Goal: Communication & Community: Participate in discussion

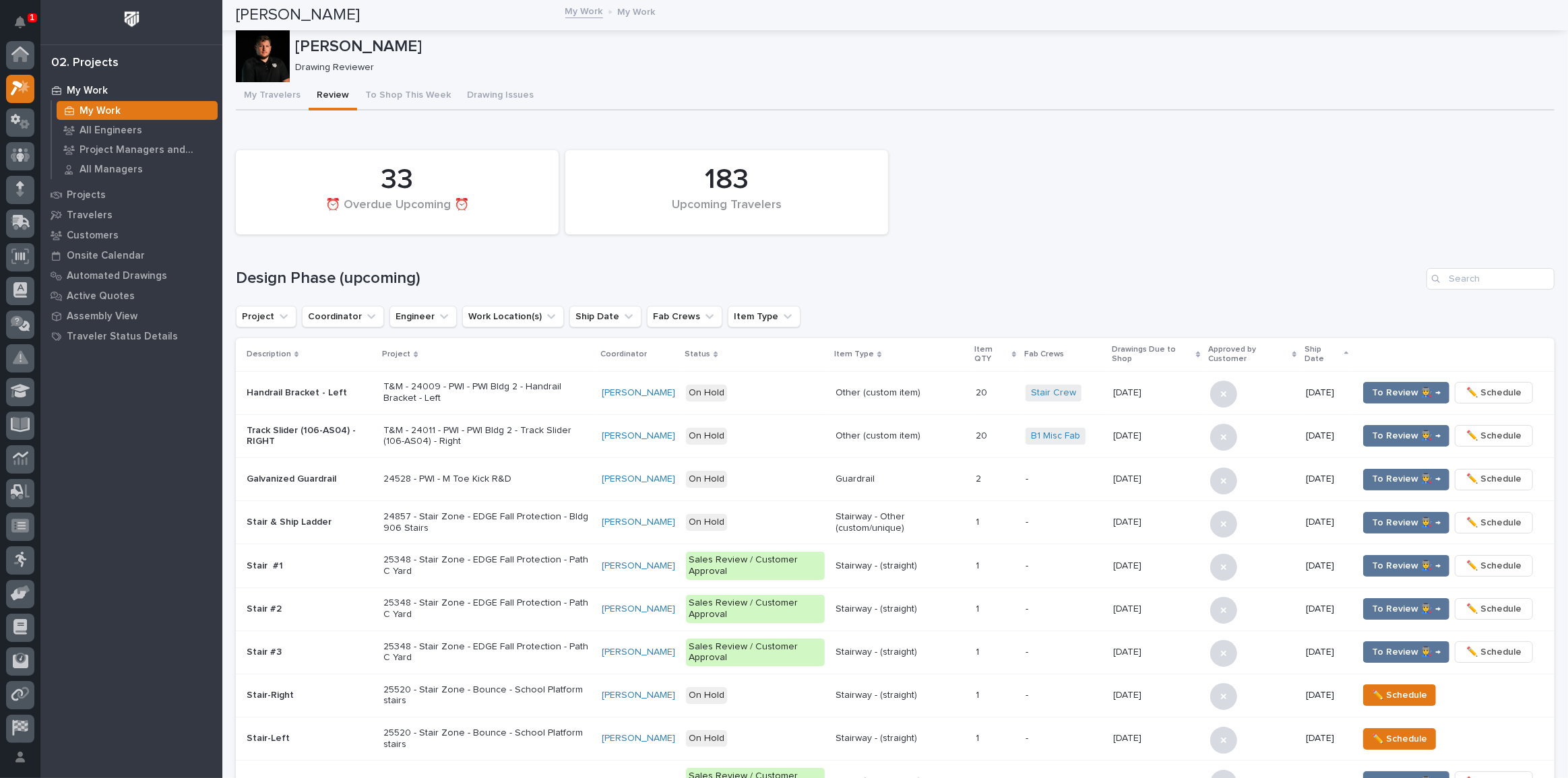
scroll to position [33, 0]
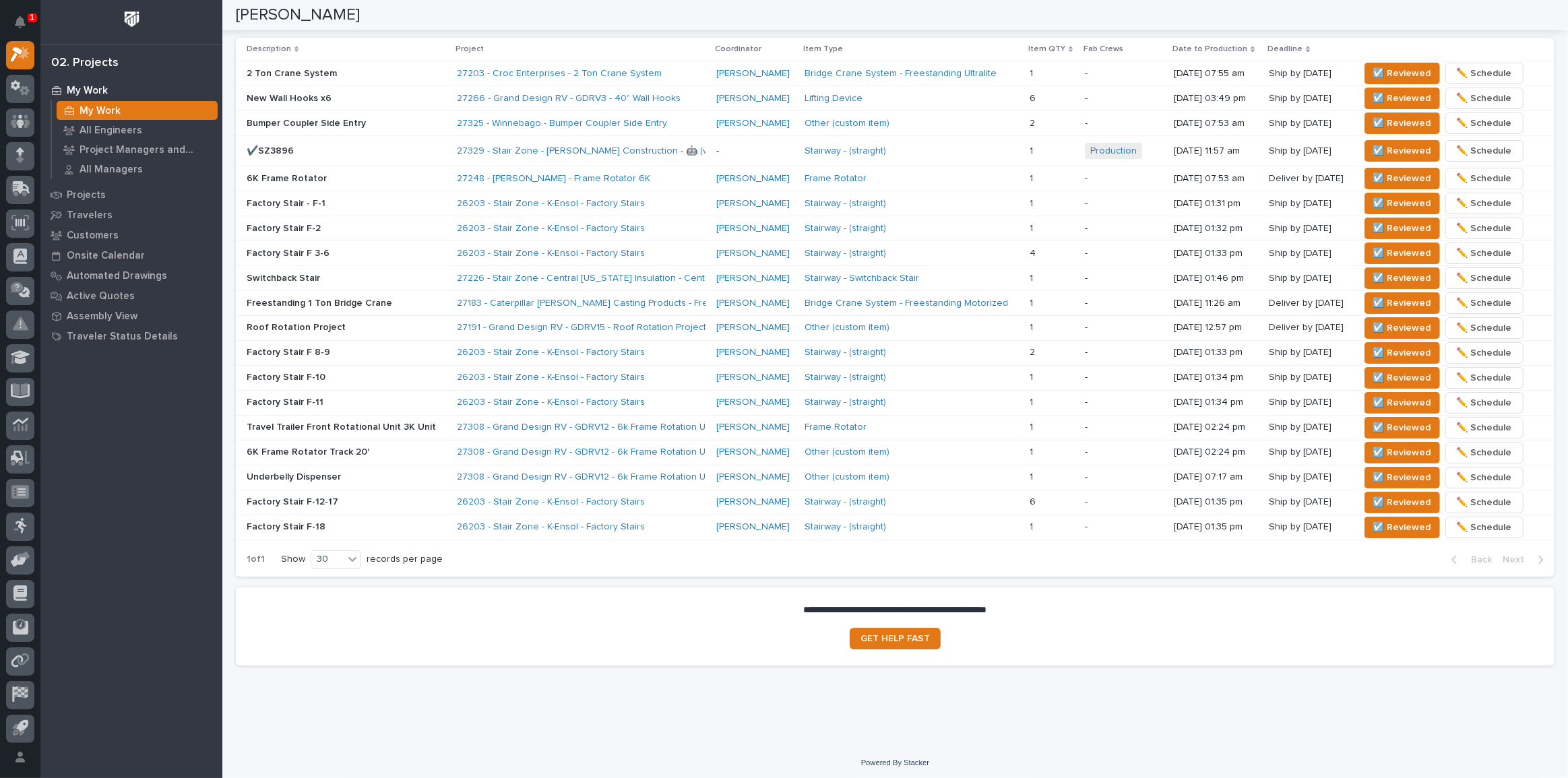
drag, startPoint x: 335, startPoint y: 129, endPoint x: 370, endPoint y: 73, distance: 66.0
click at [370, 73] on p "2 Ton Crane System" at bounding box center [346, 74] width 199 height 12
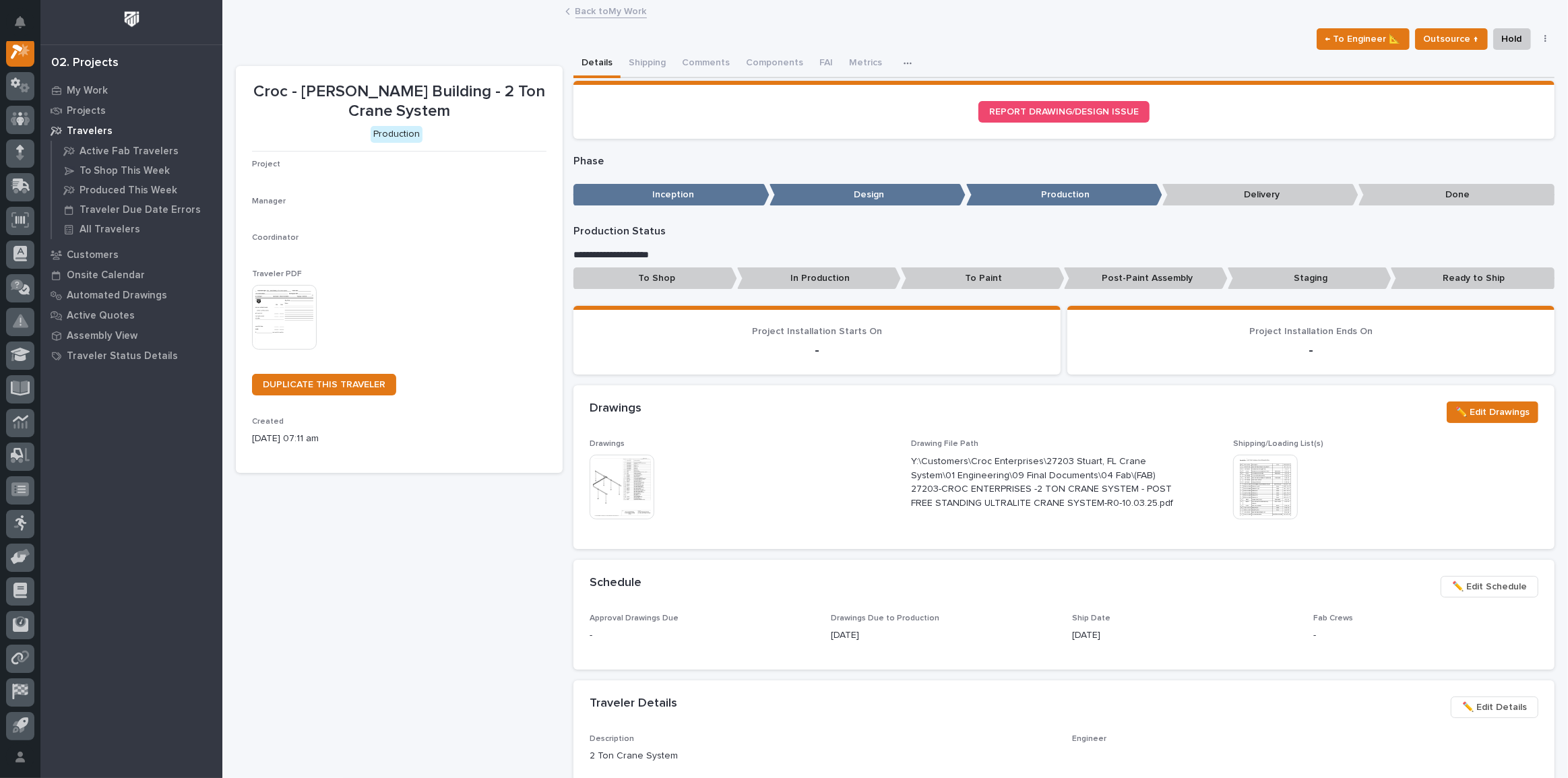
scroll to position [33, 0]
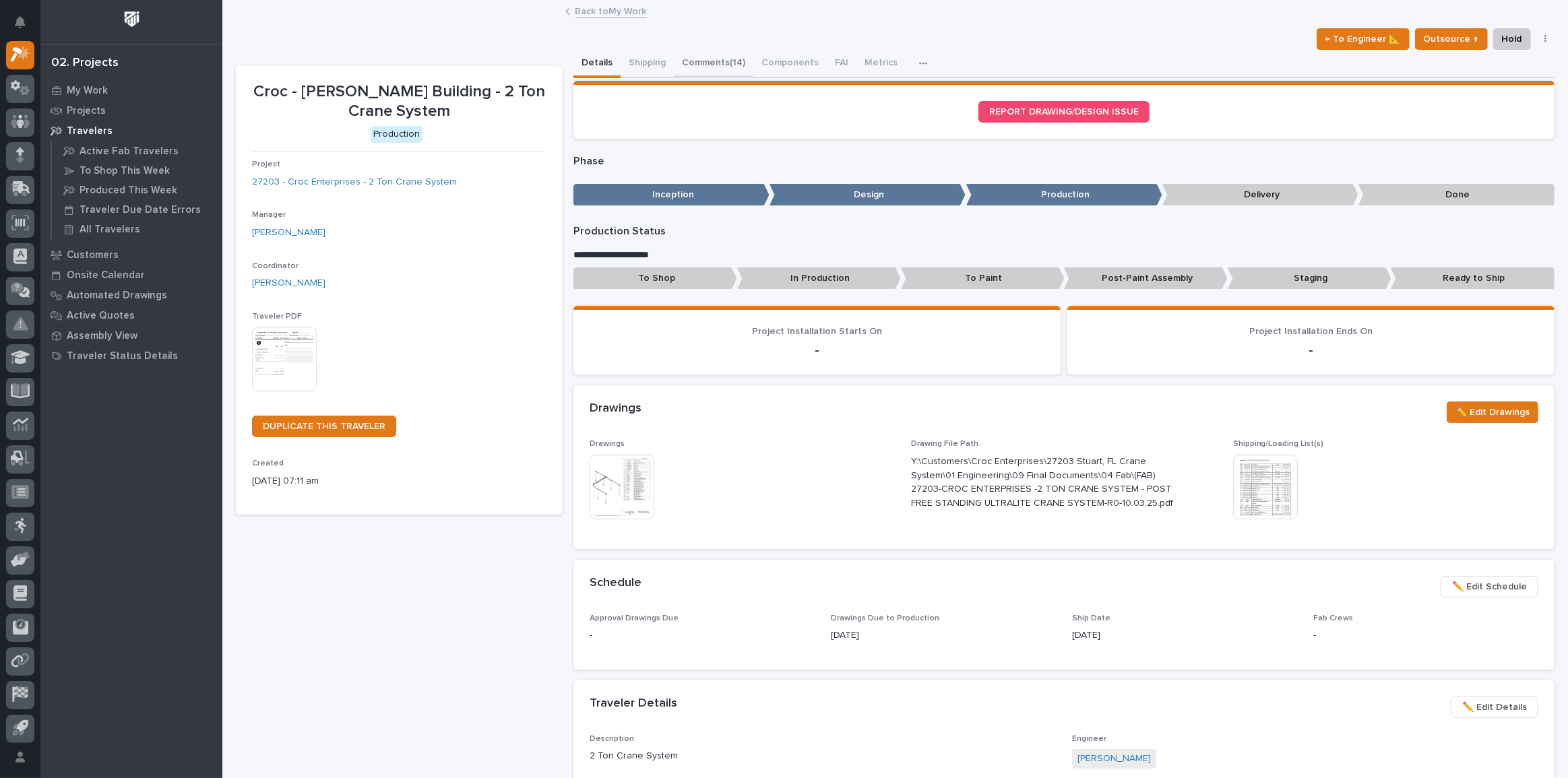
click at [737, 52] on button "Comments (14)" at bounding box center [714, 64] width 80 height 29
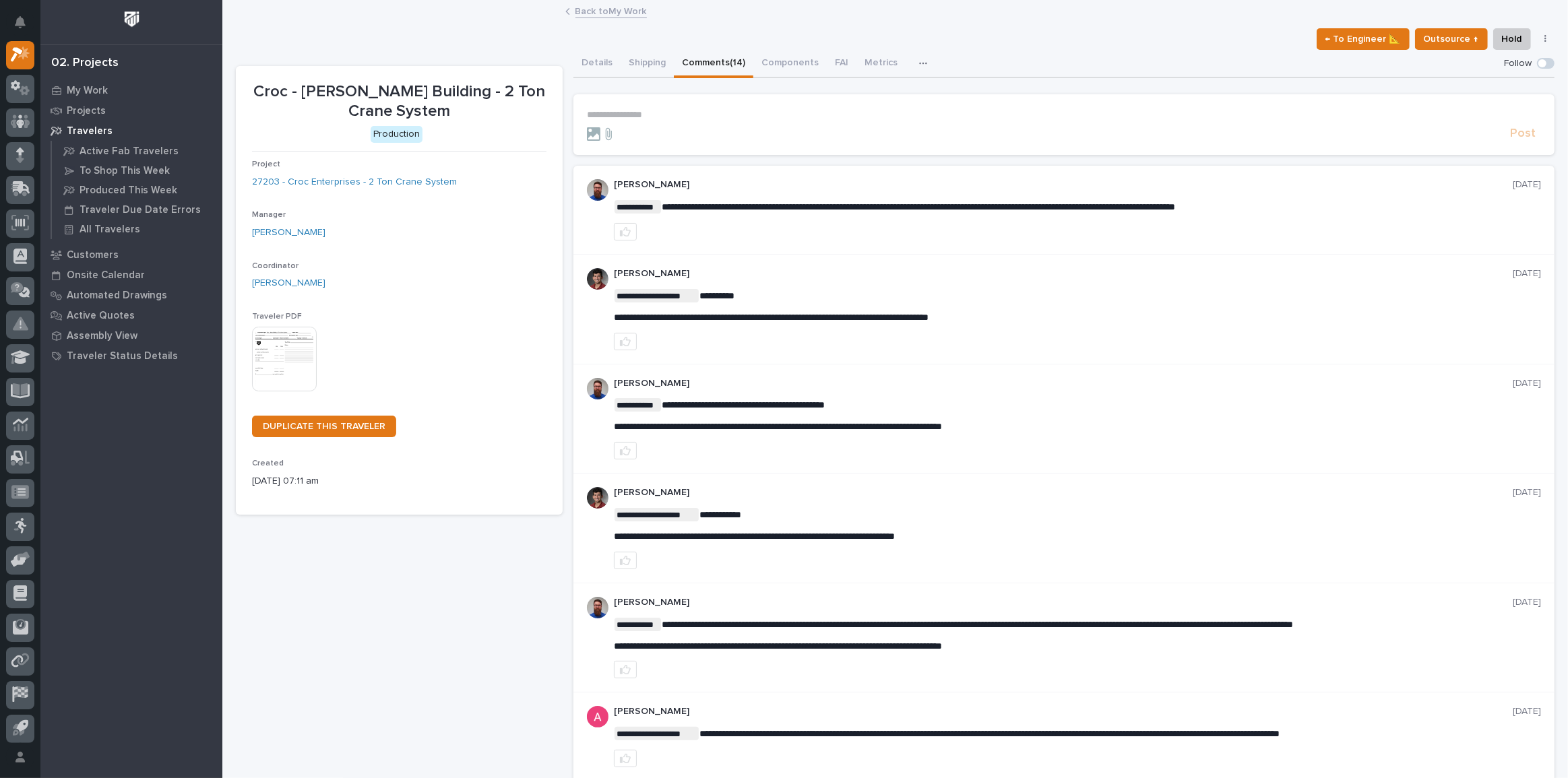
click at [627, 114] on p "**********" at bounding box center [1063, 114] width 954 height 12
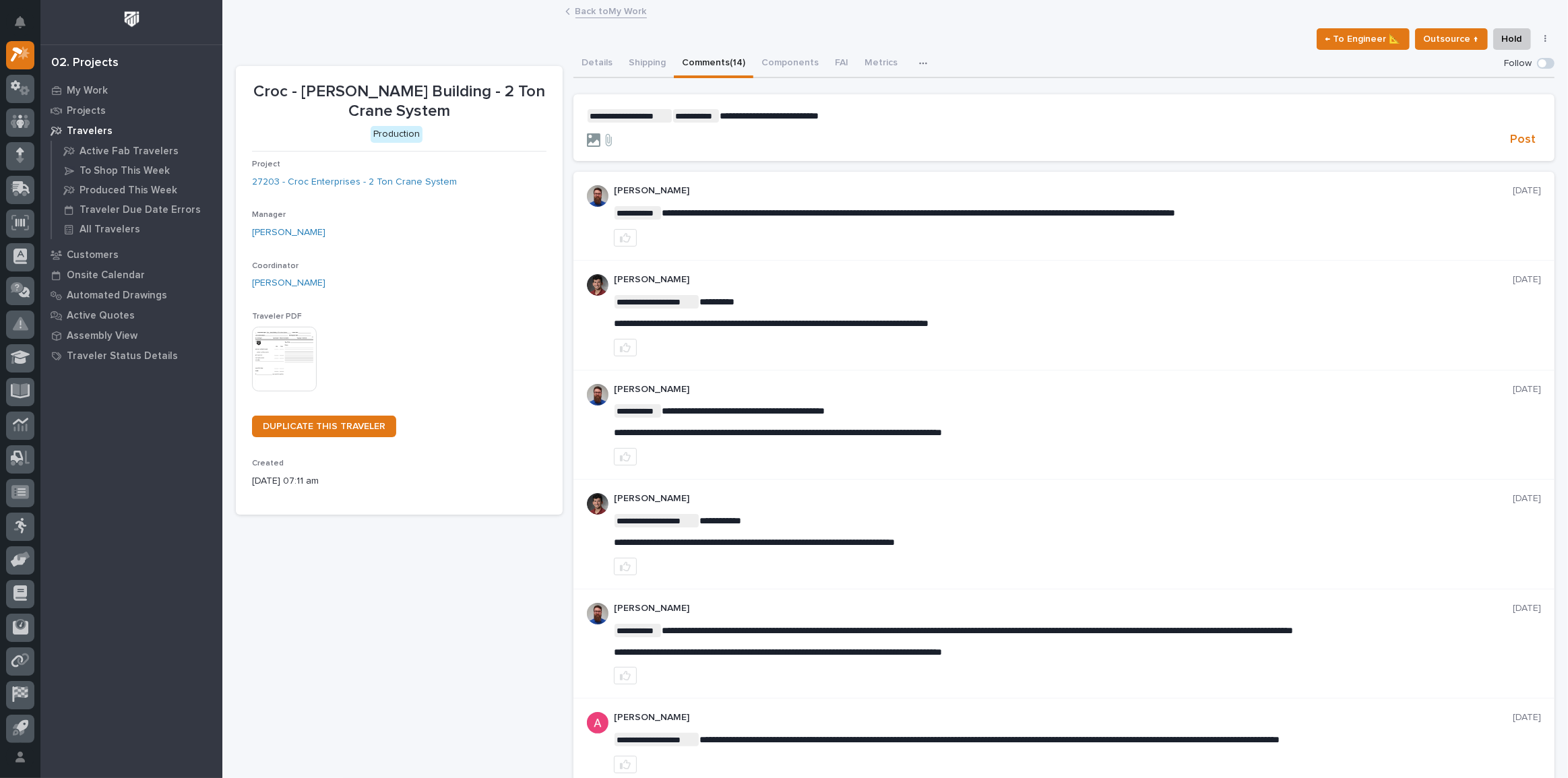
click at [588, 141] on icon at bounding box center [594, 140] width 14 height 14
click at [587, 133] on input "file" at bounding box center [587, 133] width 0 height 0
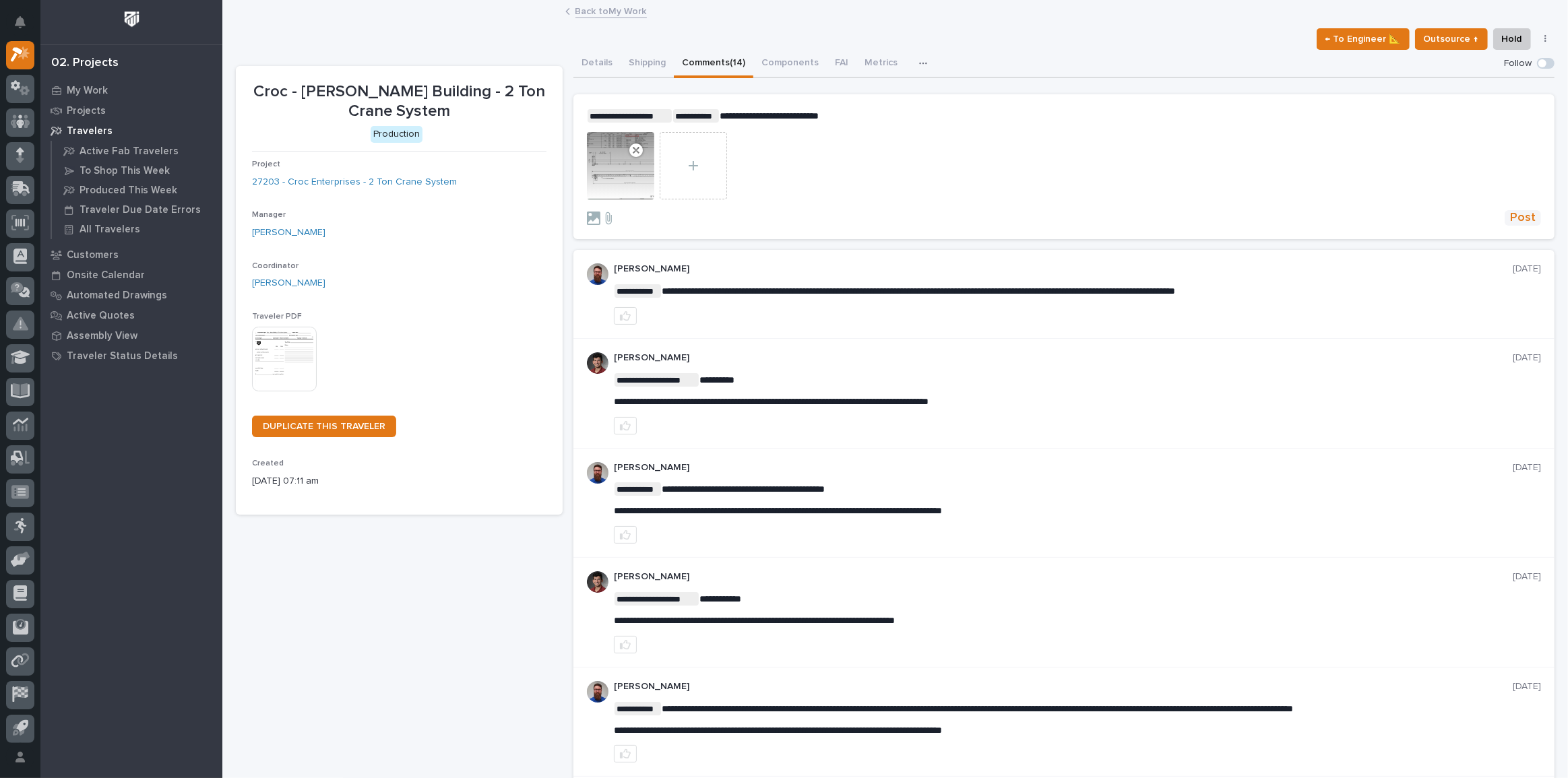
click at [1530, 216] on button "Post" at bounding box center [1522, 218] width 36 height 16
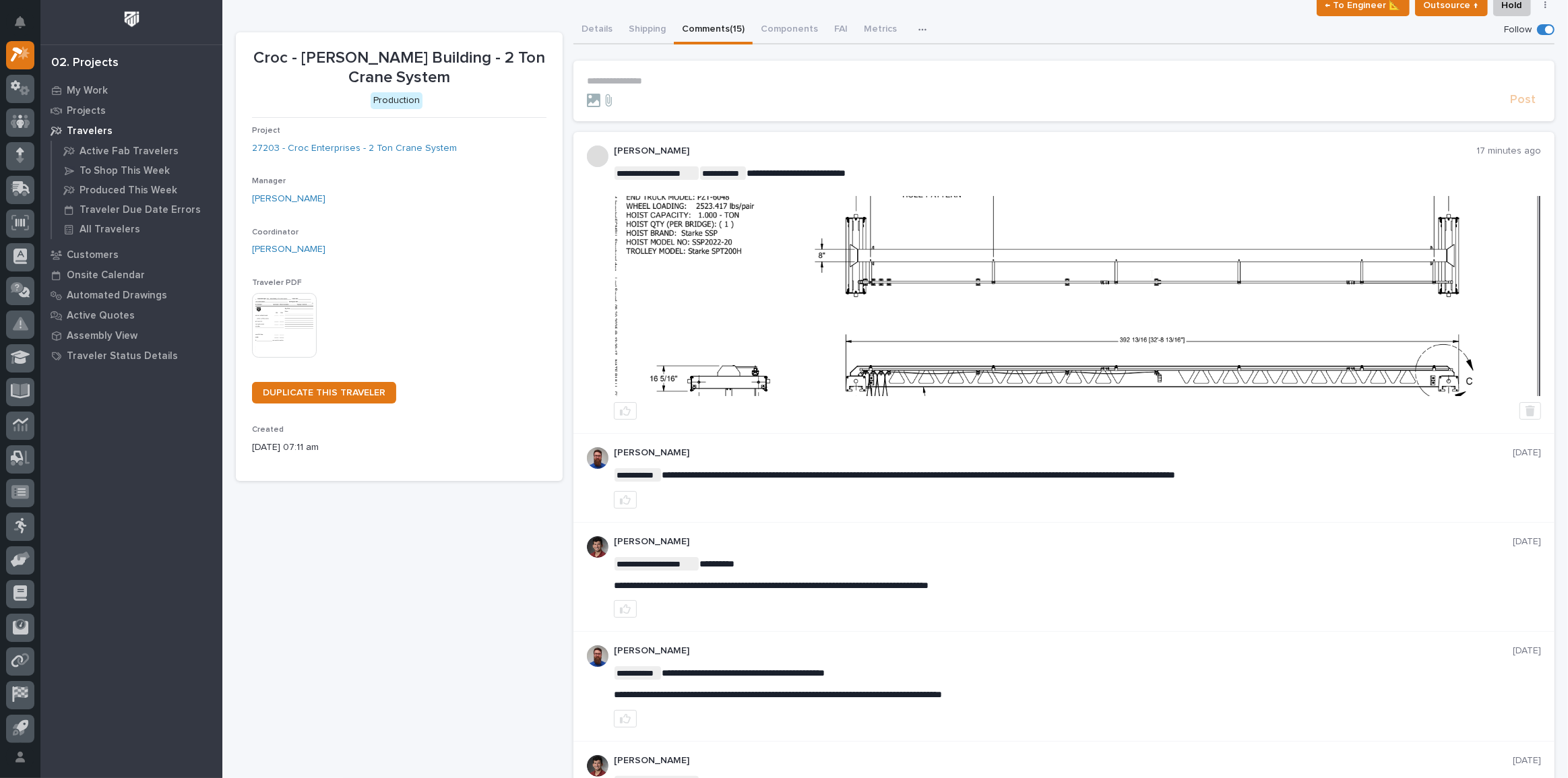
scroll to position [61, 0]
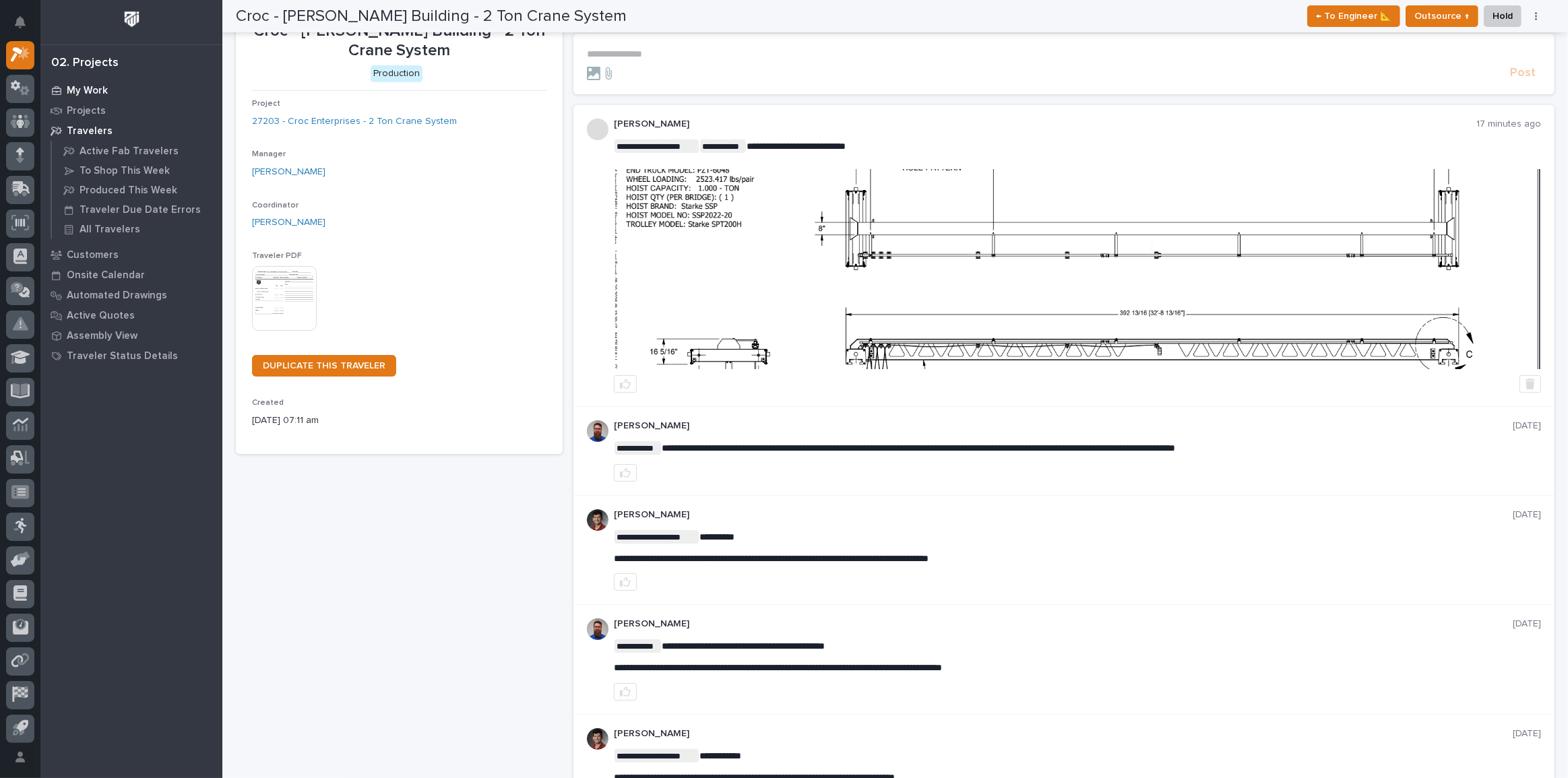
click at [67, 89] on p "My Work" at bounding box center [87, 91] width 41 height 12
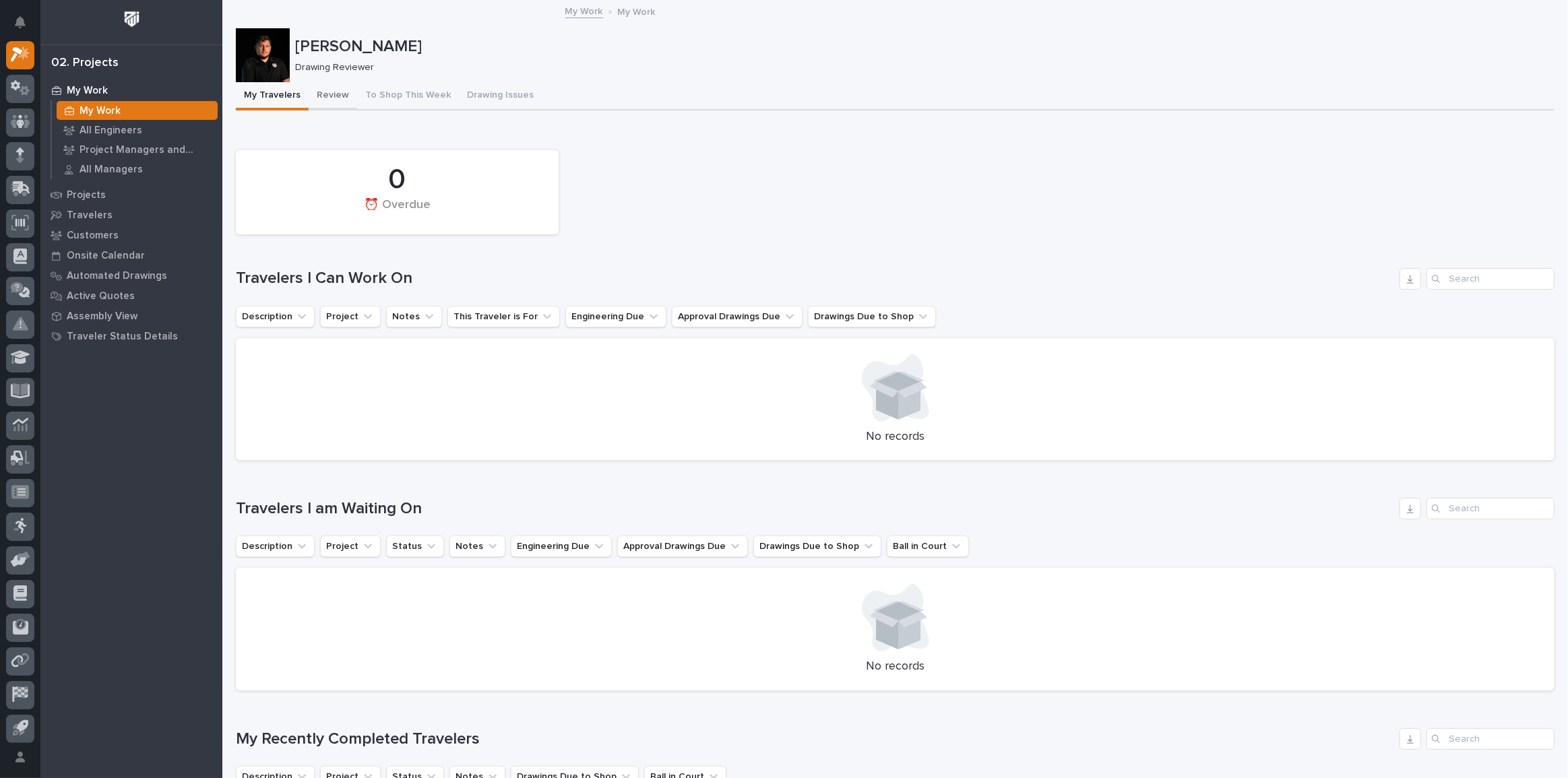
click at [331, 88] on button "Review" at bounding box center [332, 97] width 48 height 29
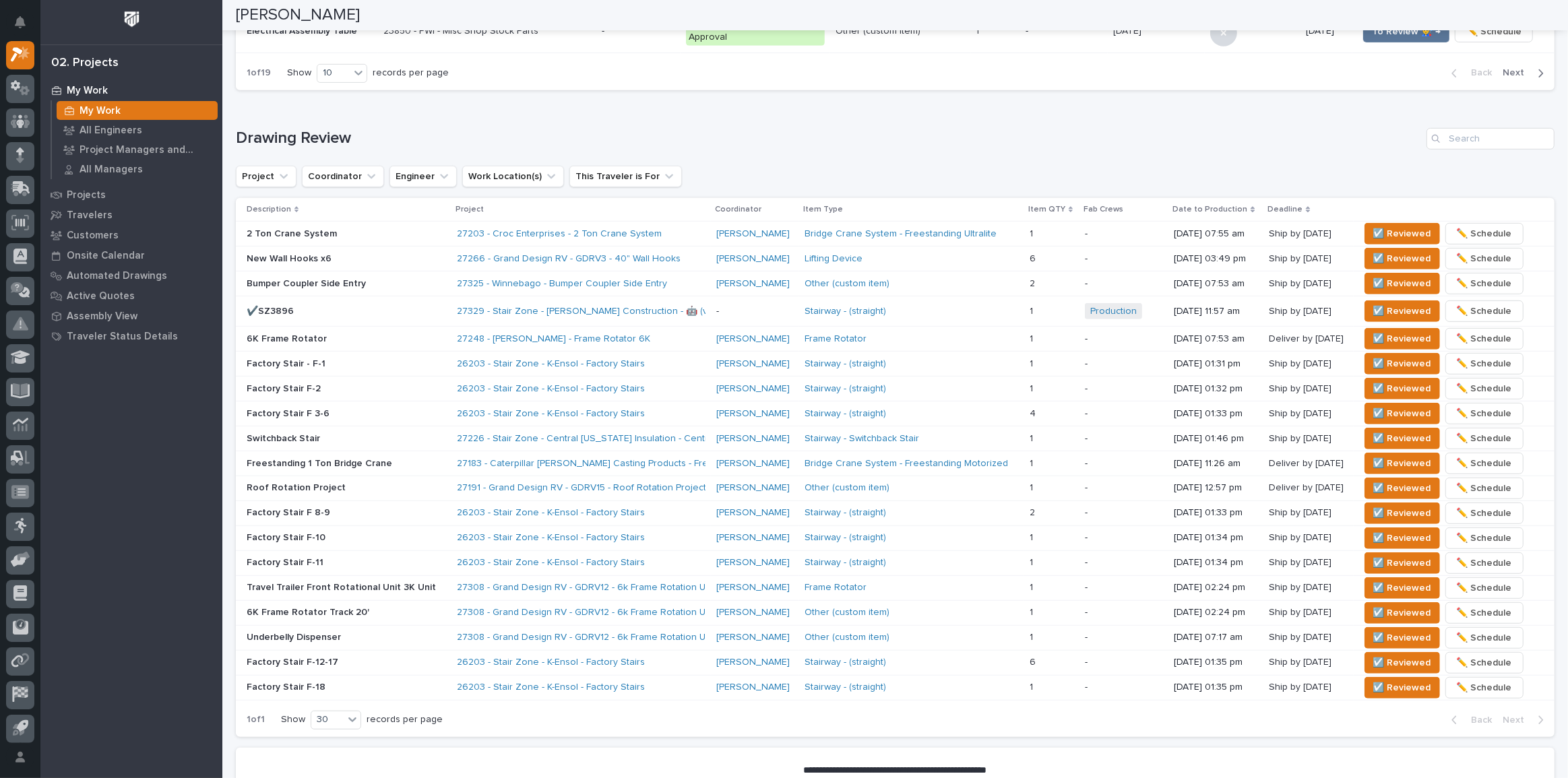
scroll to position [789, 0]
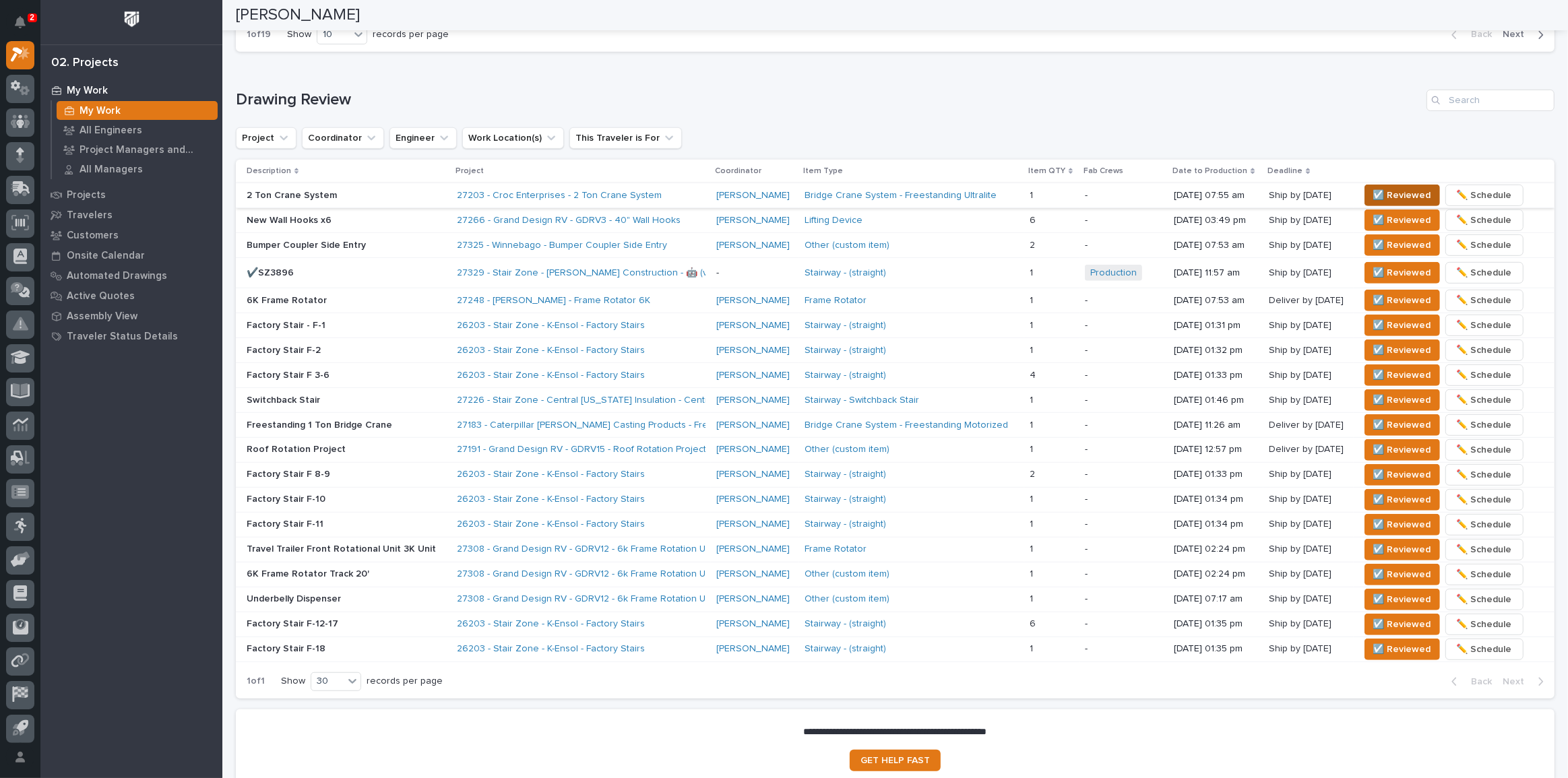
click at [1392, 184] on button "☑️ Reviewed" at bounding box center [1402, 195] width 76 height 22
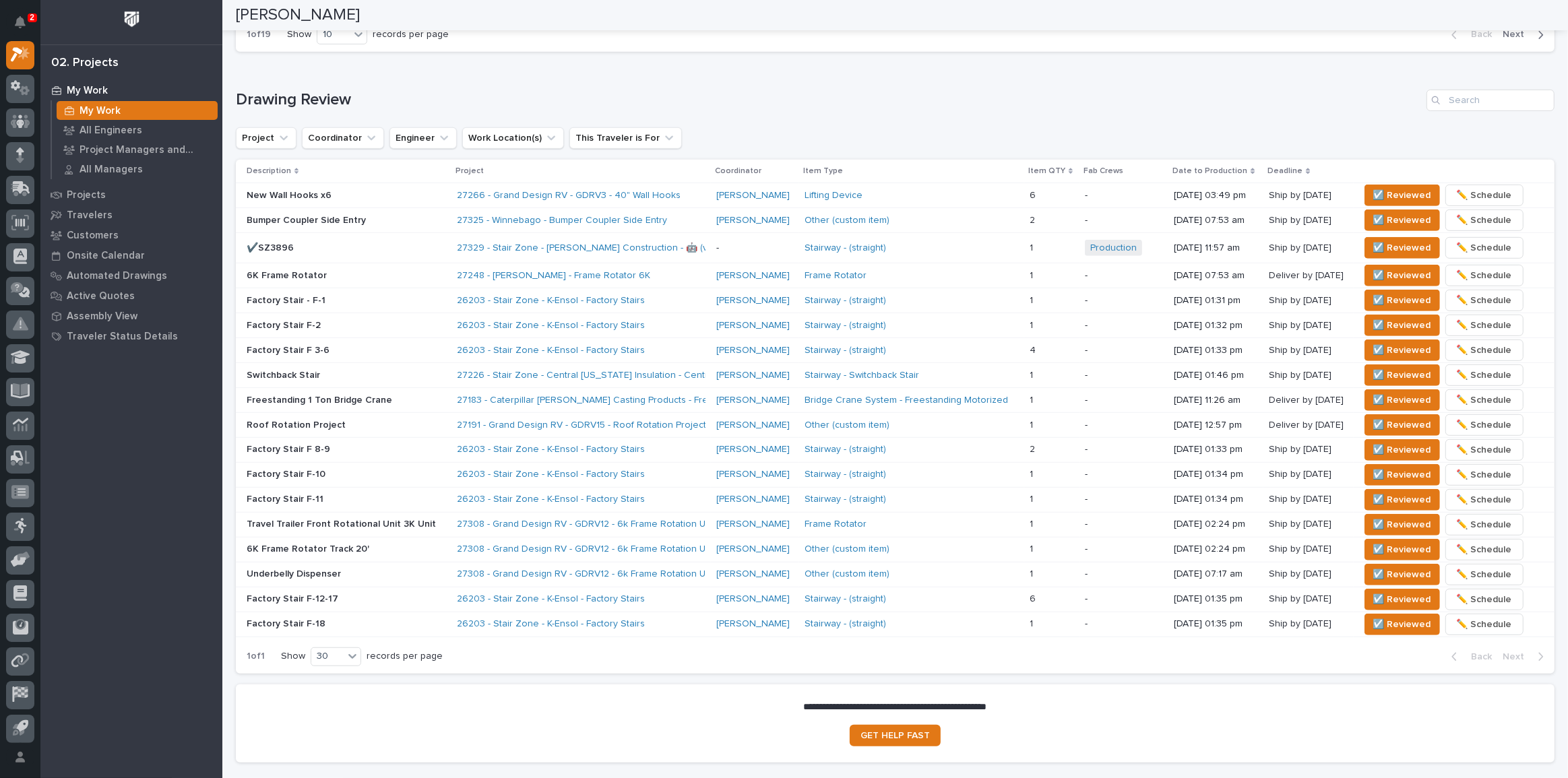
scroll to position [777, 0]
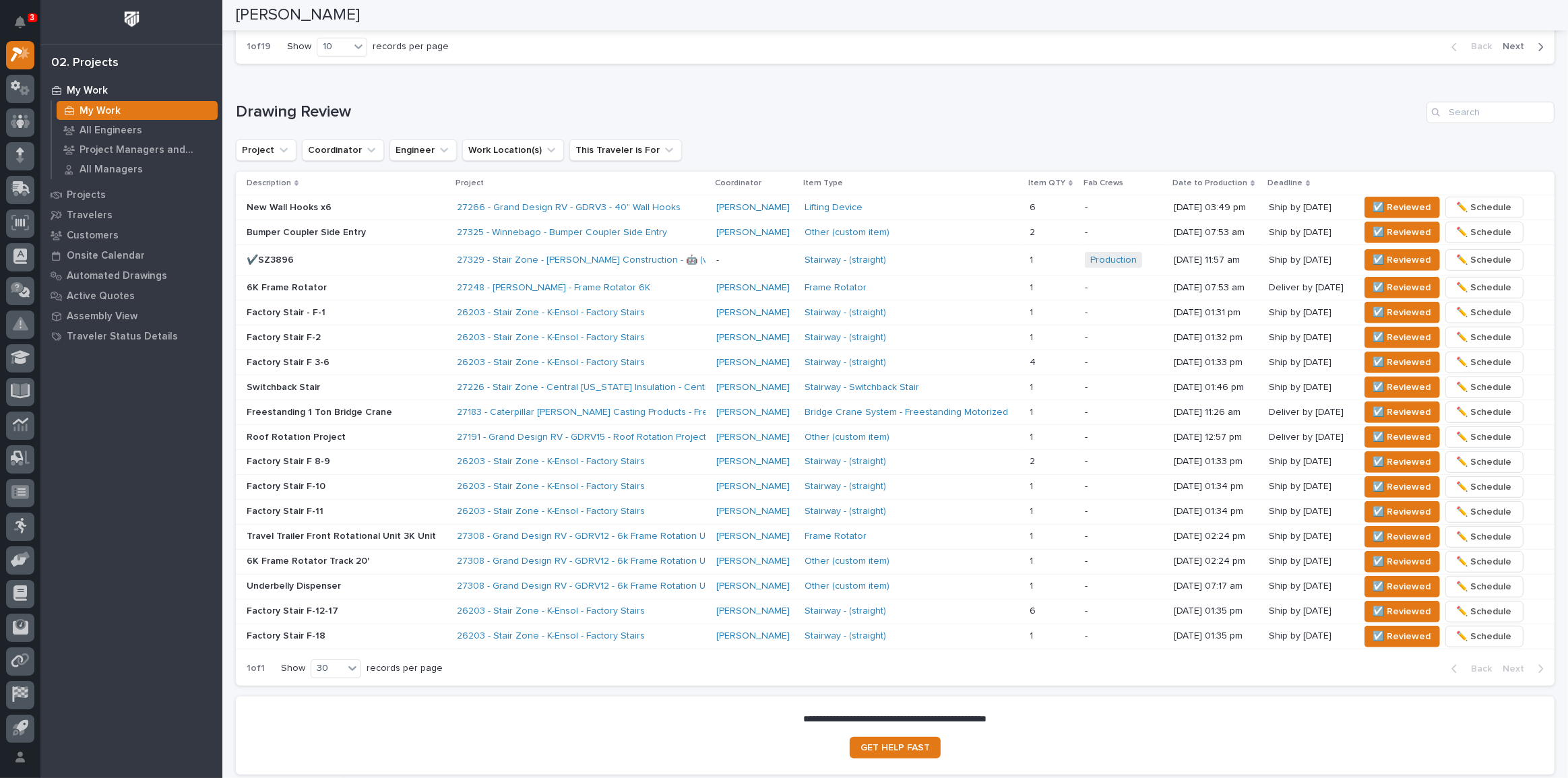
click at [31, 13] on p "3" at bounding box center [32, 18] width 5 height 10
click at [618, 61] on div "1 of 19 Show 10 records per page Back Next" at bounding box center [895, 46] width 1319 height 33
click at [588, 75] on div "Loading... Saving… Drawing Review Project Coordinator Engineer Work Location(s)…" at bounding box center [895, 385] width 1319 height 621
click at [1388, 202] on span "☑️ Reviewed" at bounding box center [1402, 208] width 58 height 16
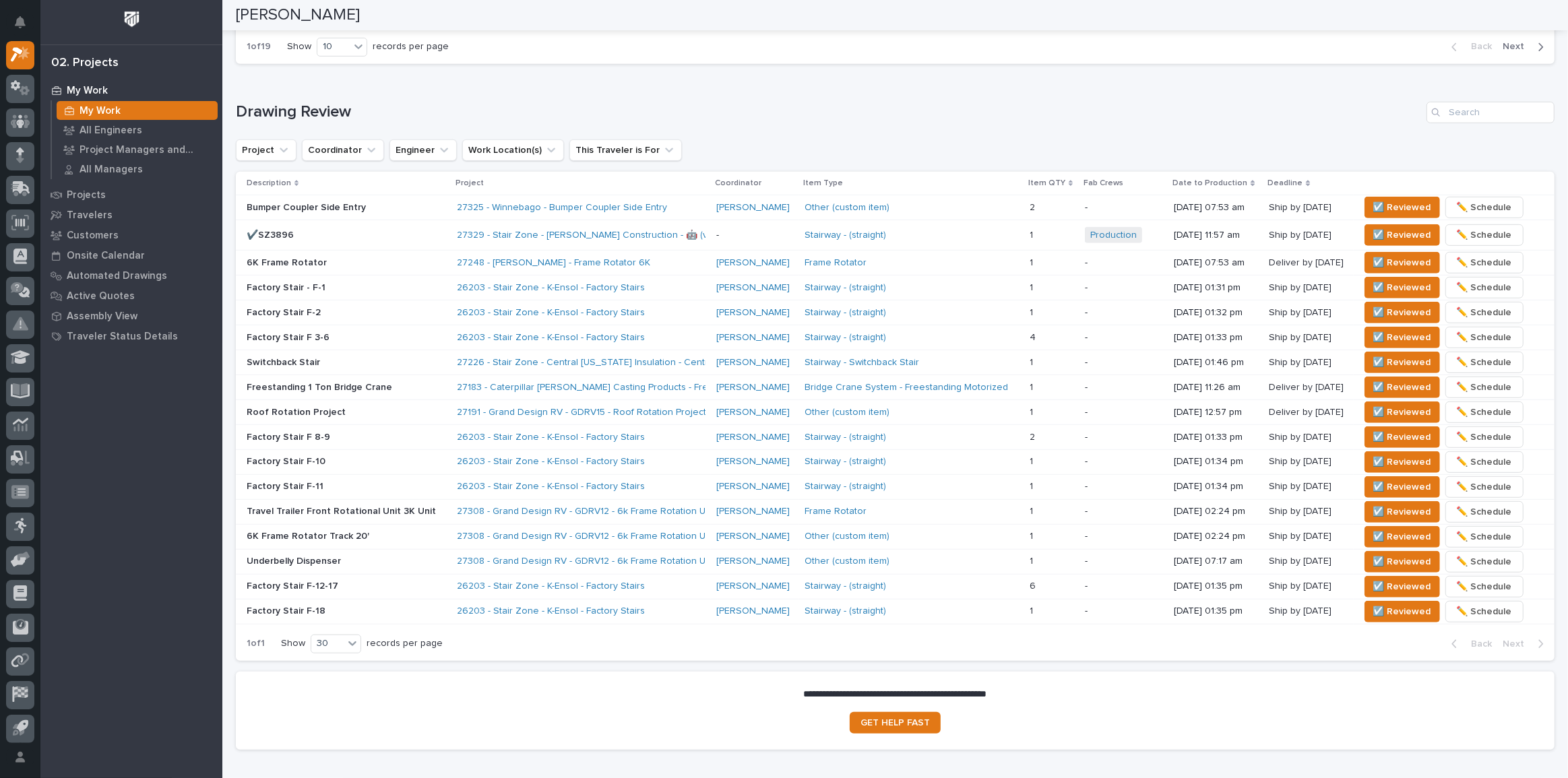
scroll to position [764, 0]
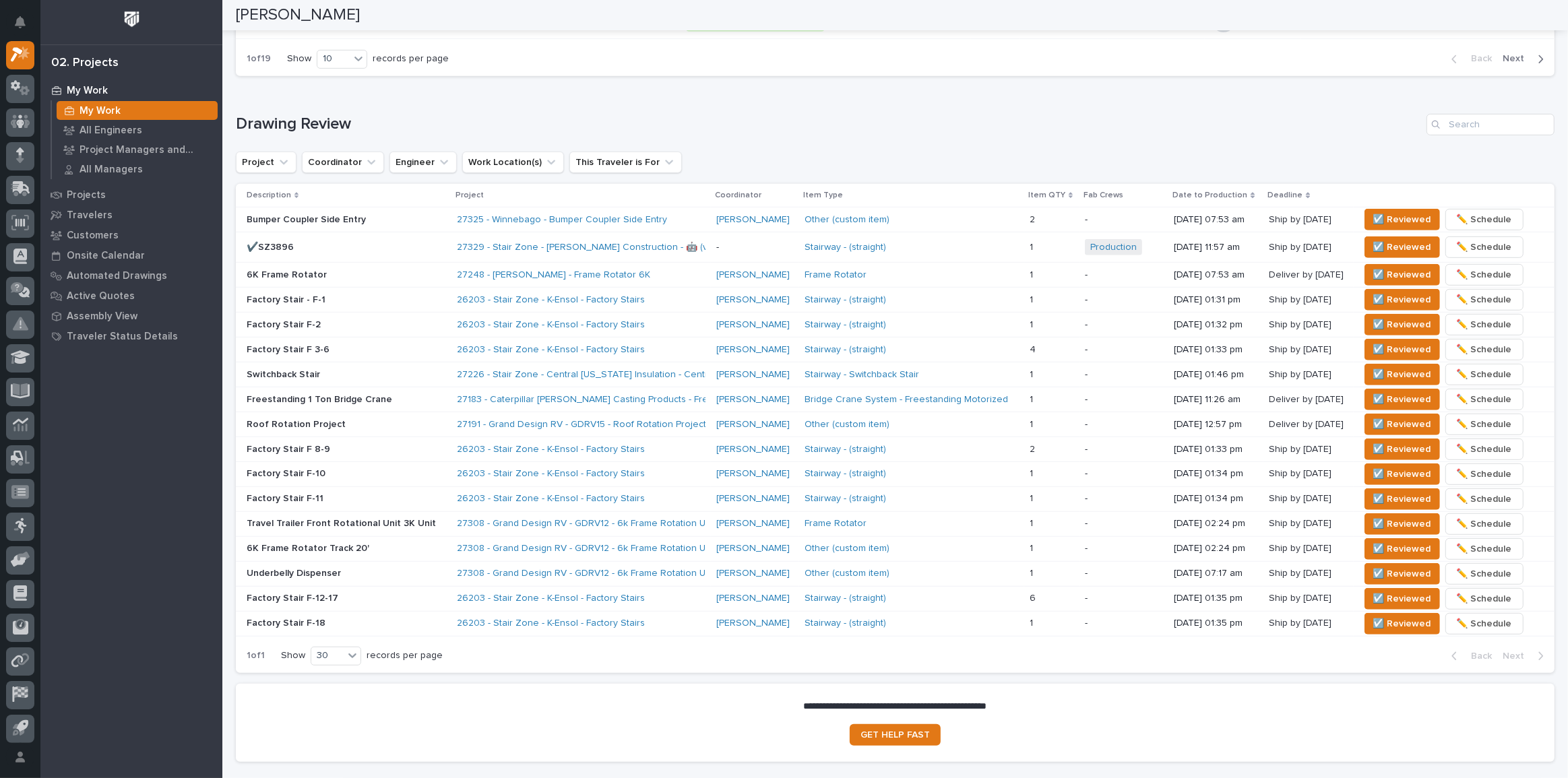
click at [406, 225] on div "Bumper Coupler Side Entry" at bounding box center [346, 220] width 199 height 22
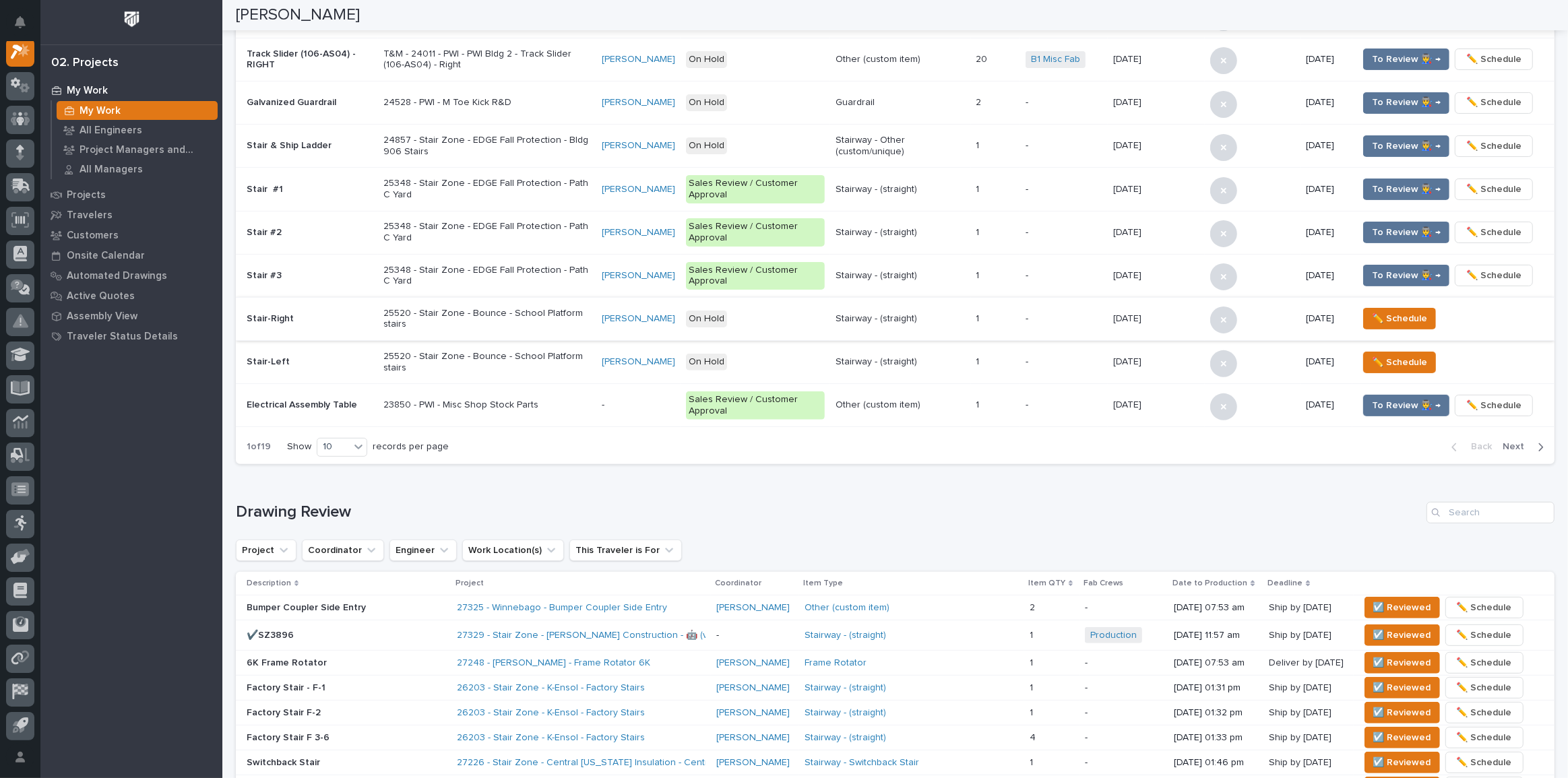
scroll to position [183, 0]
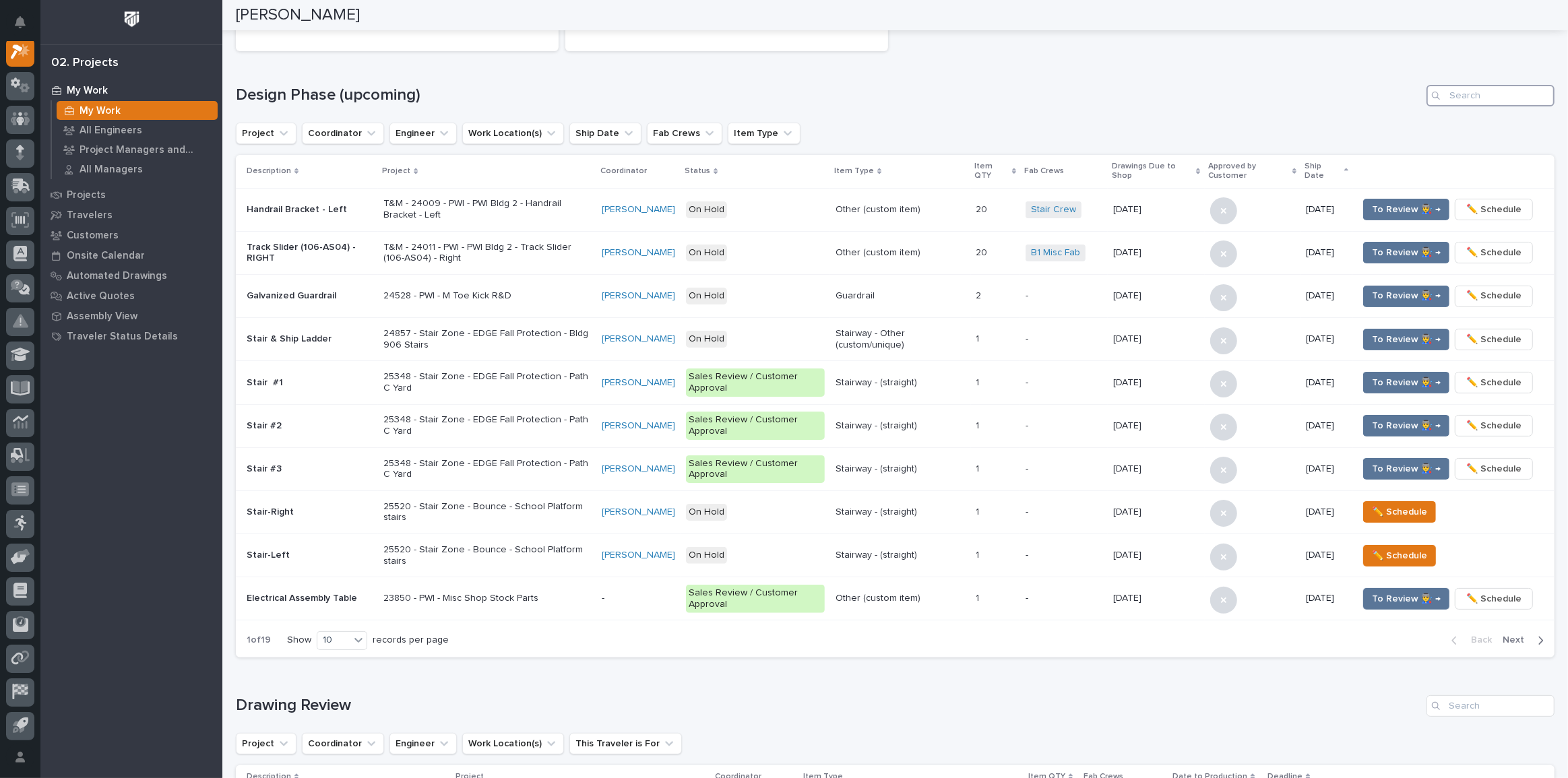
click at [1466, 100] on input "Search" at bounding box center [1490, 96] width 128 height 22
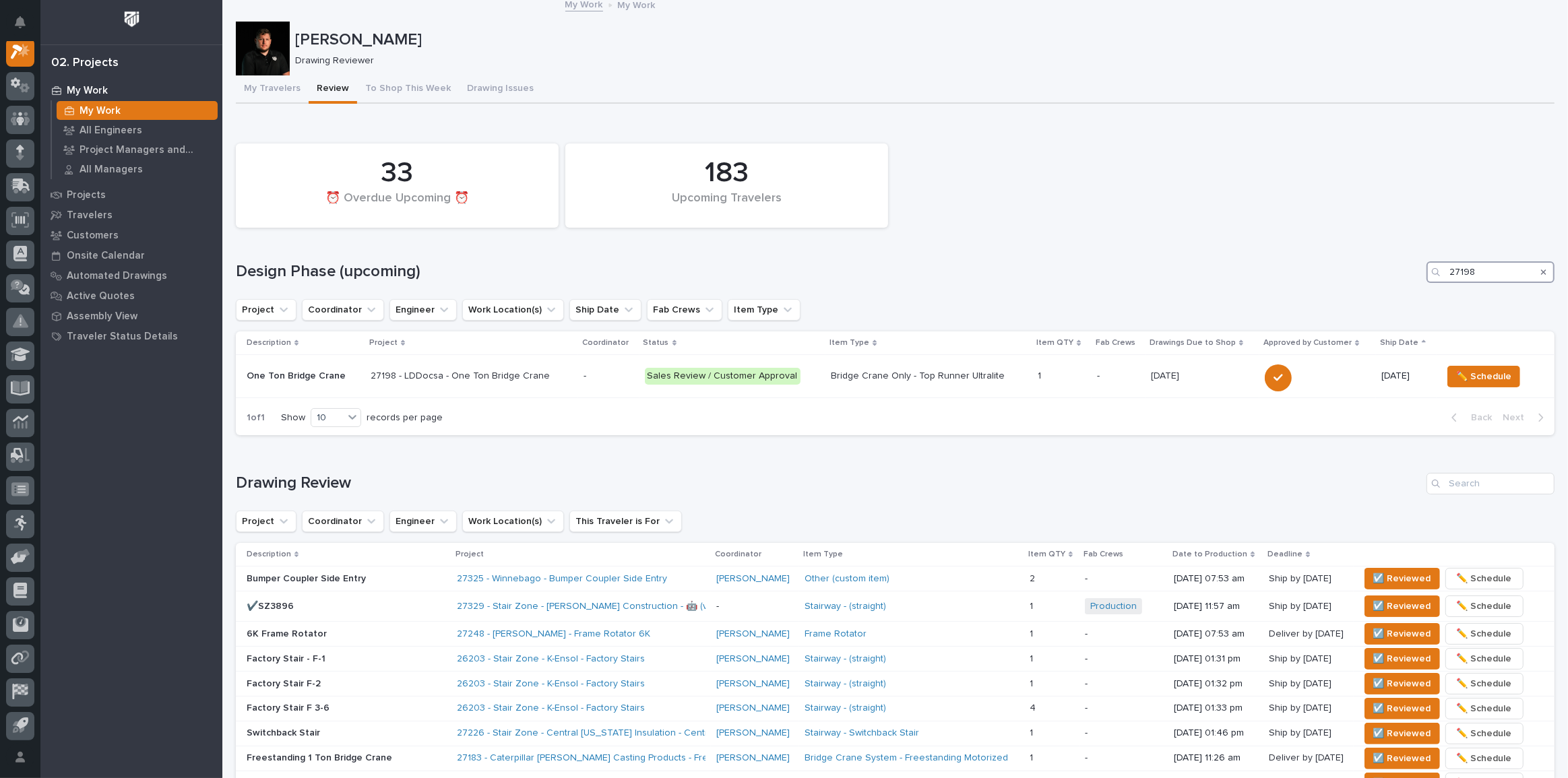
scroll to position [0, 0]
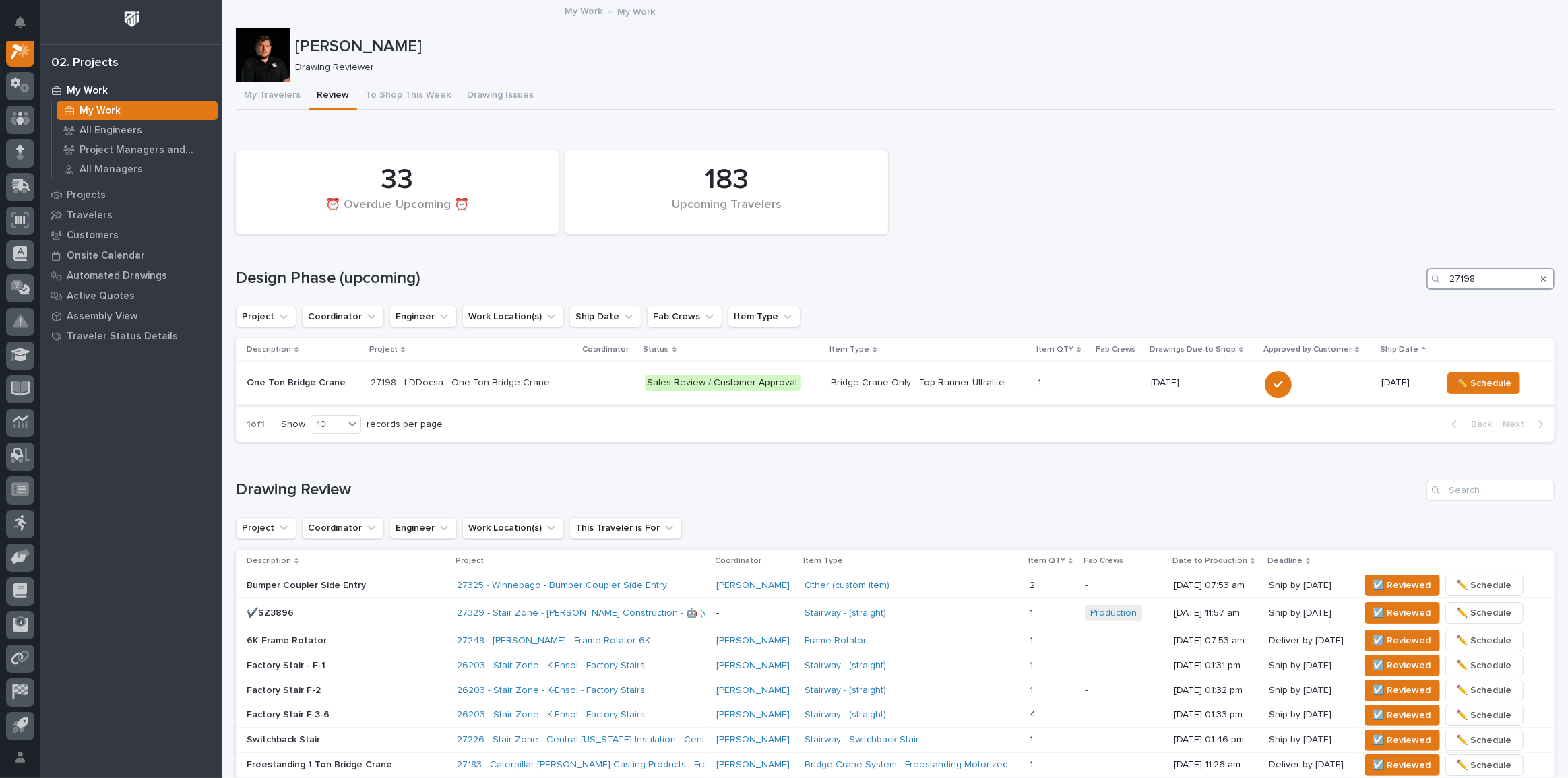
type input "27198"
click at [622, 376] on div "-" at bounding box center [609, 381] width 50 height 14
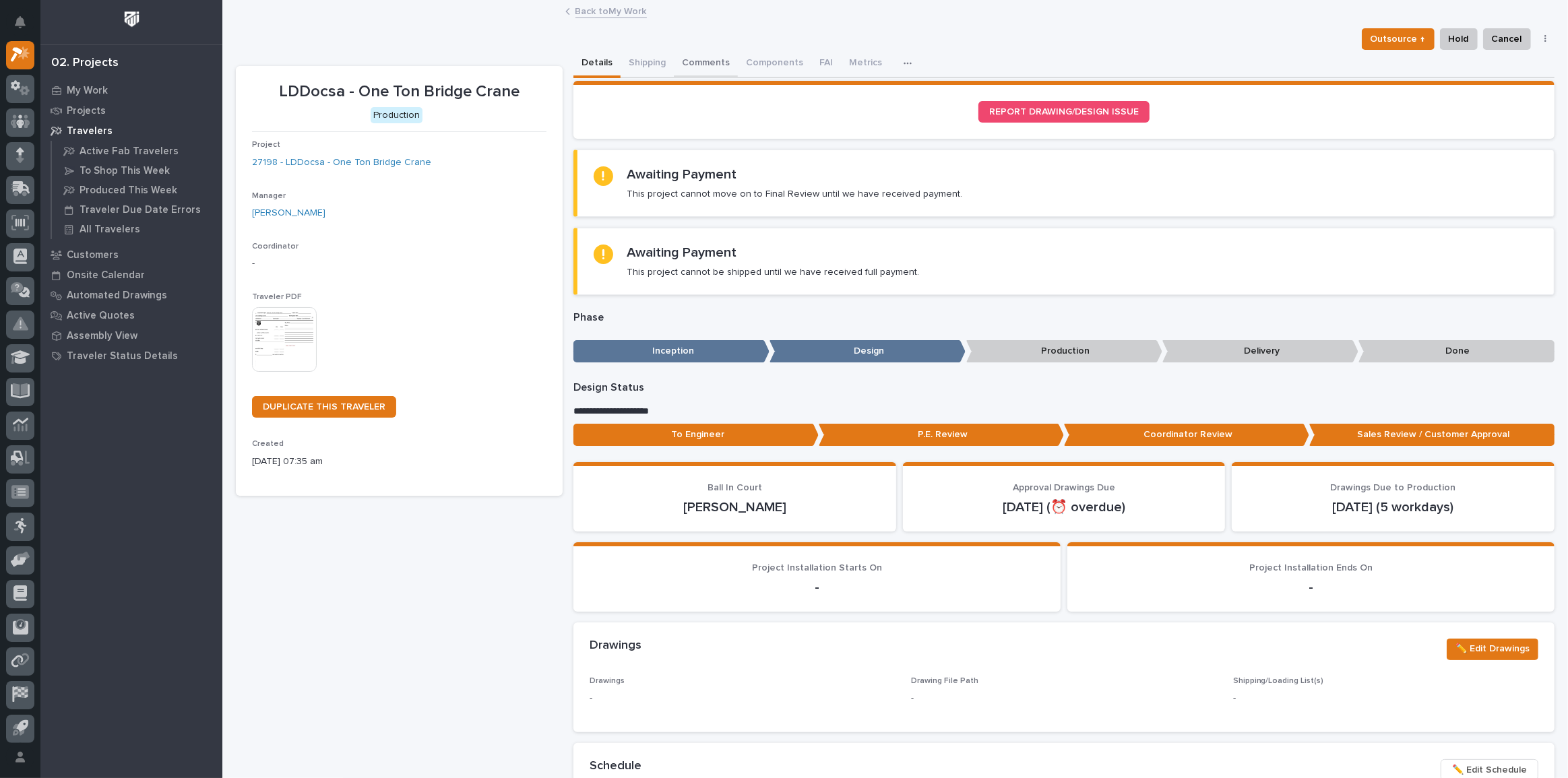
click at [674, 61] on button "Comments" at bounding box center [706, 64] width 64 height 29
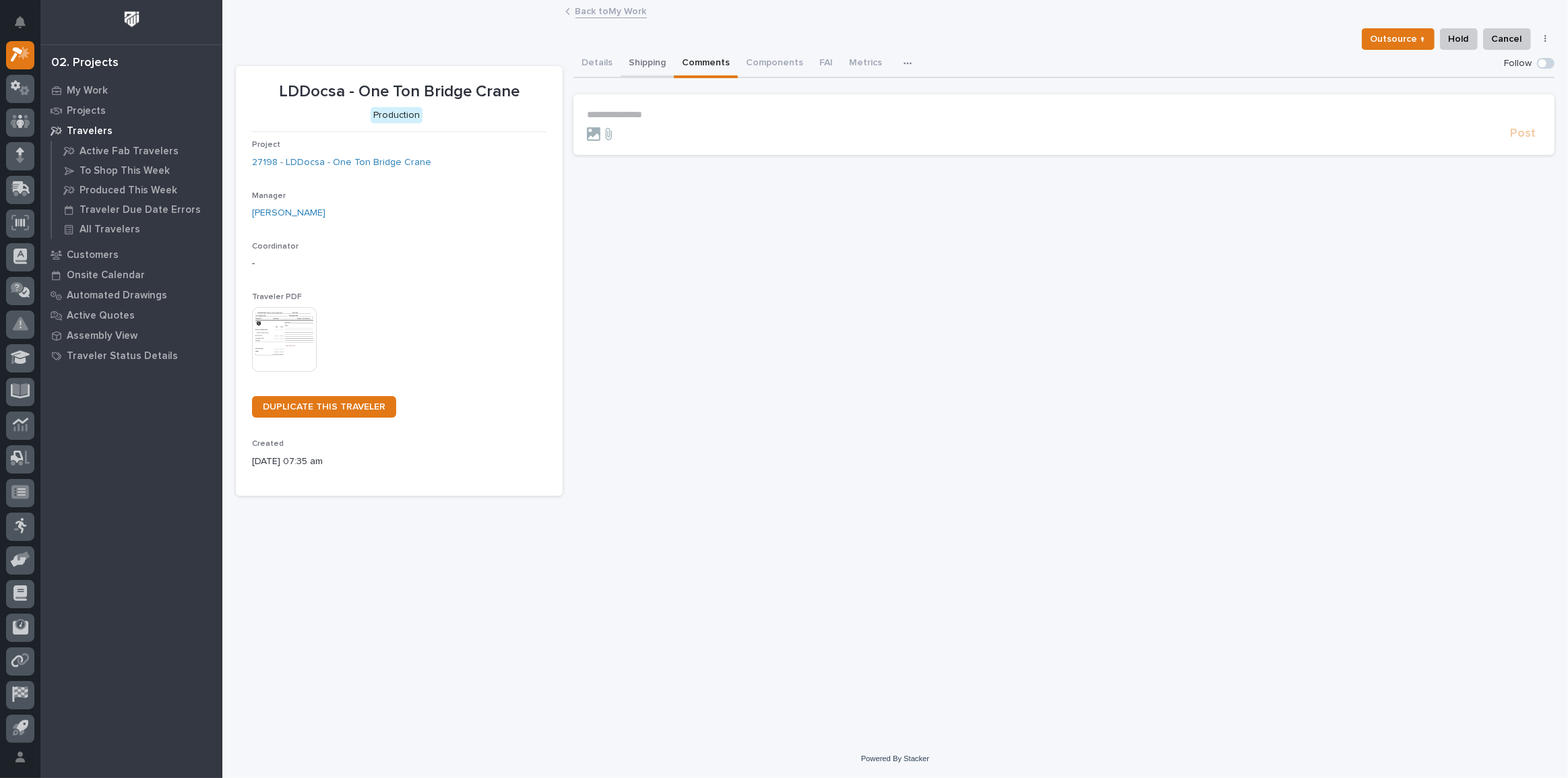
click at [636, 60] on button "Shipping" at bounding box center [647, 64] width 53 height 29
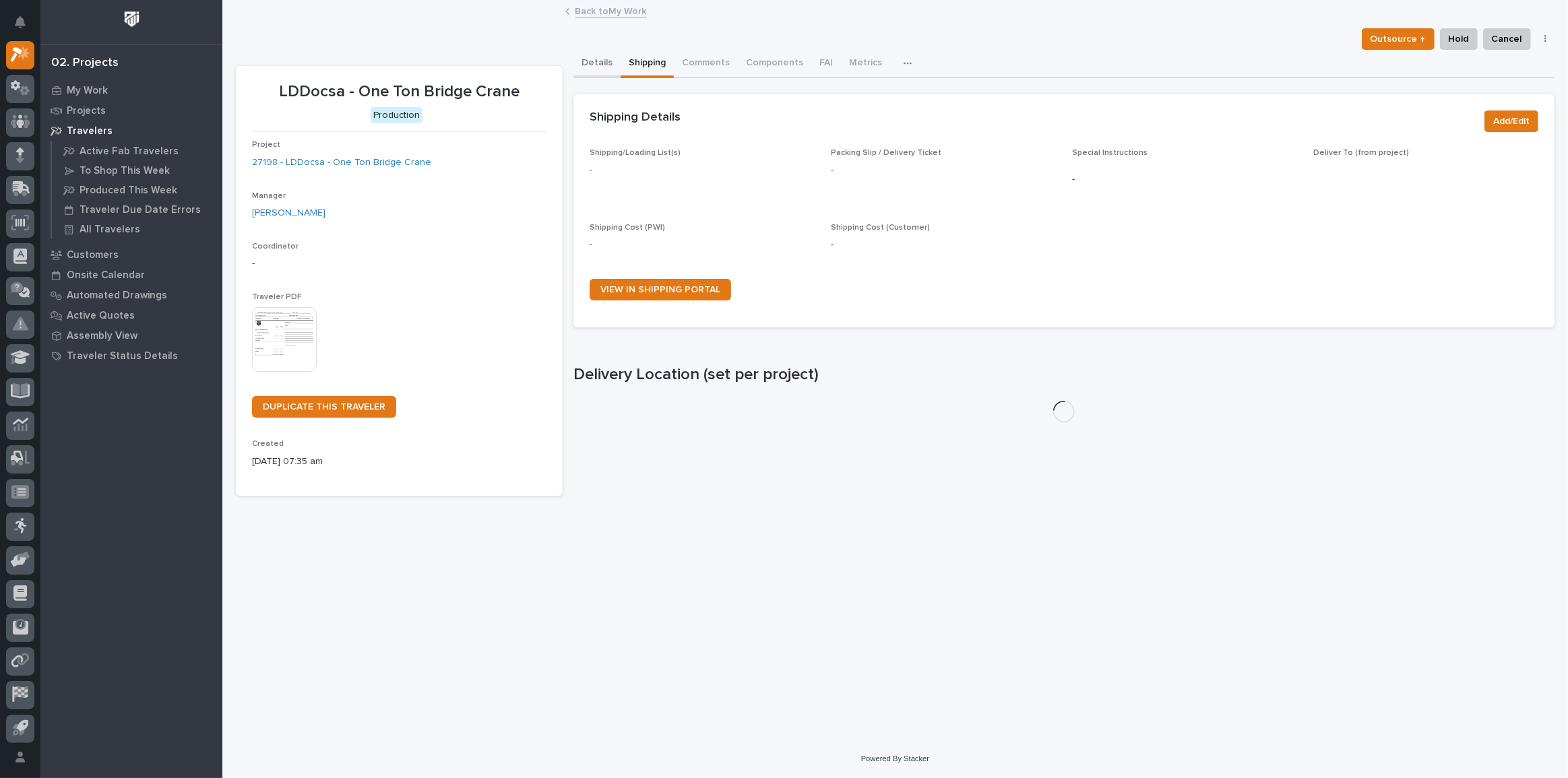
click at [596, 59] on button "Details" at bounding box center [596, 64] width 47 height 29
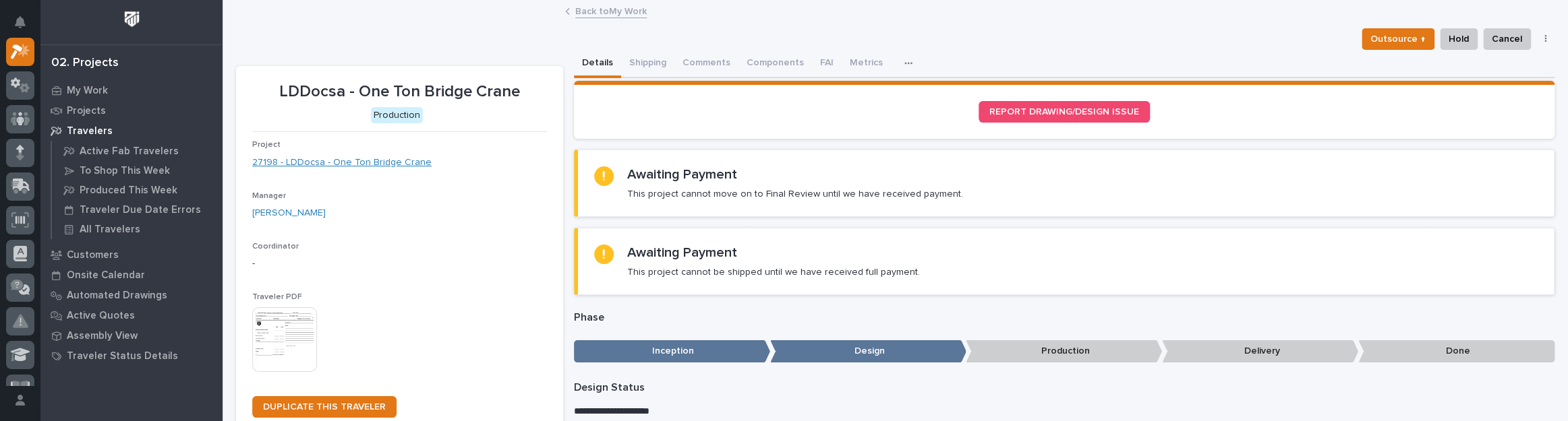
click at [343, 161] on link "27198 - LDDocsa - One Ton Bridge Crane" at bounding box center [341, 163] width 179 height 14
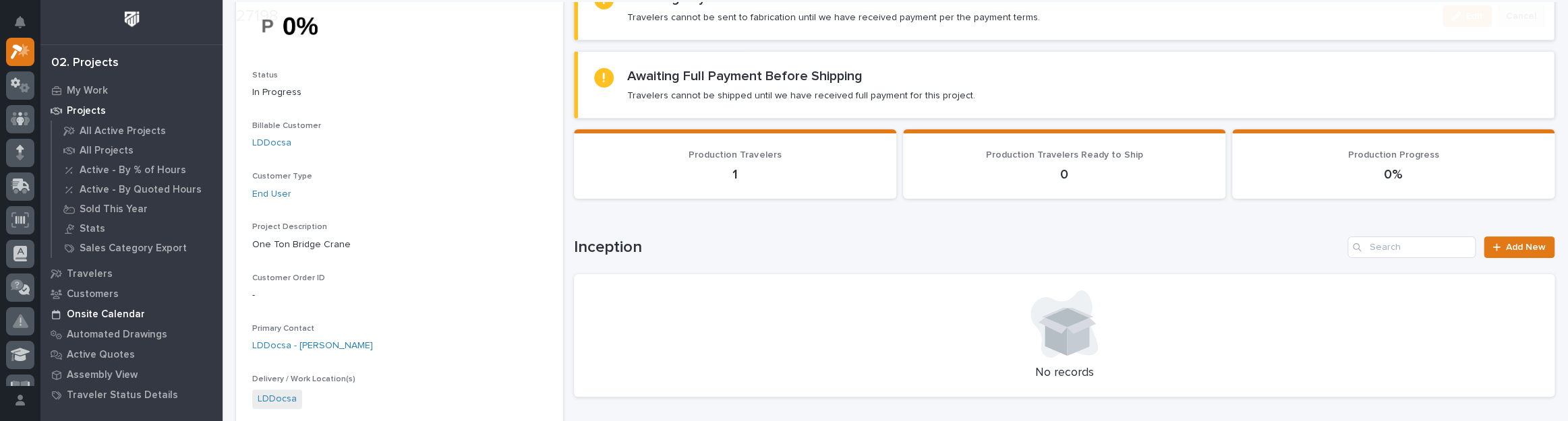
scroll to position [122, 0]
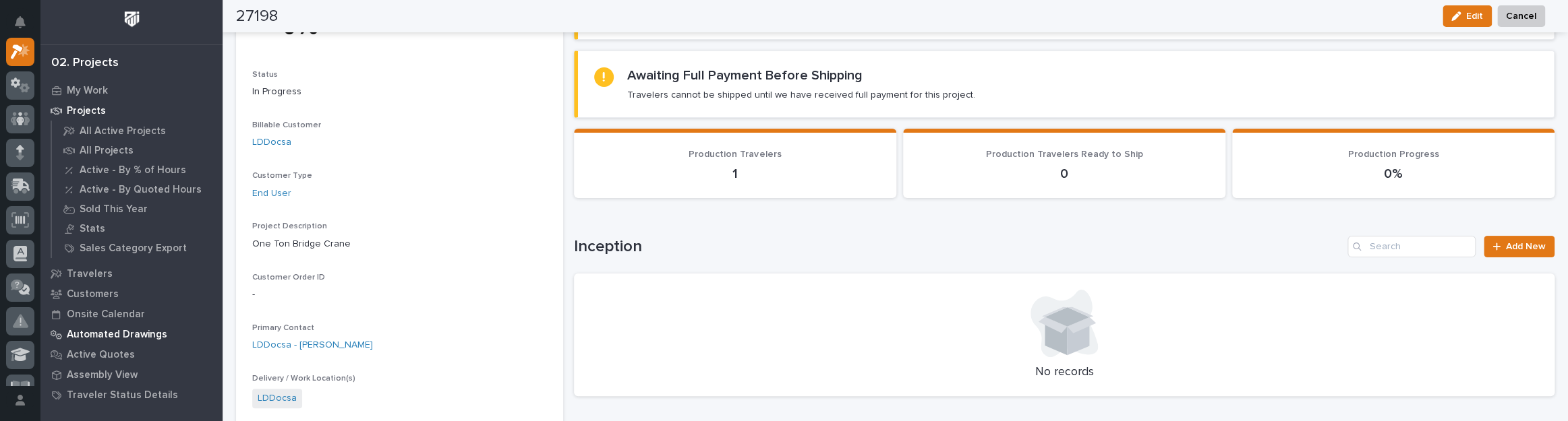
click at [141, 334] on p "Automated Drawings" at bounding box center [117, 335] width 100 height 12
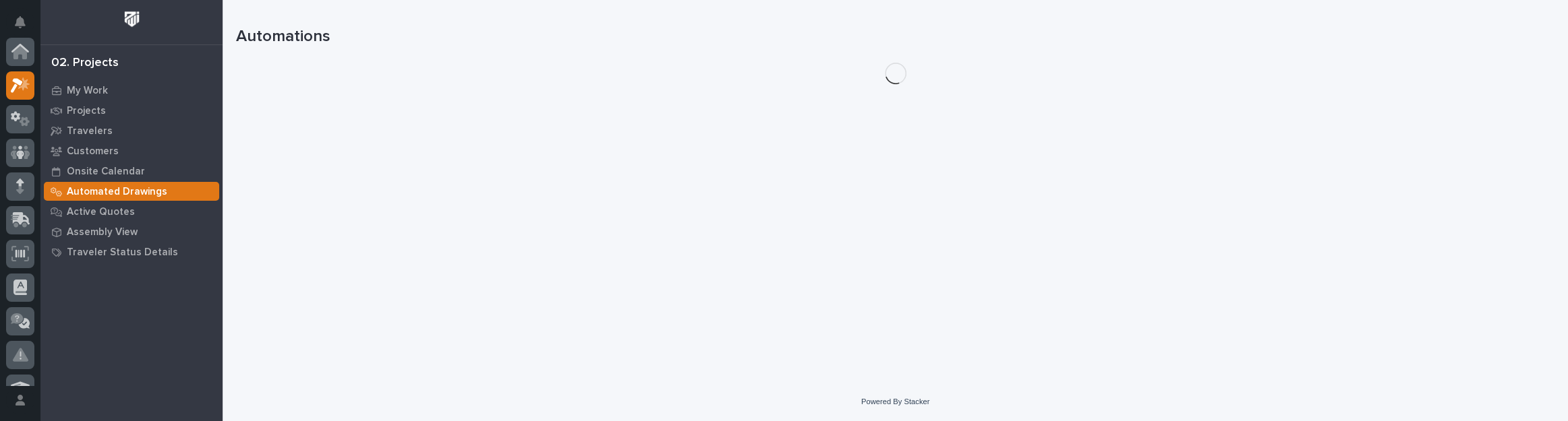
scroll to position [33, 0]
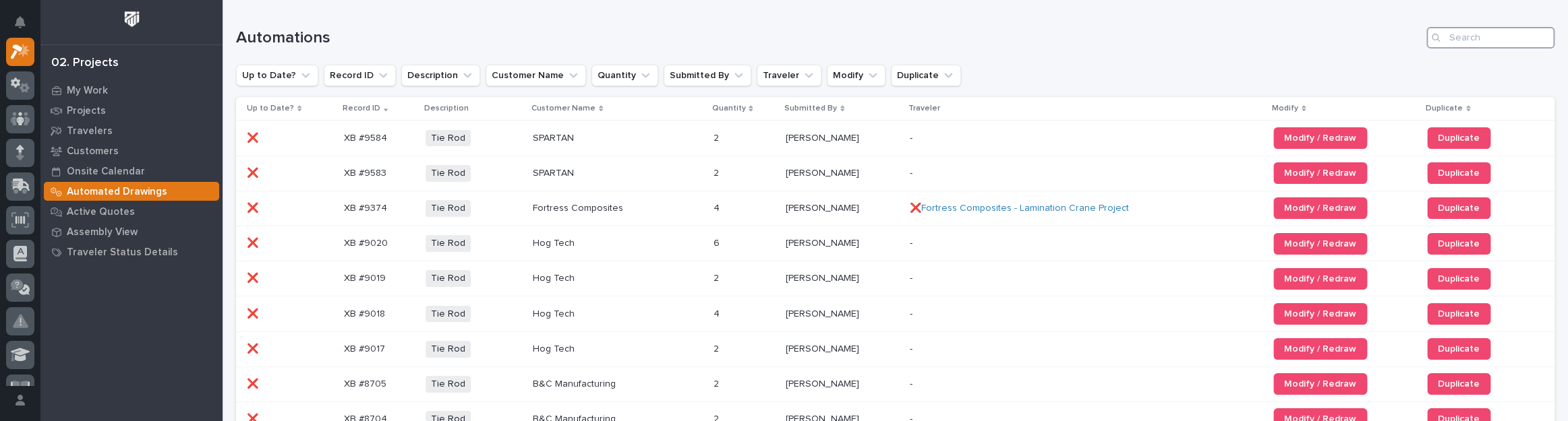
click at [1518, 32] on input "Search" at bounding box center [1490, 38] width 128 height 22
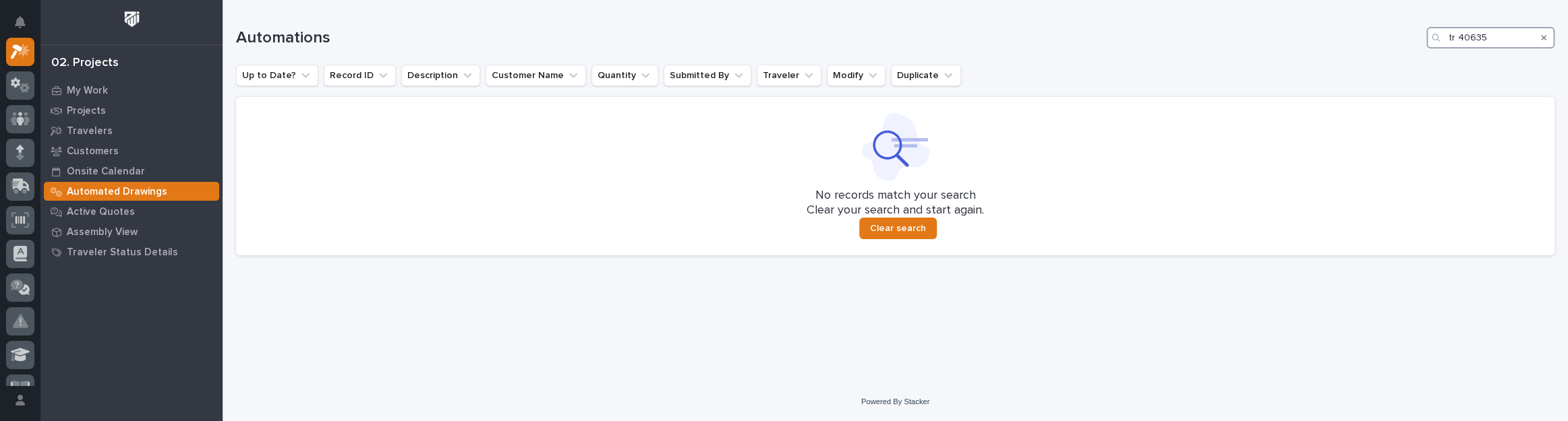
click at [1458, 37] on input "tr 40635" at bounding box center [1490, 38] width 128 height 22
type input "40635"
drag, startPoint x: 1490, startPoint y: 35, endPoint x: 1441, endPoint y: 34, distance: 49.0
click at [1440, 35] on div "40635" at bounding box center [1490, 38] width 128 height 22
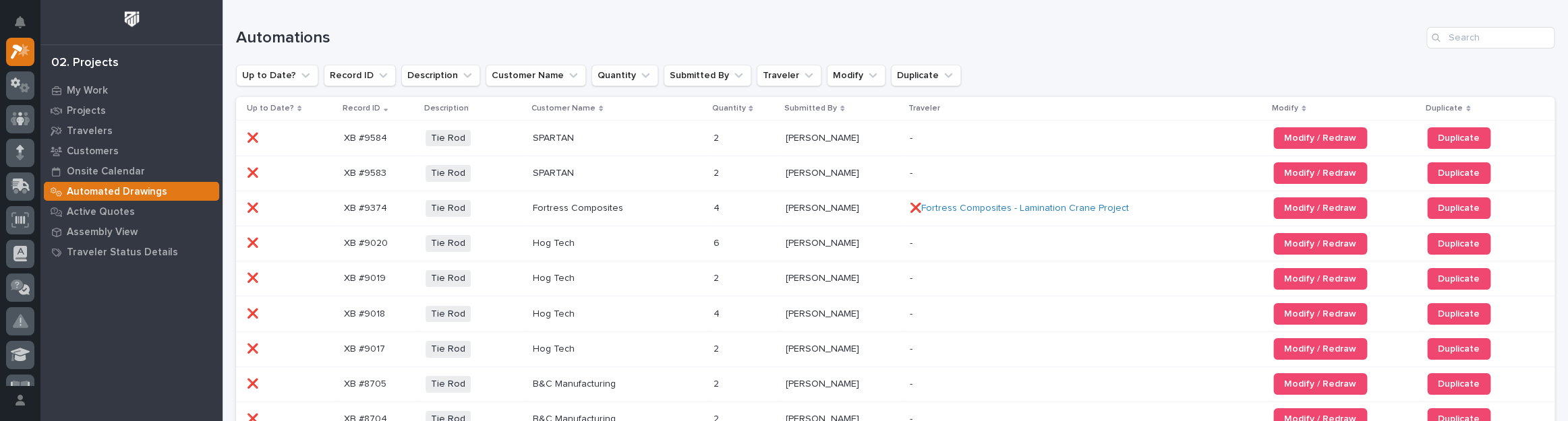
click at [384, 105] on icon at bounding box center [386, 108] width 4 height 7
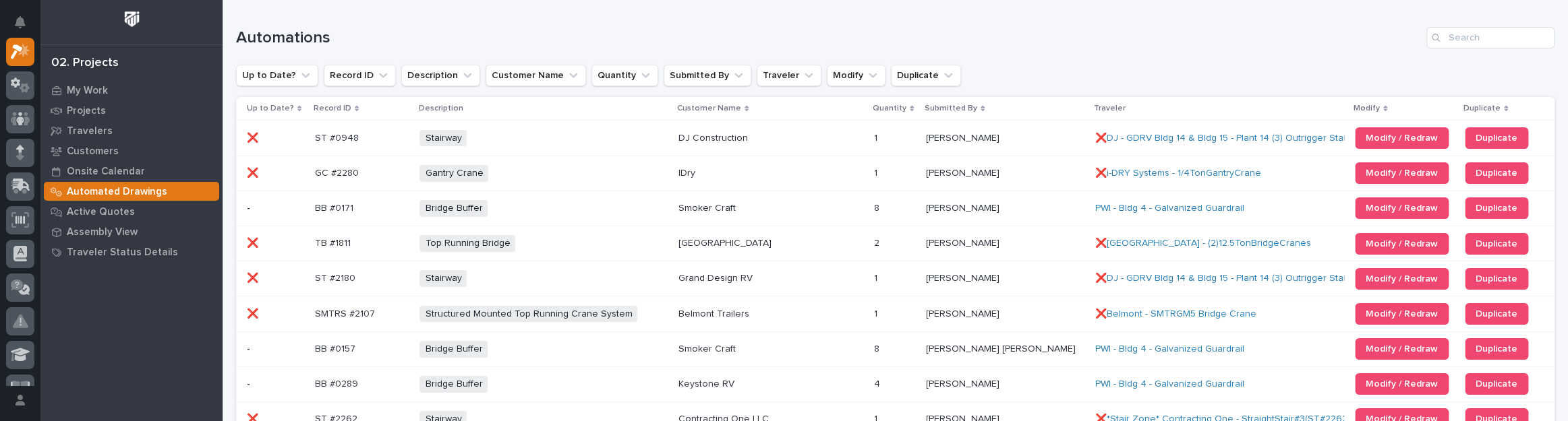
click at [355, 102] on div "Record ID" at bounding box center [362, 108] width 97 height 15
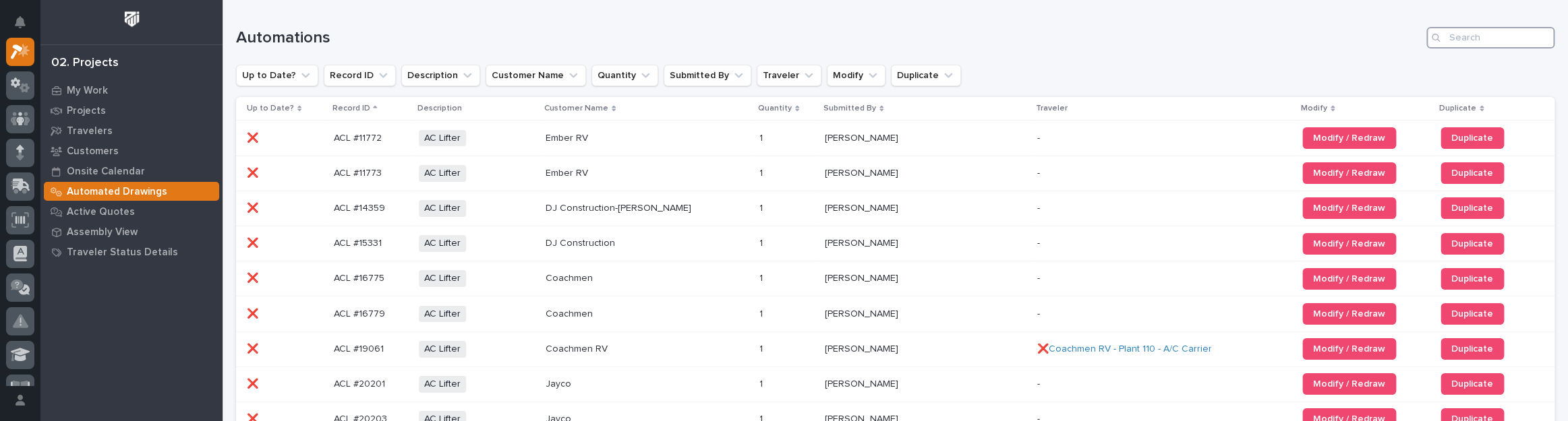
click at [1463, 31] on input "Search" at bounding box center [1490, 38] width 128 height 22
type input "TR"
click at [1458, 37] on input "TR" at bounding box center [1490, 38] width 128 height 22
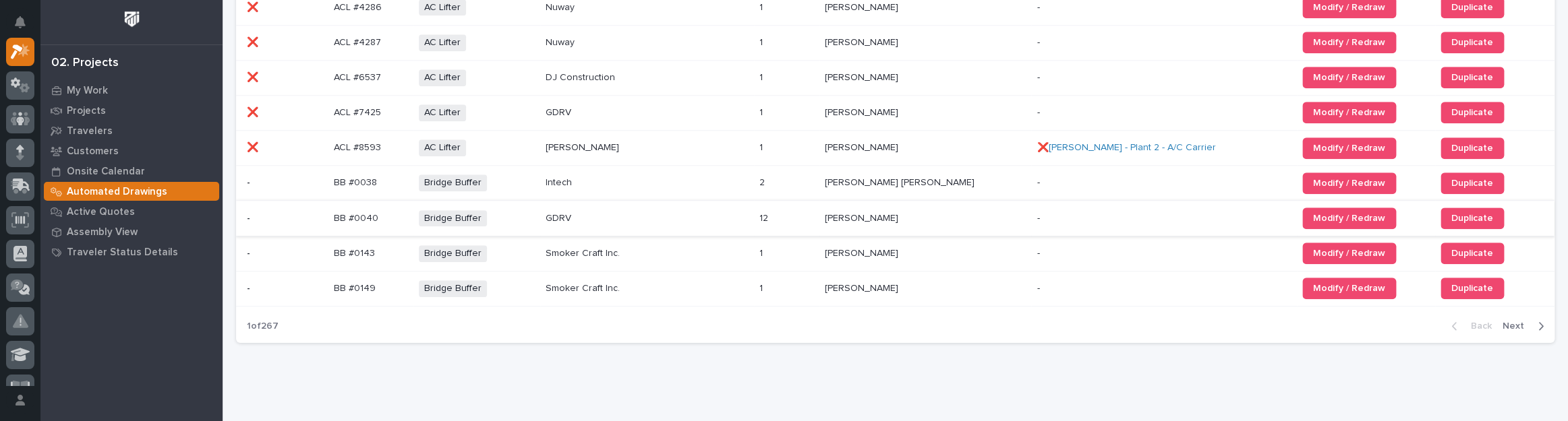
scroll to position [905, 0]
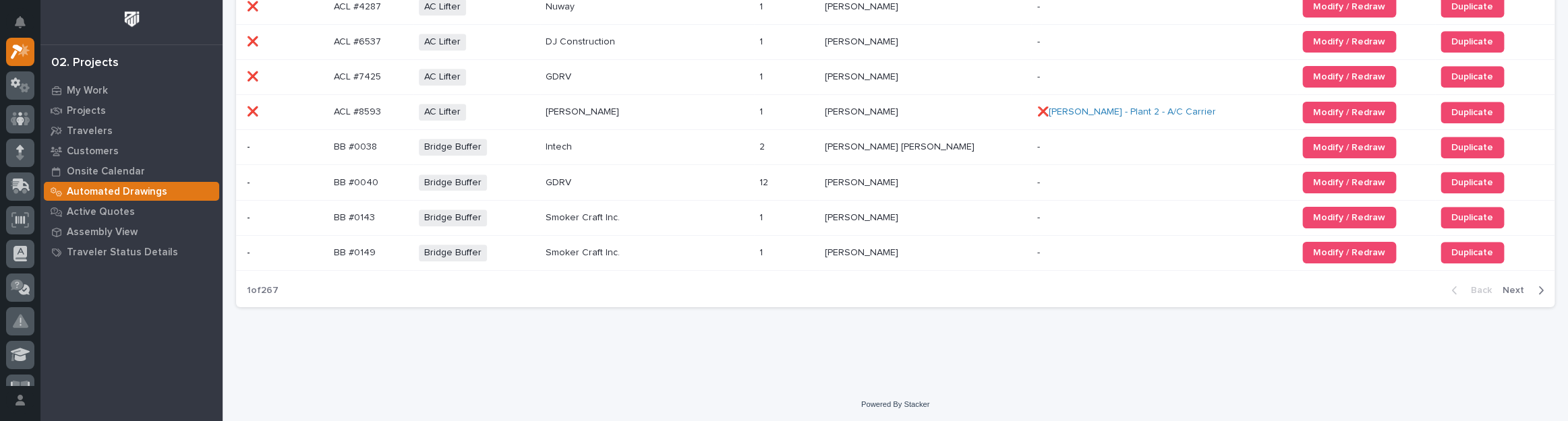
click at [1520, 285] on span "Next" at bounding box center [1518, 291] width 30 height 12
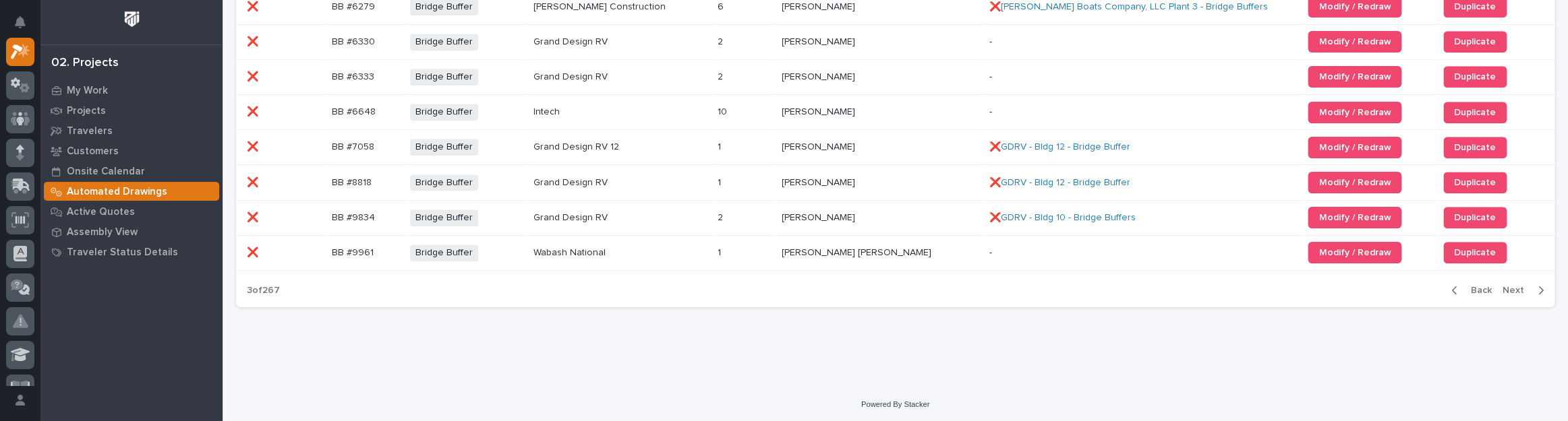
click at [1517, 286] on span "Next" at bounding box center [1518, 291] width 30 height 12
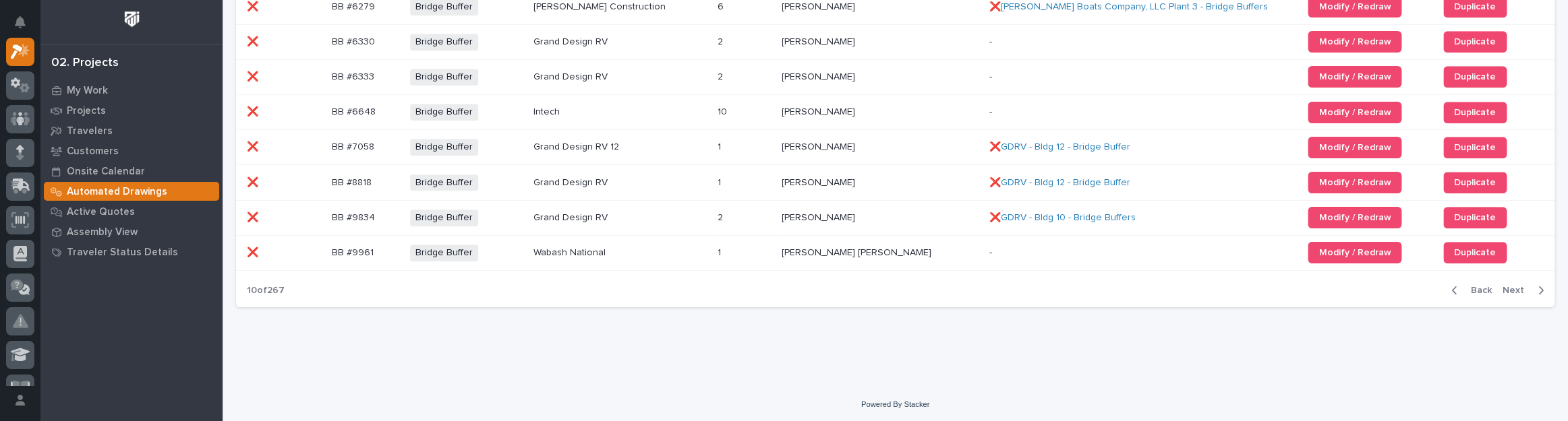
click at [1517, 286] on span "Next" at bounding box center [1518, 291] width 30 height 12
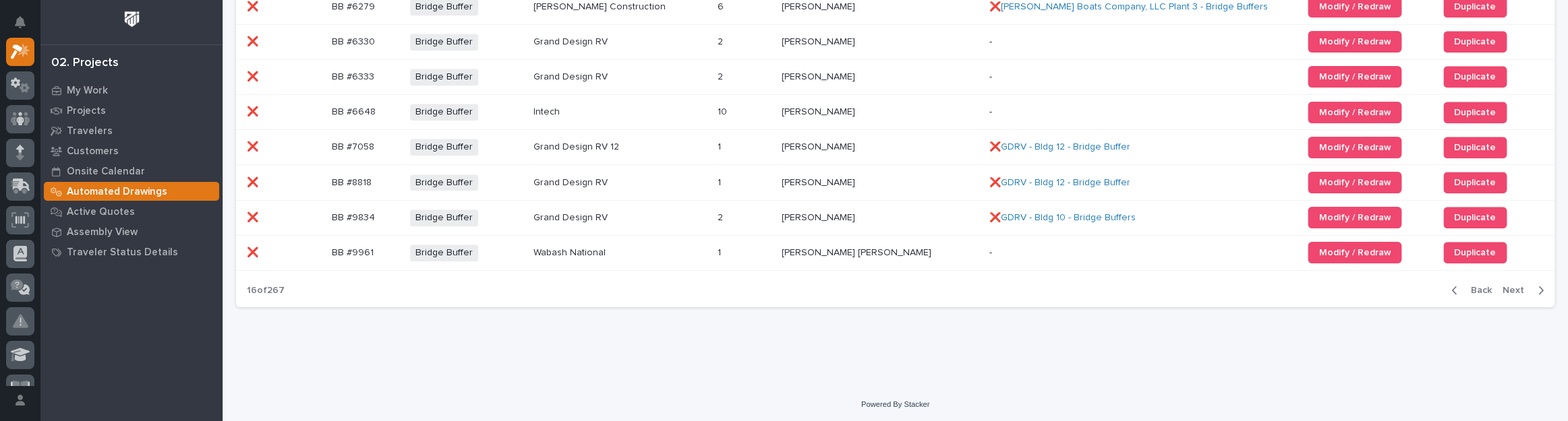
click at [1517, 286] on span "Next" at bounding box center [1518, 291] width 30 height 12
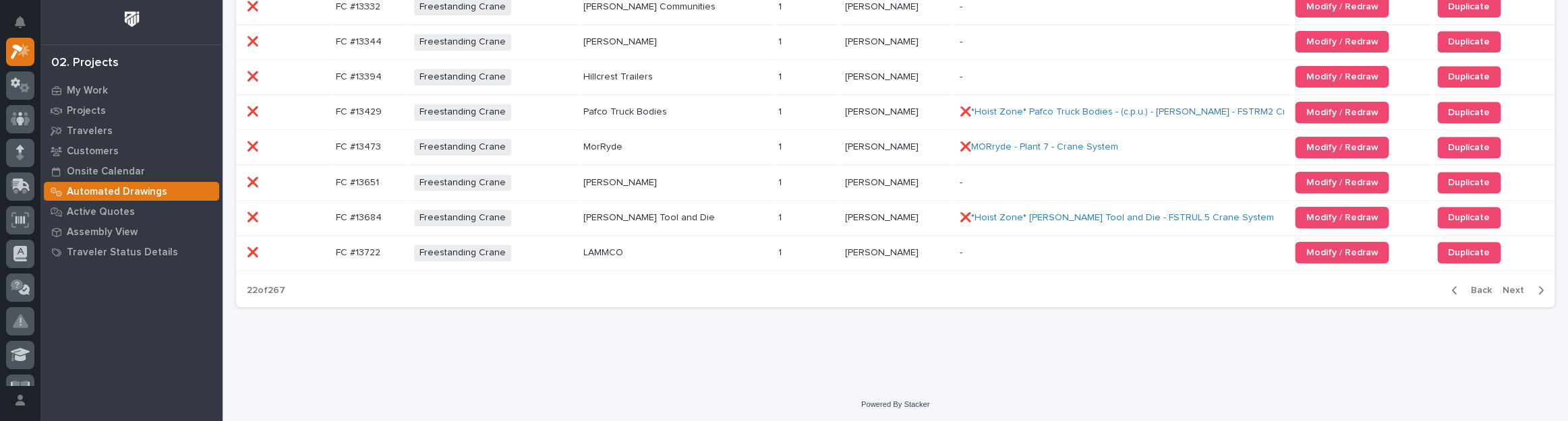
click at [1517, 286] on span "Next" at bounding box center [1518, 291] width 30 height 12
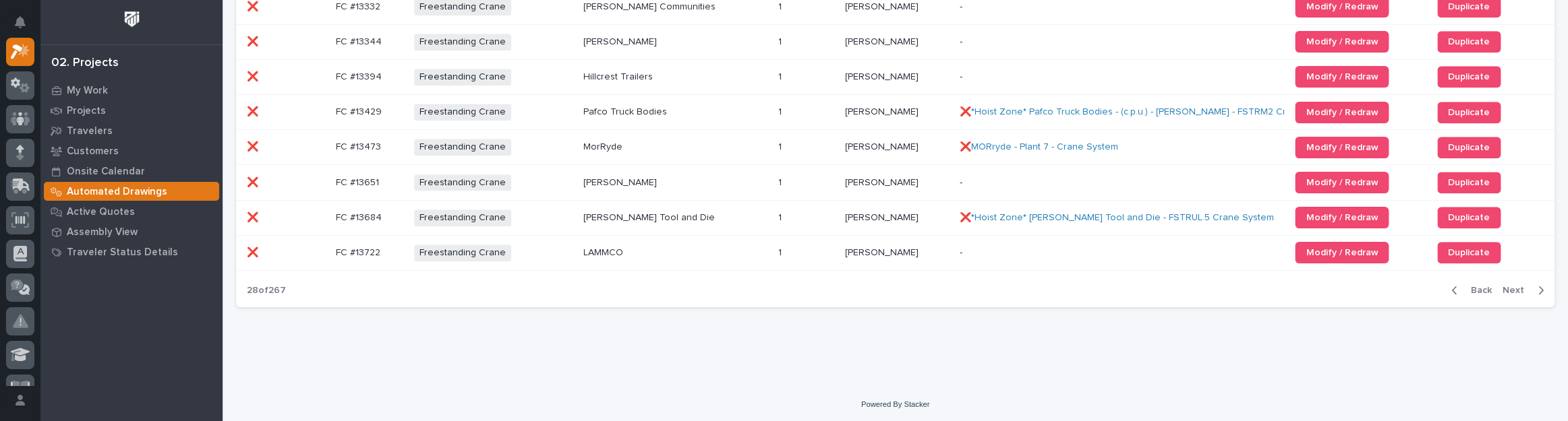
click at [1517, 286] on span "Next" at bounding box center [1518, 291] width 30 height 12
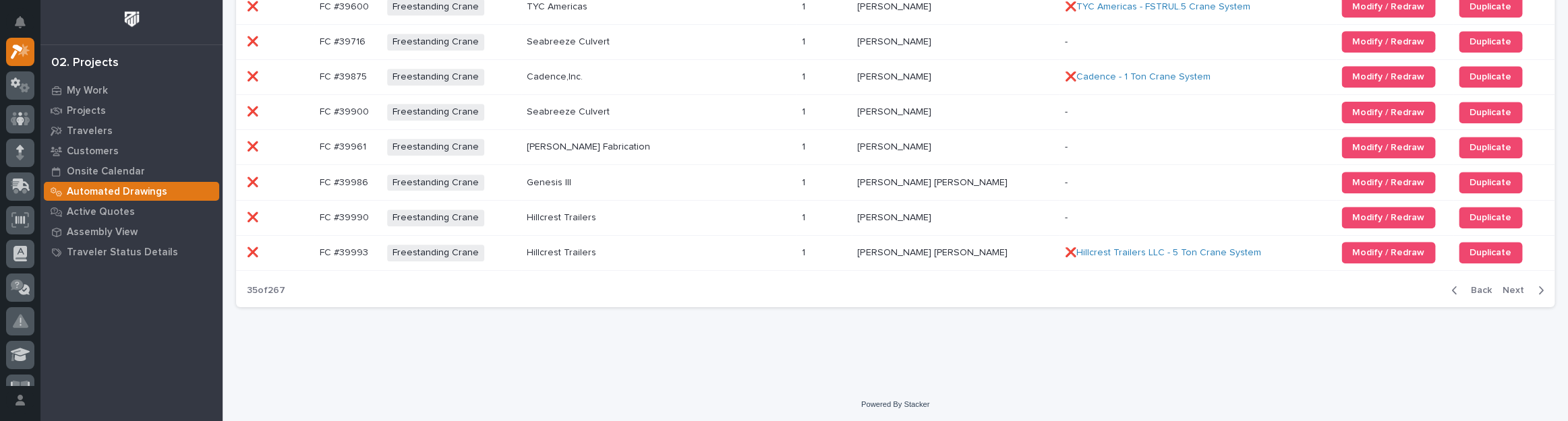
click at [1517, 286] on span "Next" at bounding box center [1518, 291] width 30 height 12
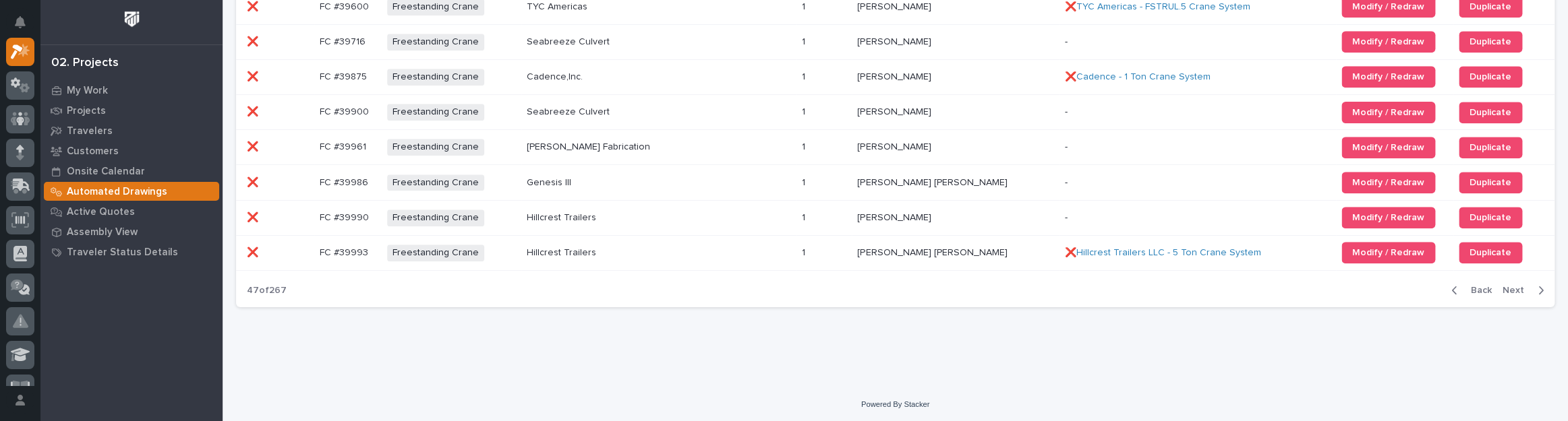
click at [1517, 286] on span "Next" at bounding box center [1518, 291] width 30 height 12
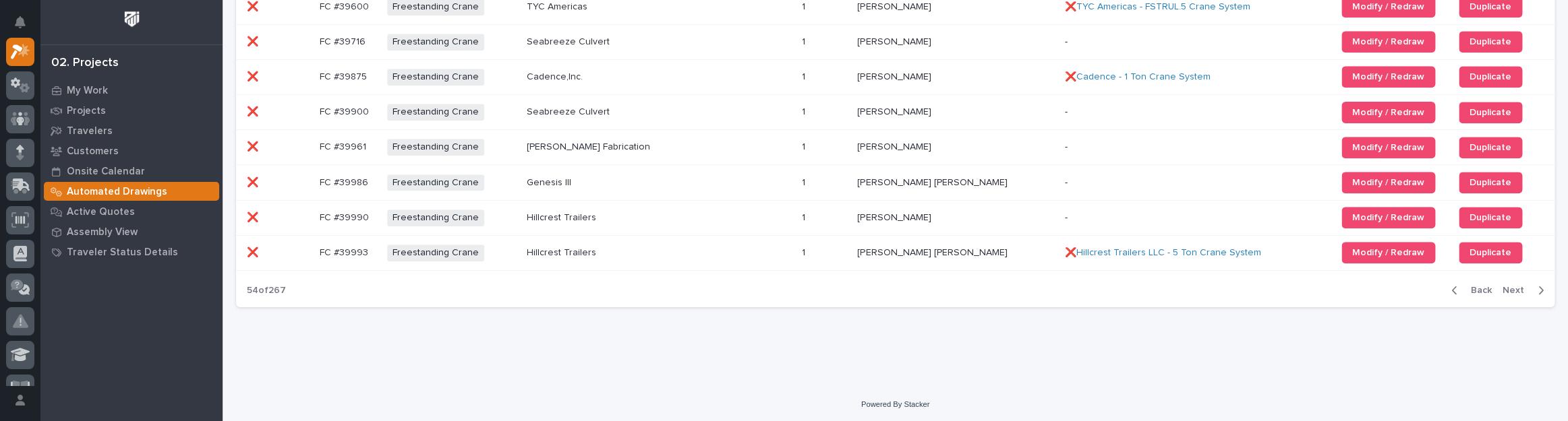
click at [1517, 286] on span "Next" at bounding box center [1518, 291] width 30 height 12
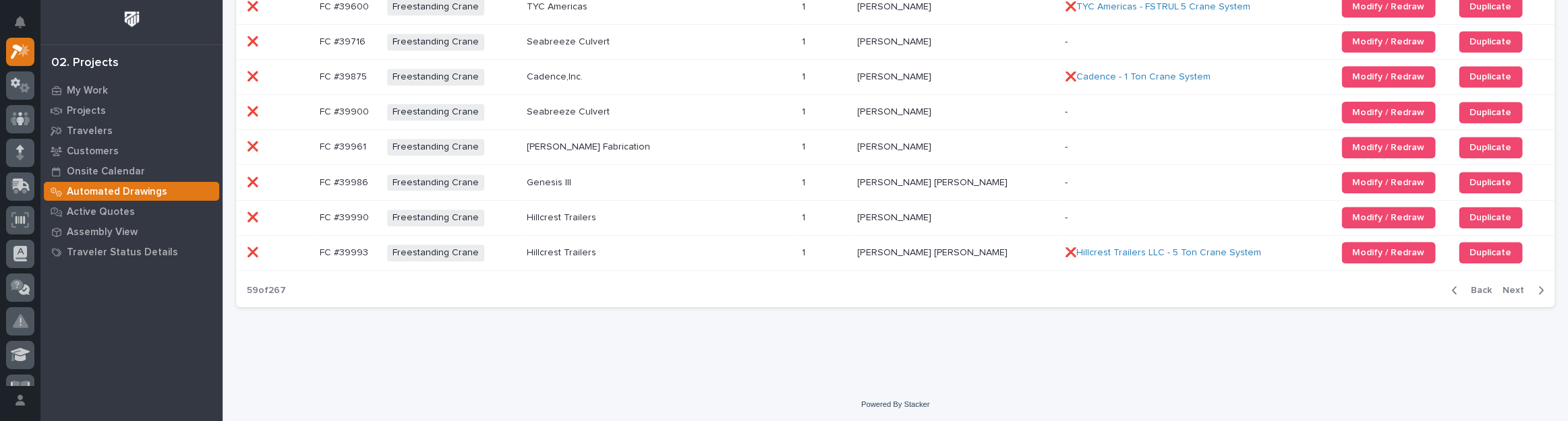
click at [1517, 286] on span "Next" at bounding box center [1518, 291] width 30 height 12
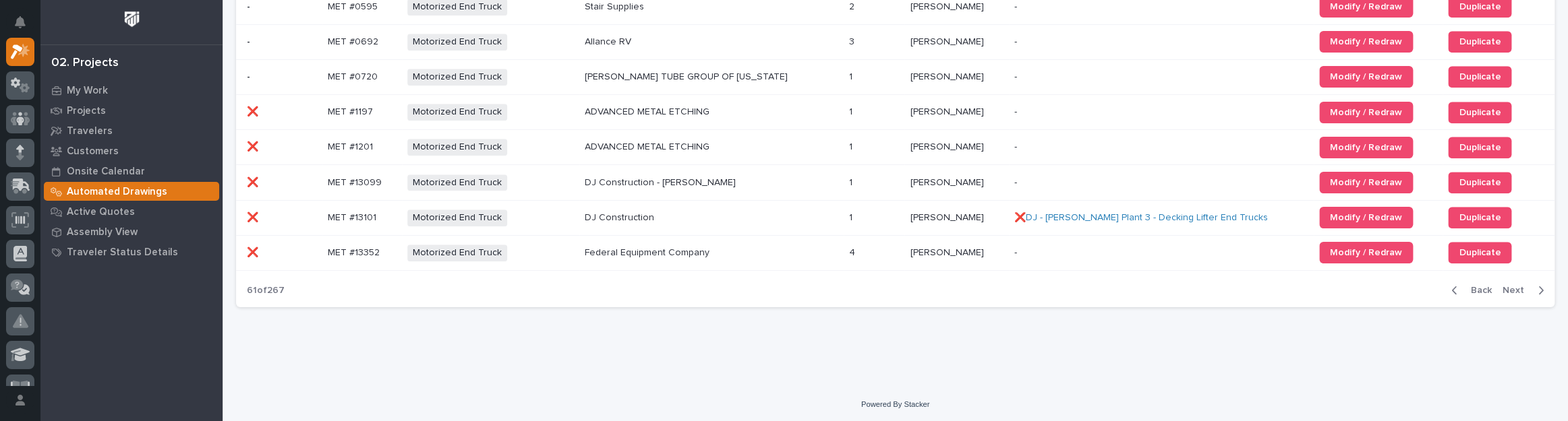
click at [1517, 286] on span "Next" at bounding box center [1518, 291] width 30 height 12
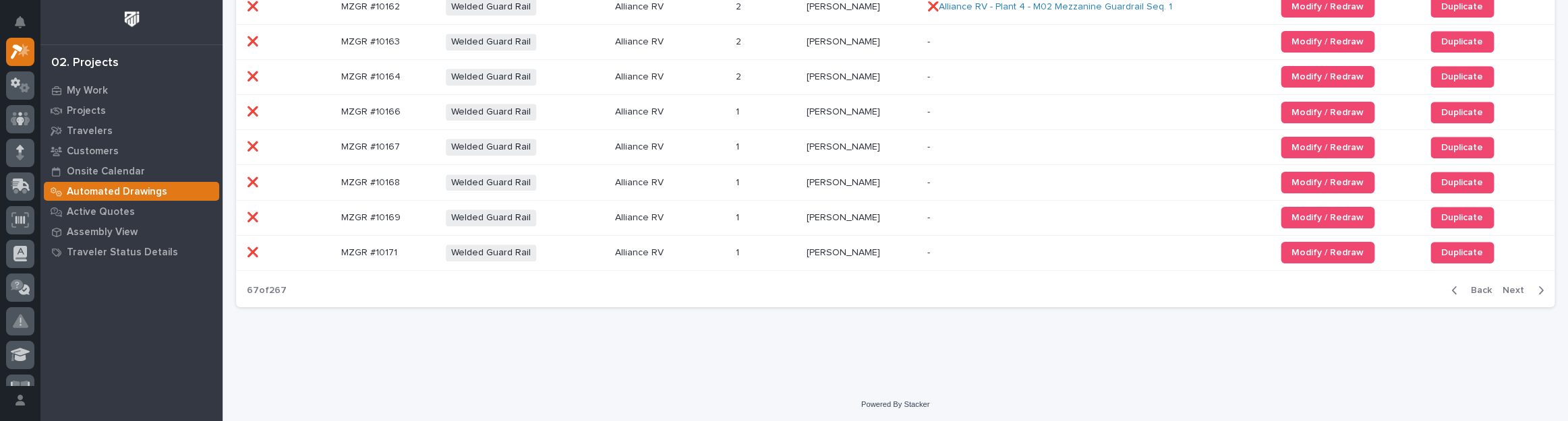
click at [1517, 286] on span "Next" at bounding box center [1518, 291] width 30 height 12
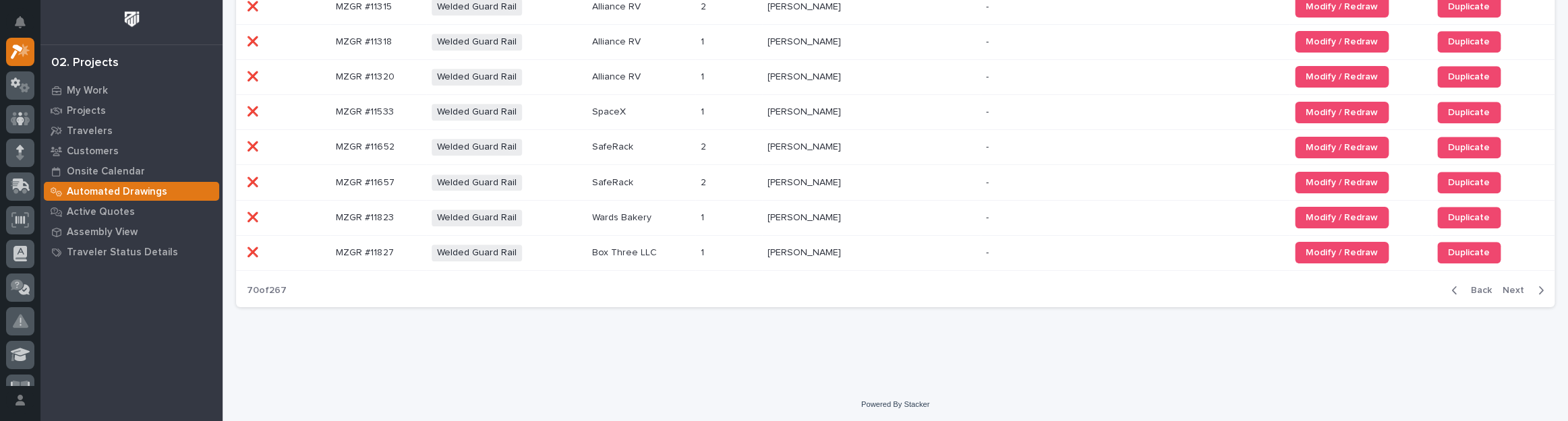
click at [1517, 286] on span "Next" at bounding box center [1518, 291] width 30 height 12
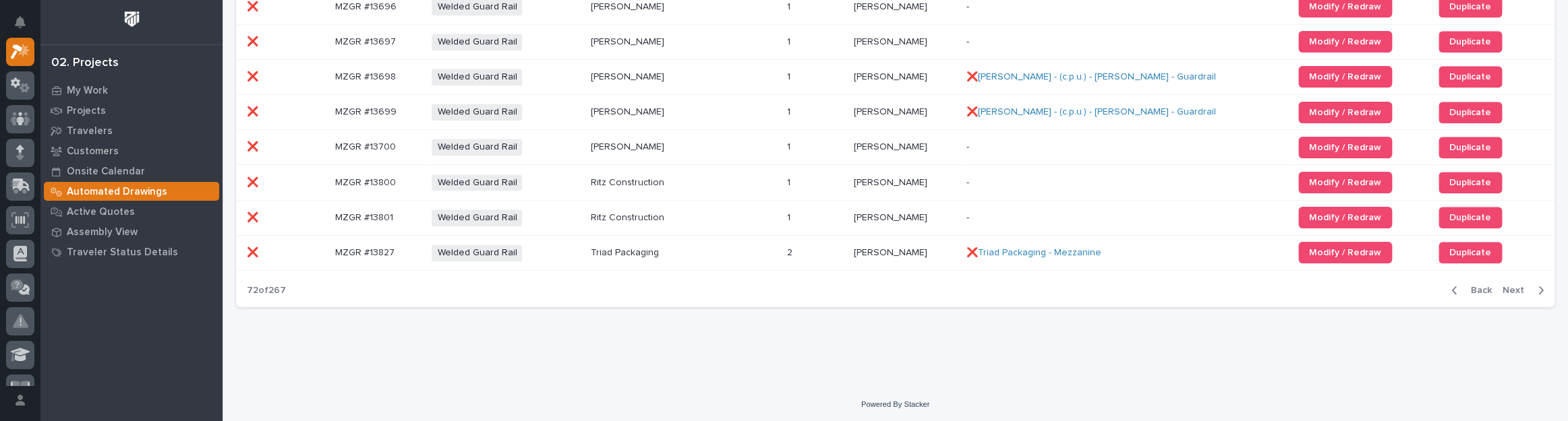
click at [1517, 286] on span "Next" at bounding box center [1518, 291] width 30 height 12
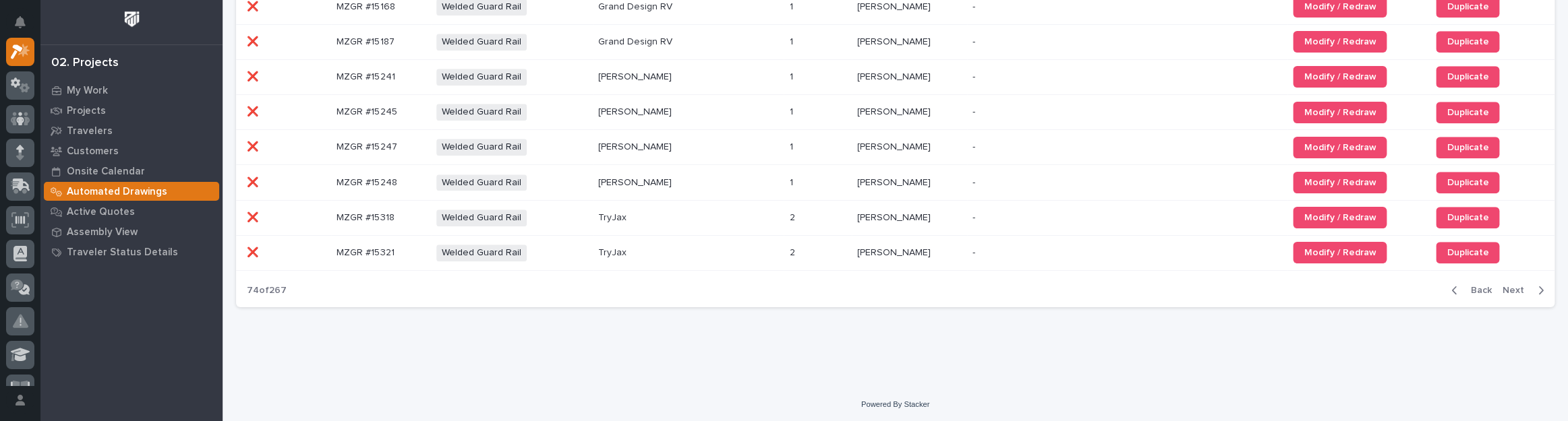
click at [1517, 286] on span "Next" at bounding box center [1518, 291] width 30 height 12
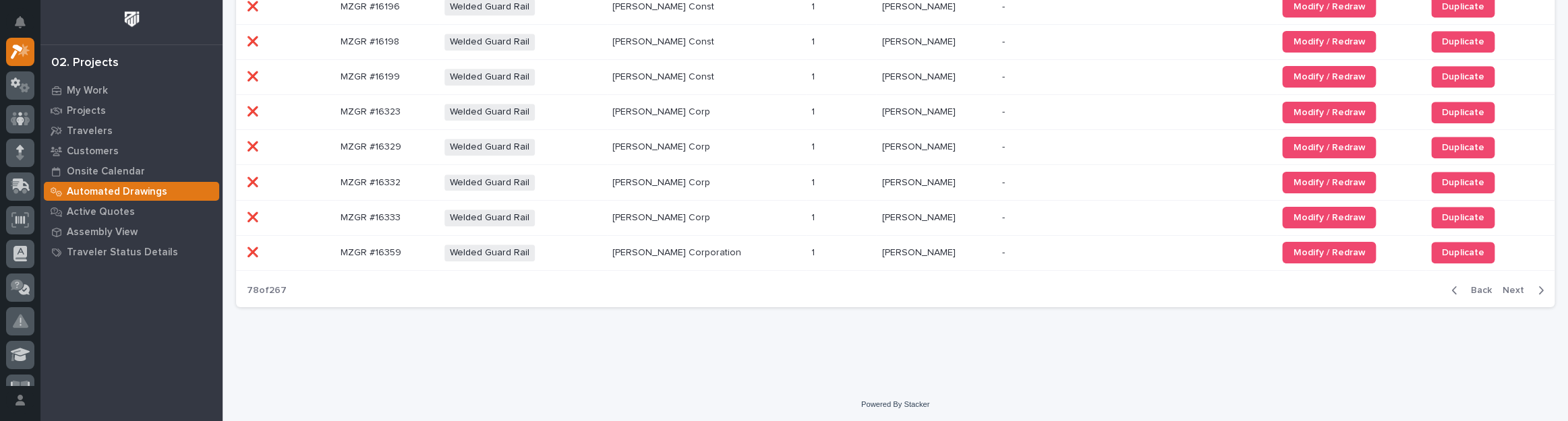
click at [1517, 286] on span "Next" at bounding box center [1518, 291] width 30 height 12
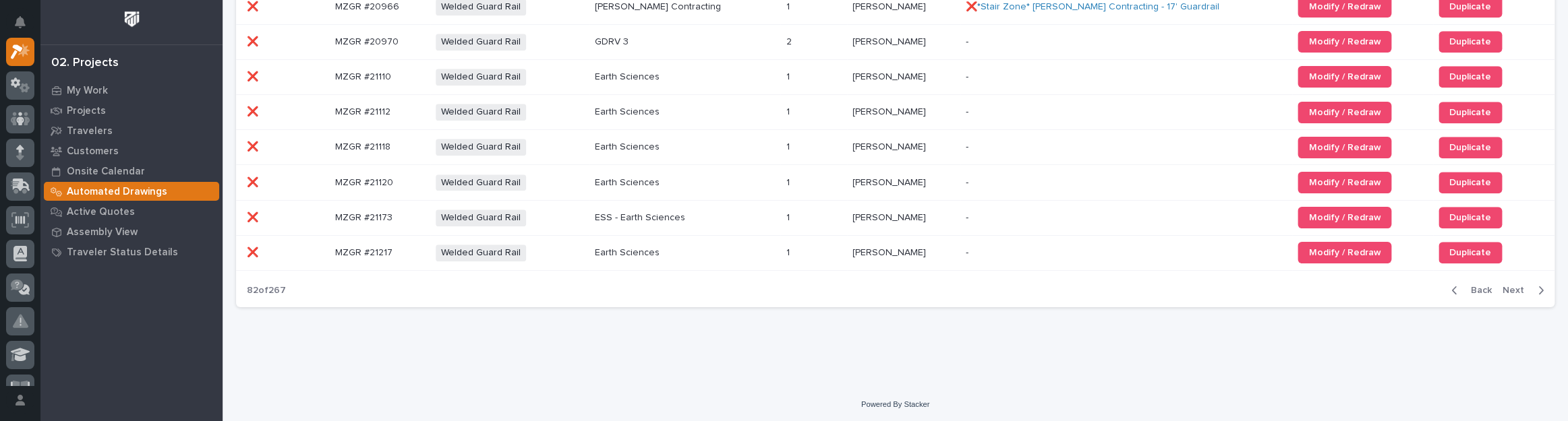
click at [1517, 286] on span "Next" at bounding box center [1518, 291] width 30 height 12
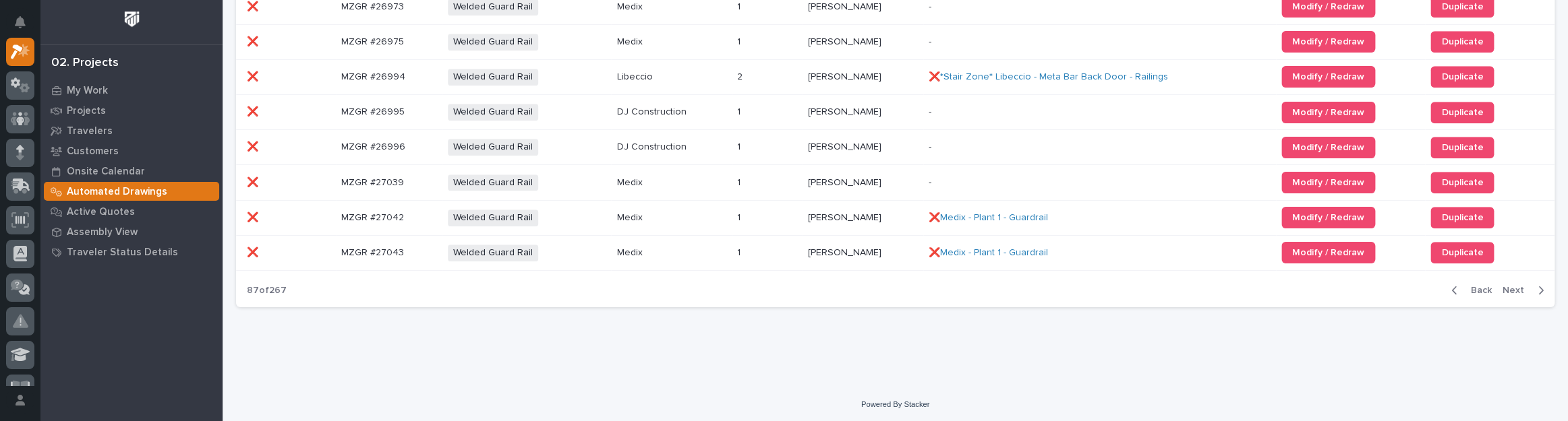
click at [1517, 286] on span "Next" at bounding box center [1518, 291] width 30 height 12
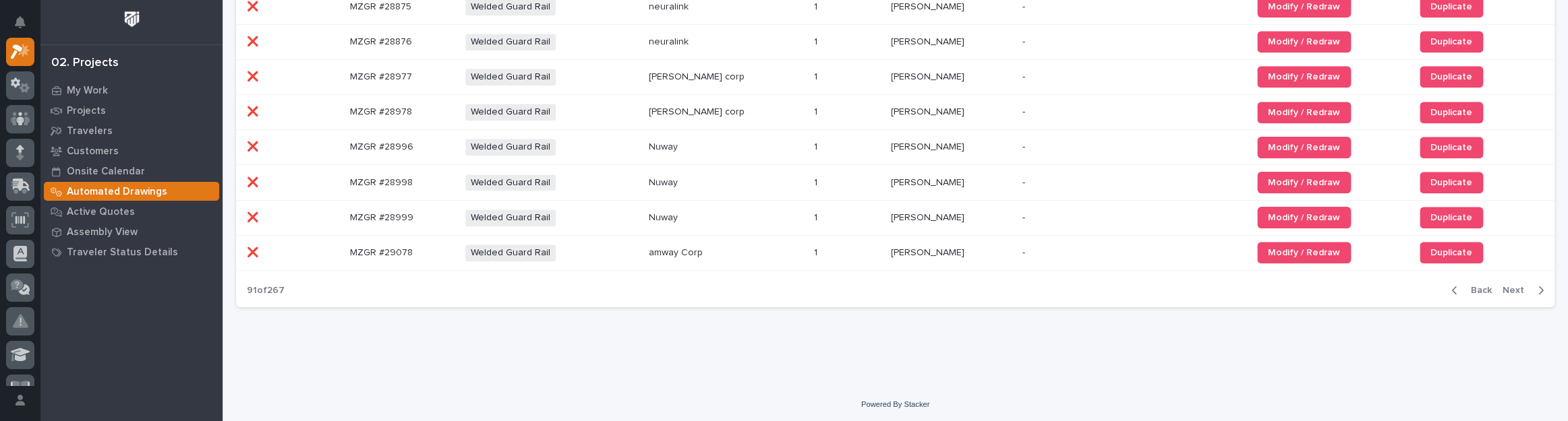
click at [1517, 286] on span "Next" at bounding box center [1518, 291] width 30 height 12
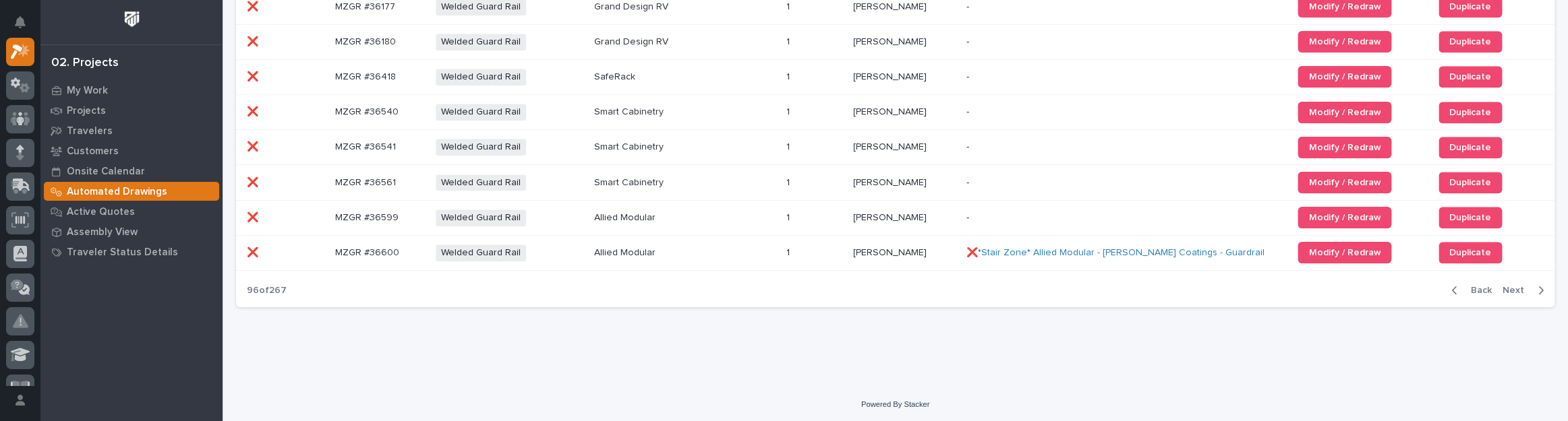
click at [1510, 279] on div "Back Next" at bounding box center [1497, 290] width 114 height 33
click at [1512, 286] on span "Next" at bounding box center [1518, 291] width 30 height 12
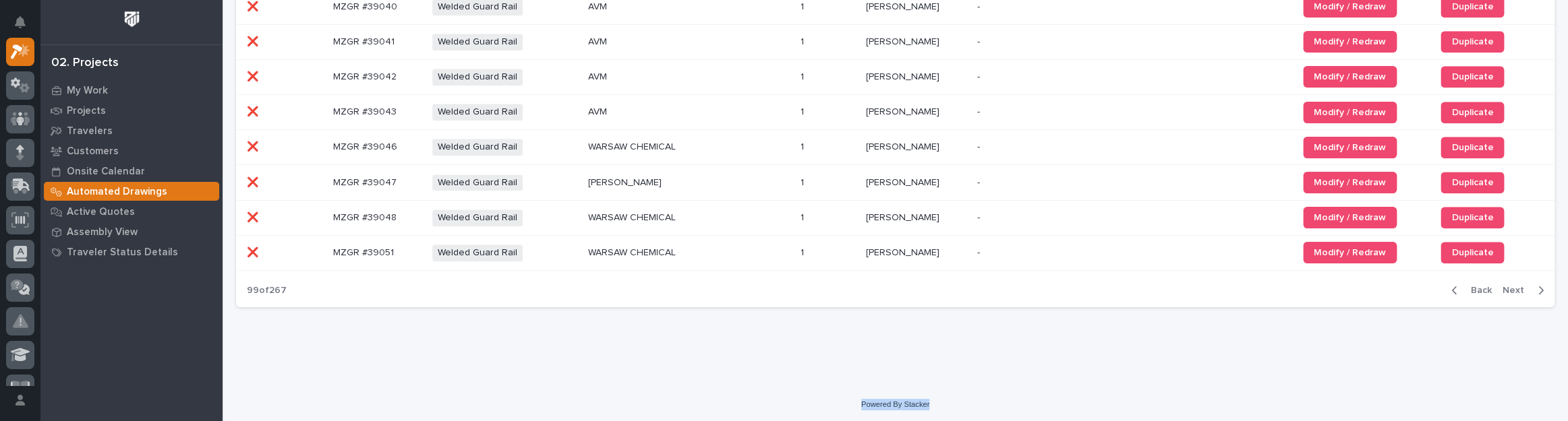
click at [1510, 285] on span "Next" at bounding box center [1518, 291] width 30 height 12
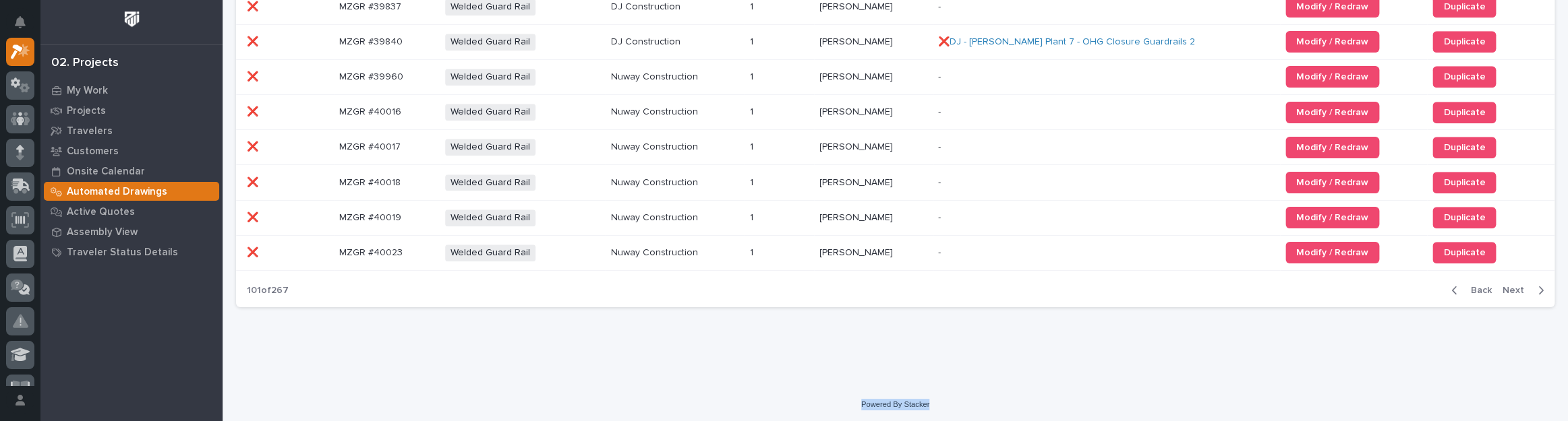
click at [1510, 285] on span "Next" at bounding box center [1518, 291] width 30 height 12
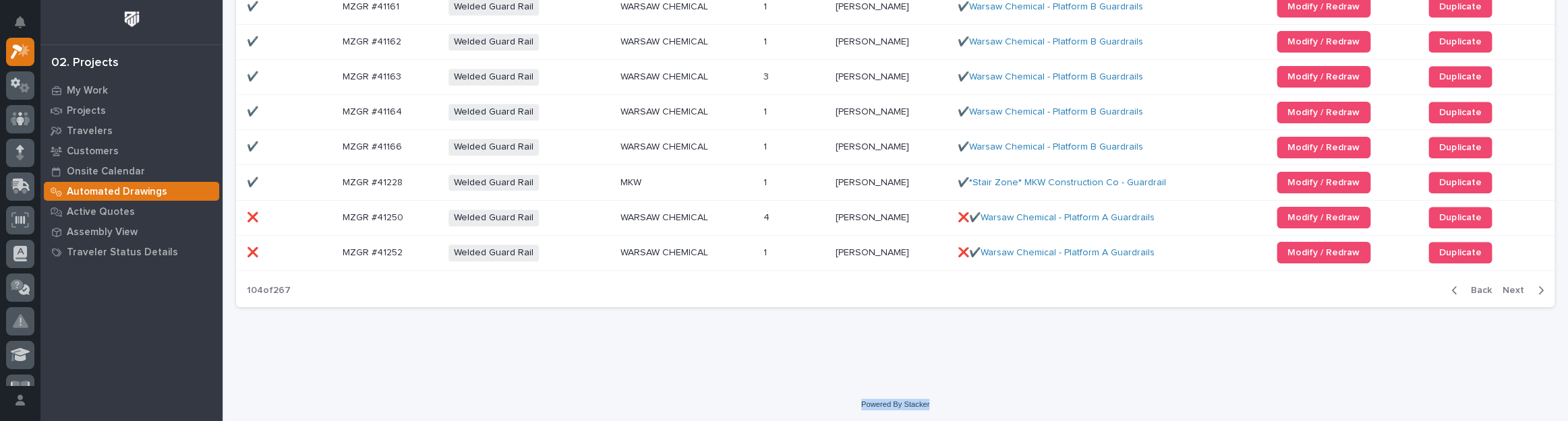
click at [1510, 285] on span "Next" at bounding box center [1518, 291] width 30 height 12
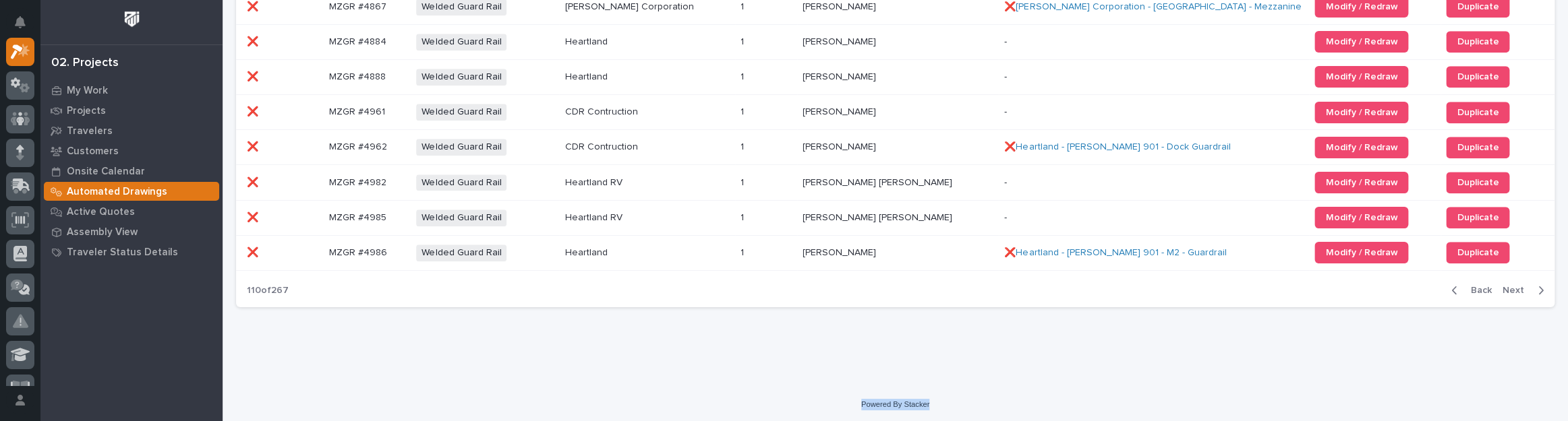
click at [1510, 285] on span "Next" at bounding box center [1518, 291] width 30 height 12
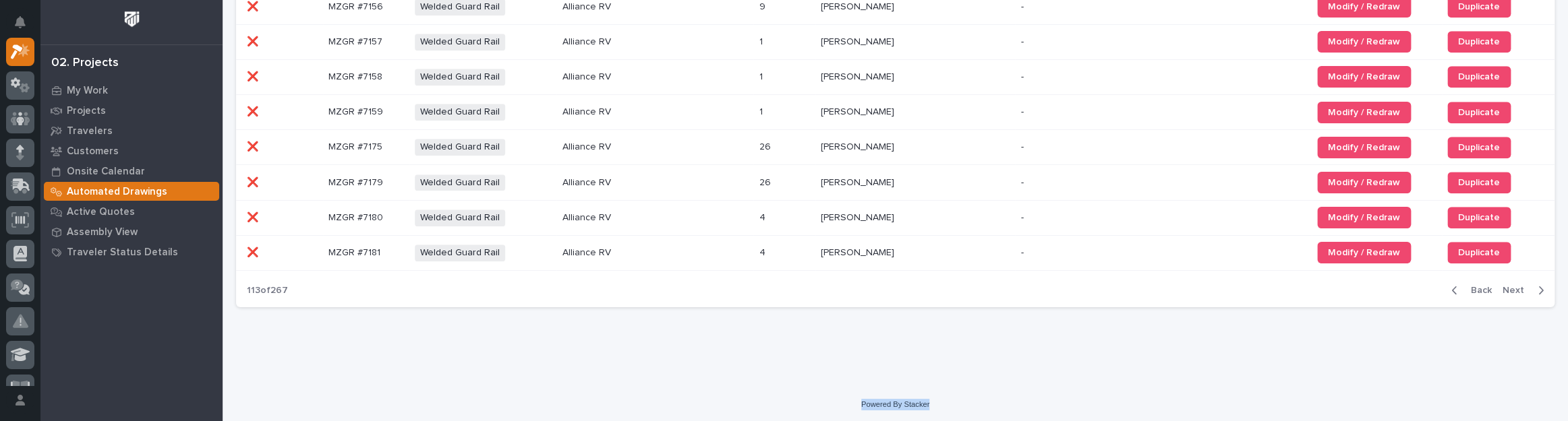
click at [1510, 285] on span "Next" at bounding box center [1518, 291] width 30 height 12
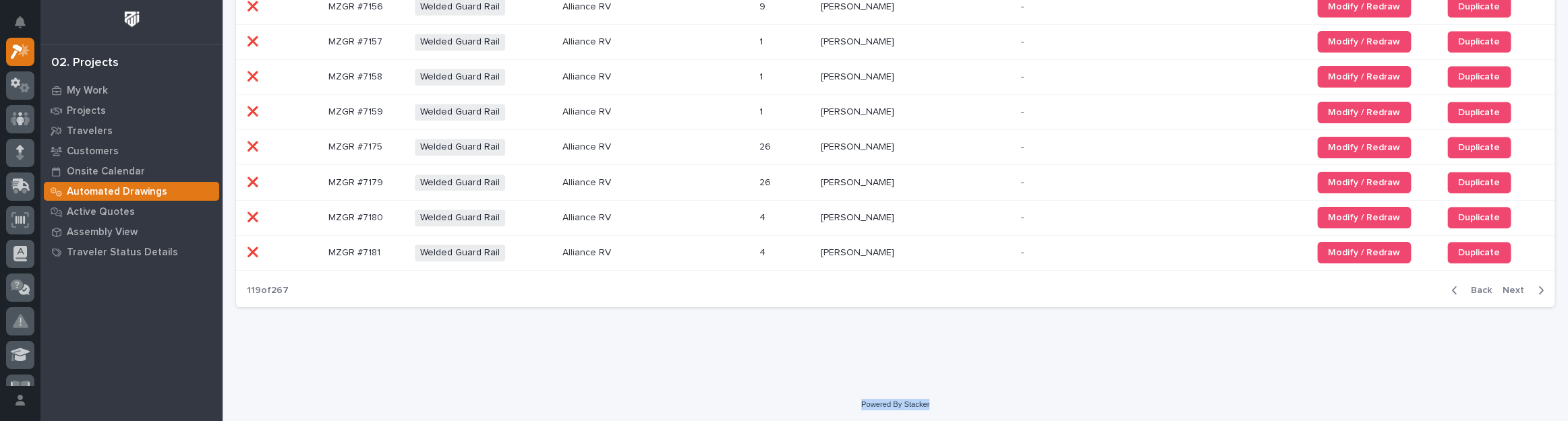
click at [1510, 285] on span "Next" at bounding box center [1518, 291] width 30 height 12
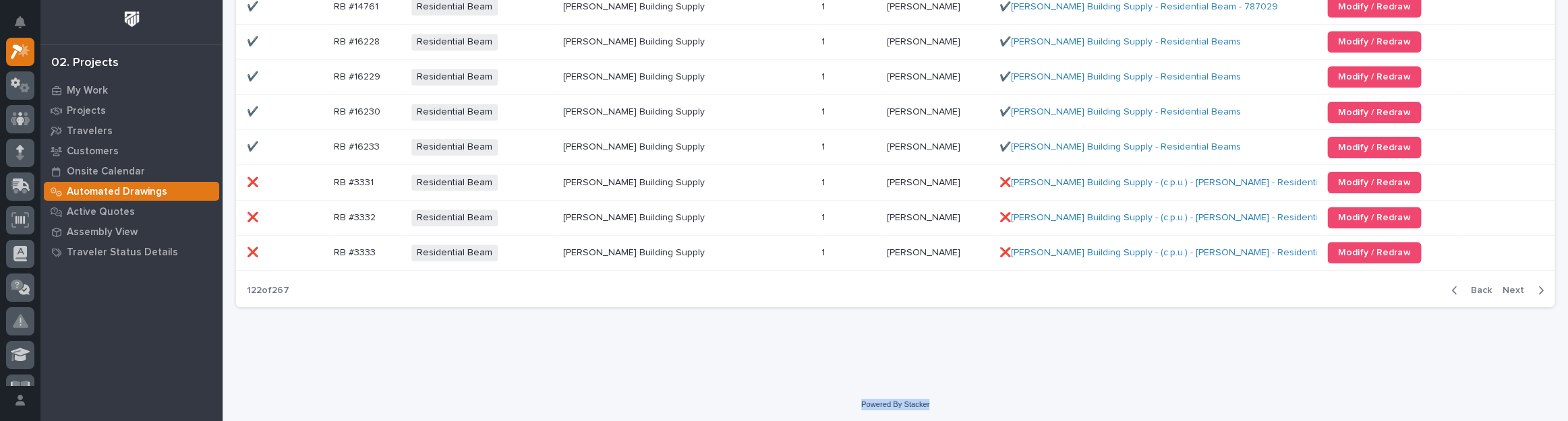
click at [1510, 285] on span "Next" at bounding box center [1518, 291] width 30 height 12
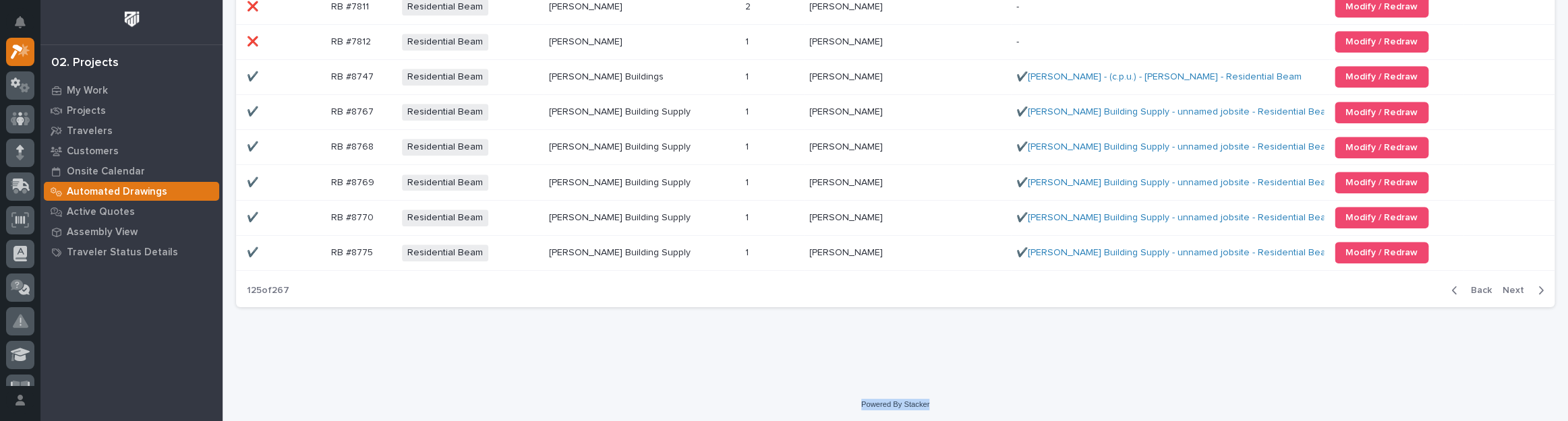
click at [1510, 285] on span "Next" at bounding box center [1518, 291] width 30 height 12
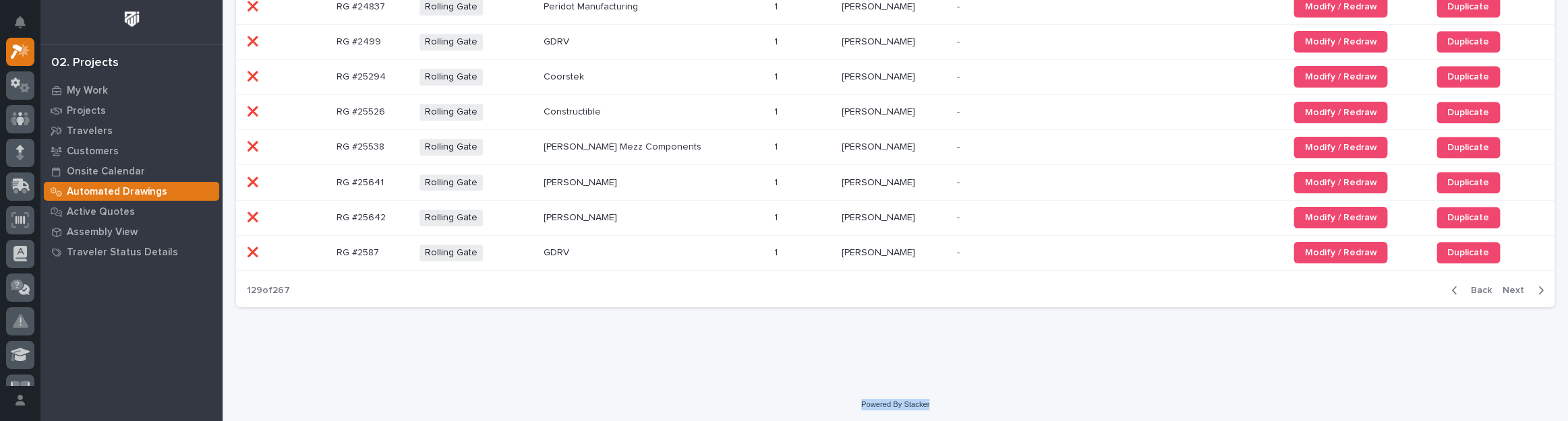
click at [1510, 285] on span "Next" at bounding box center [1518, 291] width 30 height 12
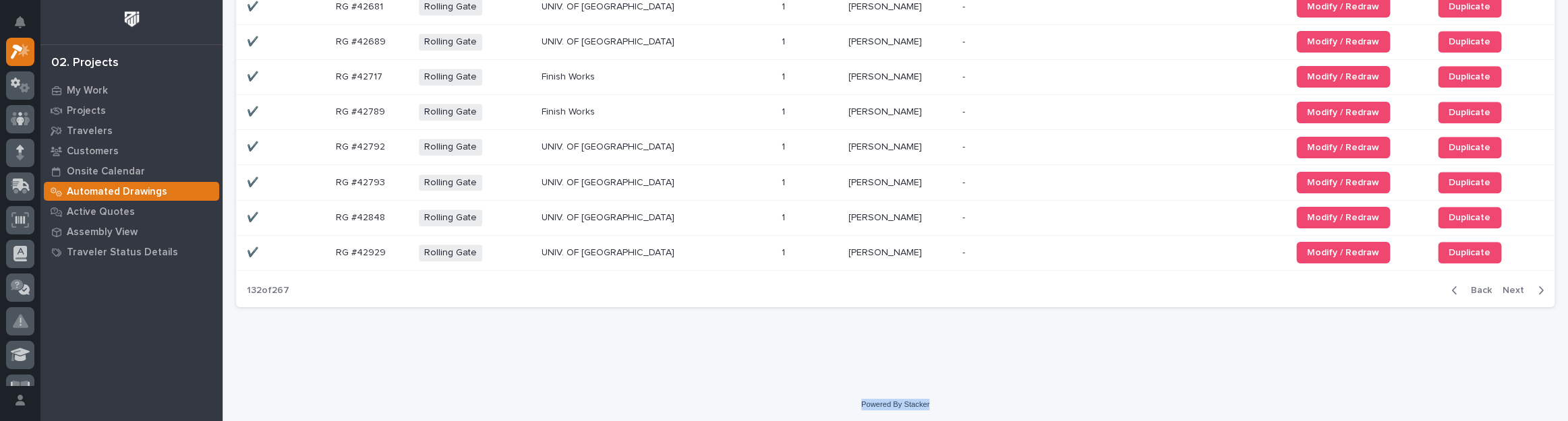
click at [1510, 285] on span "Next" at bounding box center [1518, 291] width 30 height 12
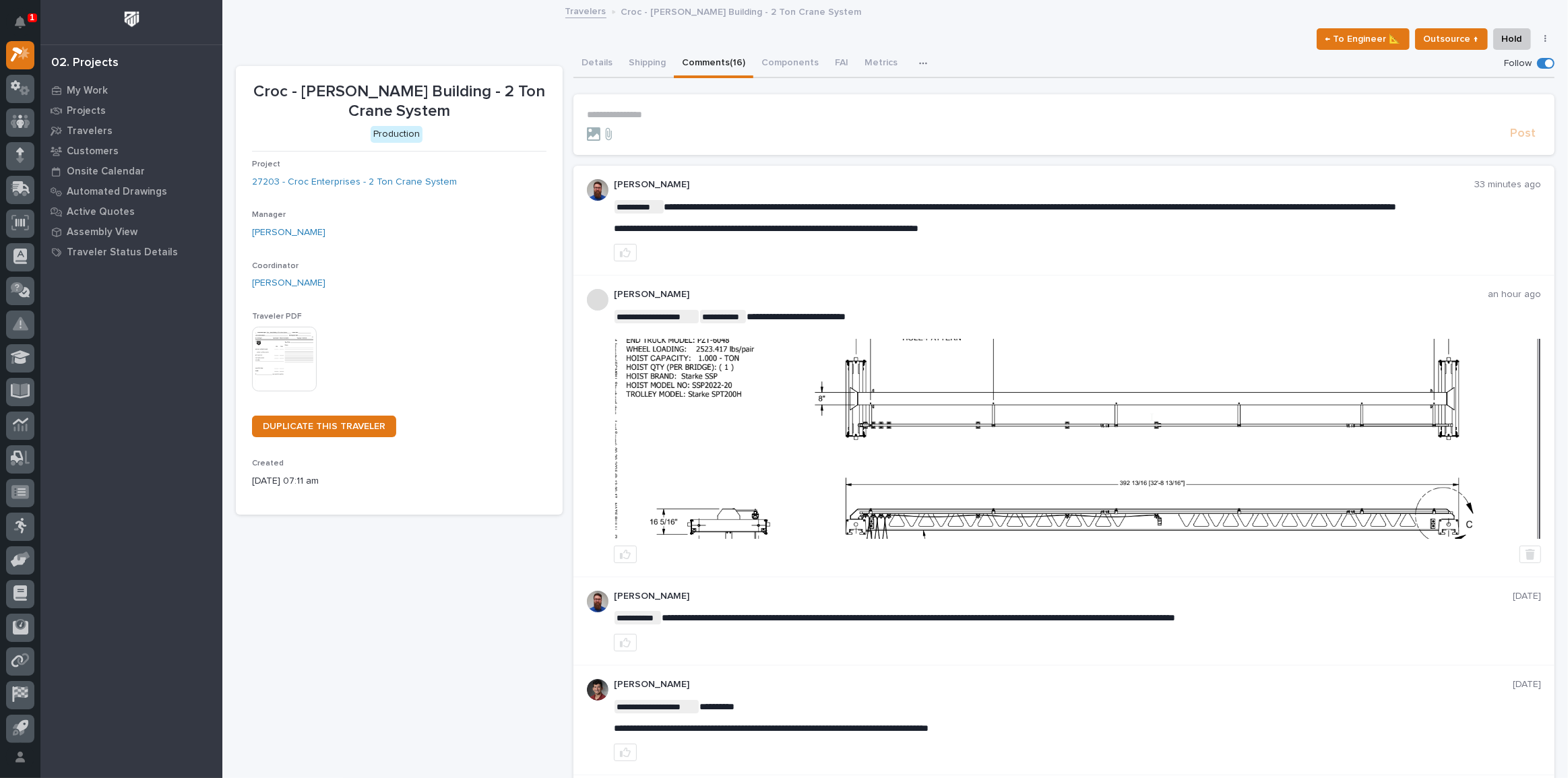
click at [632, 116] on p "**********" at bounding box center [1063, 114] width 954 height 12
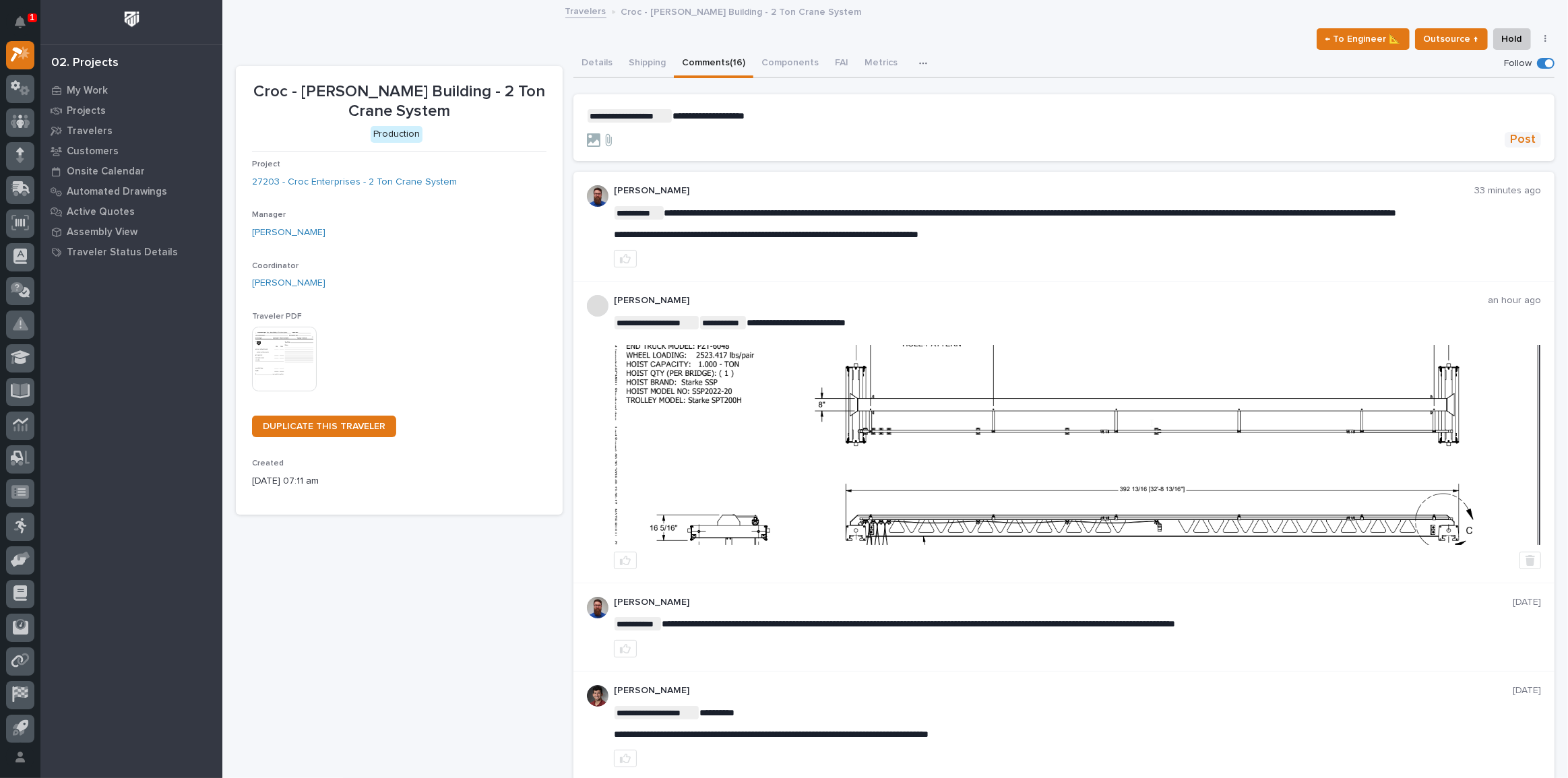
click at [1511, 135] on span "Post" at bounding box center [1523, 140] width 26 height 16
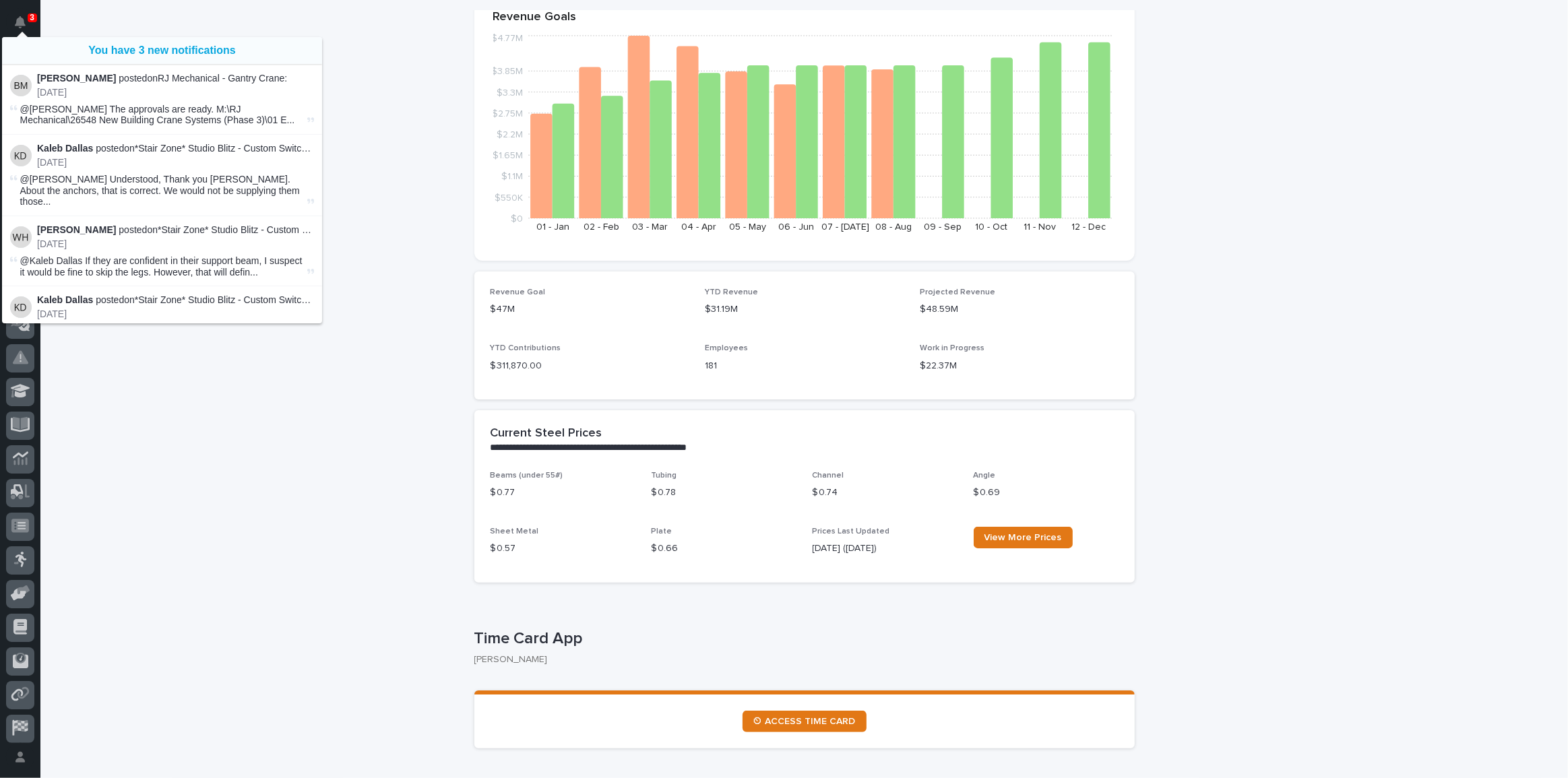
scroll to position [61, 0]
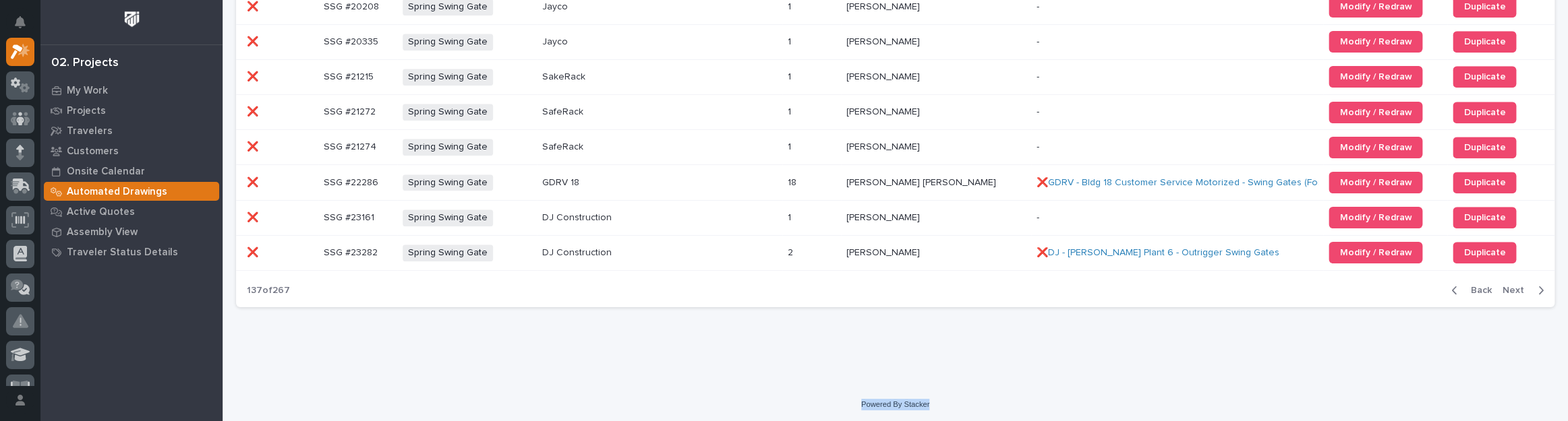
click at [1518, 285] on span "Next" at bounding box center [1518, 291] width 30 height 12
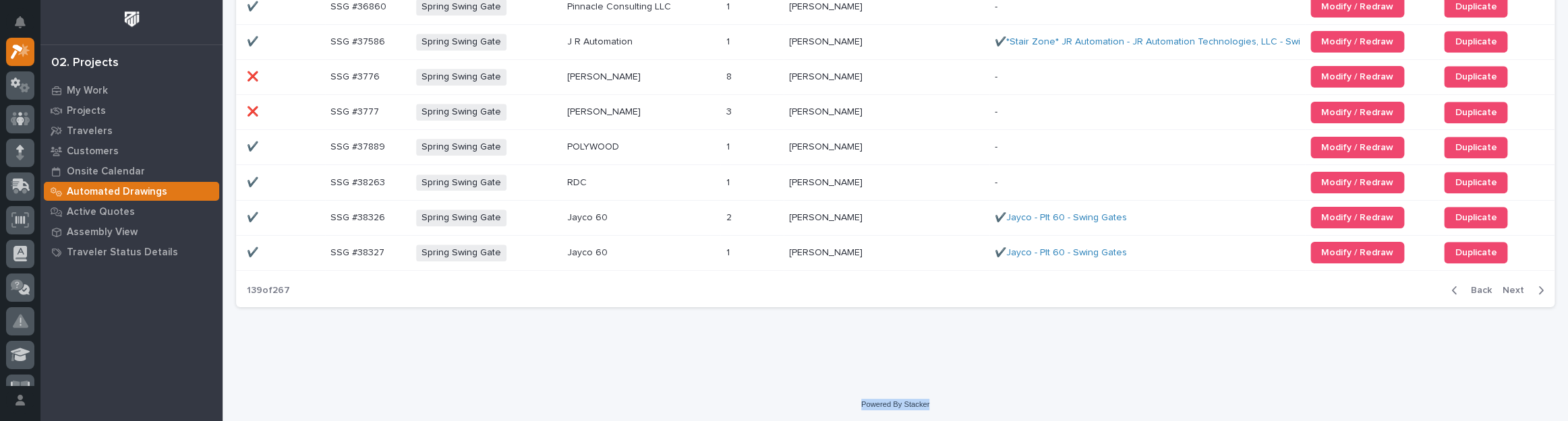
click at [1518, 285] on span "Next" at bounding box center [1518, 291] width 30 height 12
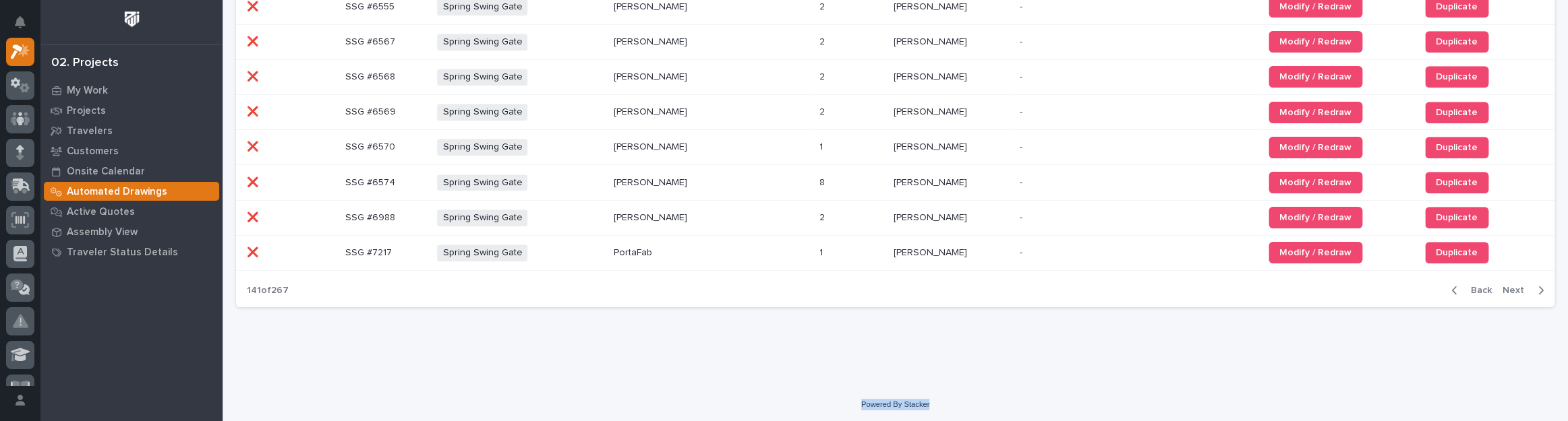
click at [1518, 285] on span "Next" at bounding box center [1518, 291] width 30 height 12
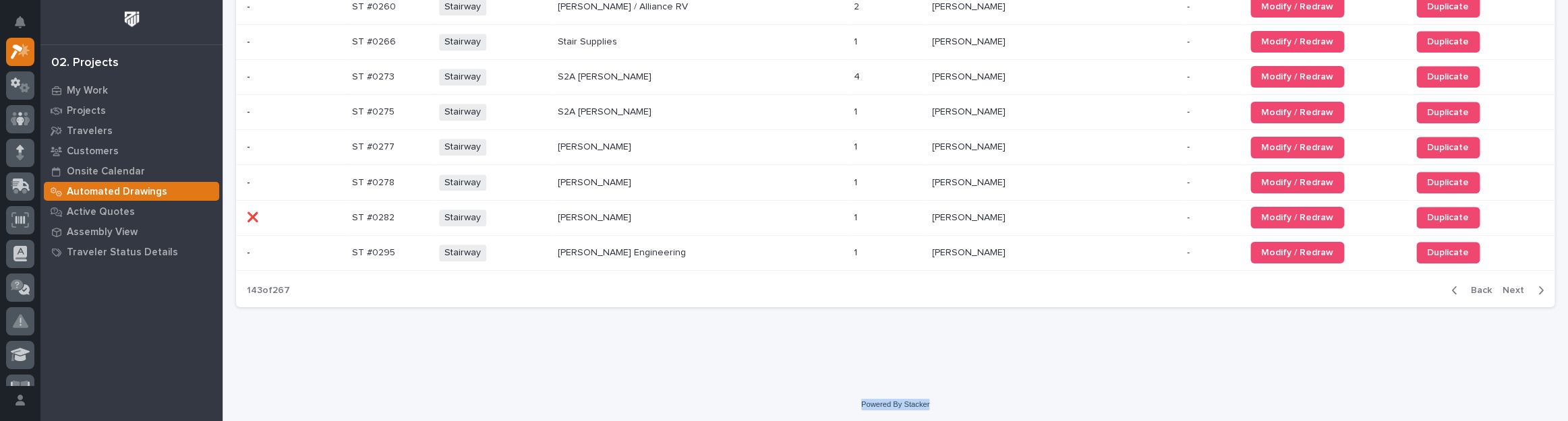
click at [1518, 285] on span "Next" at bounding box center [1518, 291] width 30 height 12
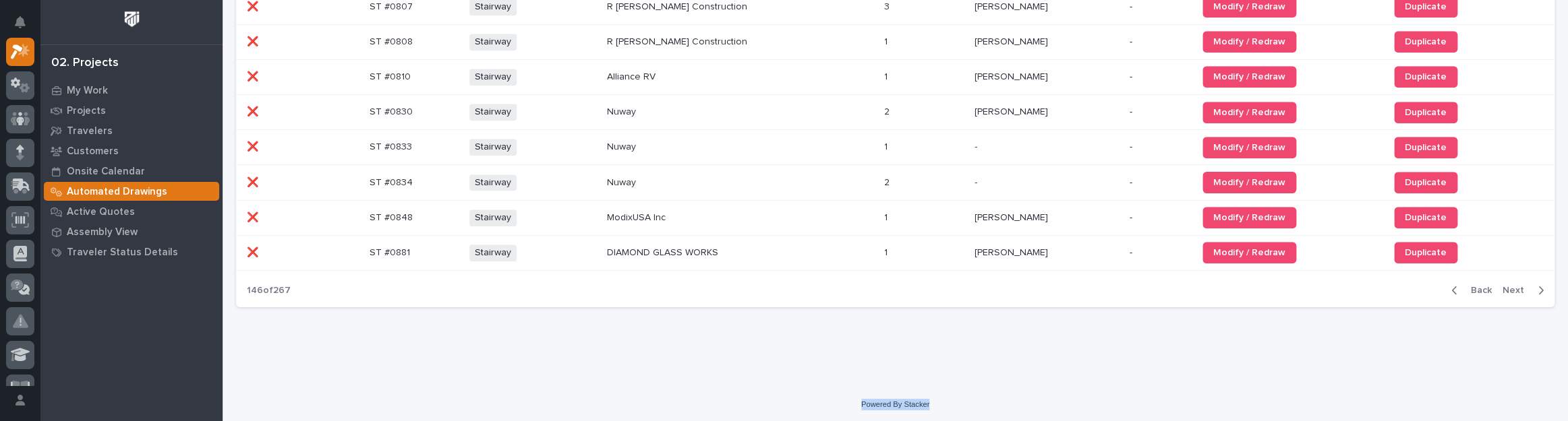
click at [1518, 285] on span "Next" at bounding box center [1518, 291] width 30 height 12
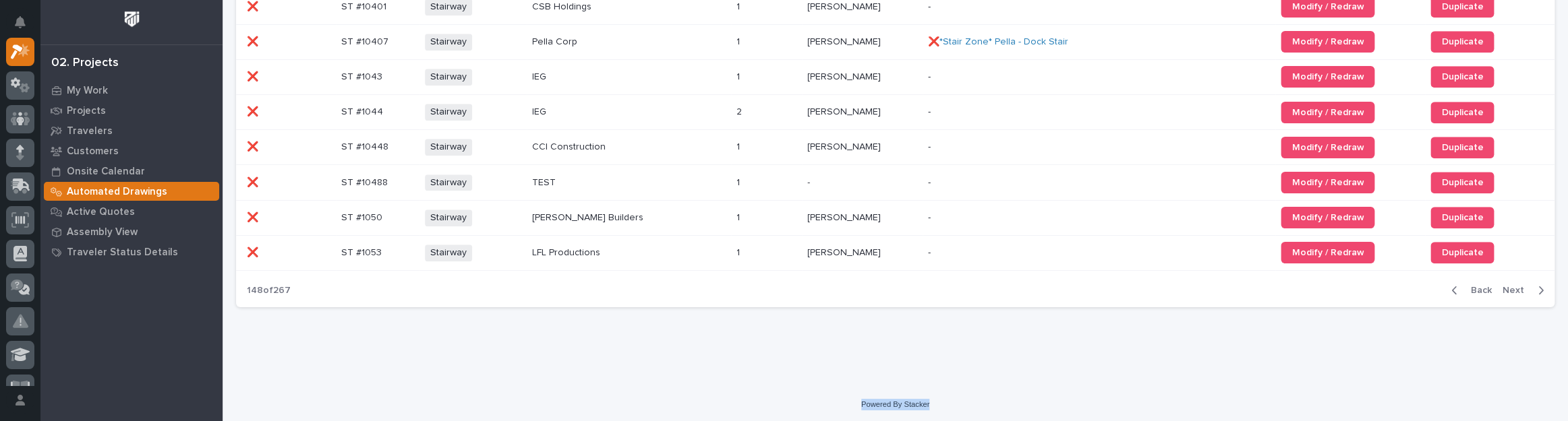
click at [1518, 285] on span "Next" at bounding box center [1518, 291] width 30 height 12
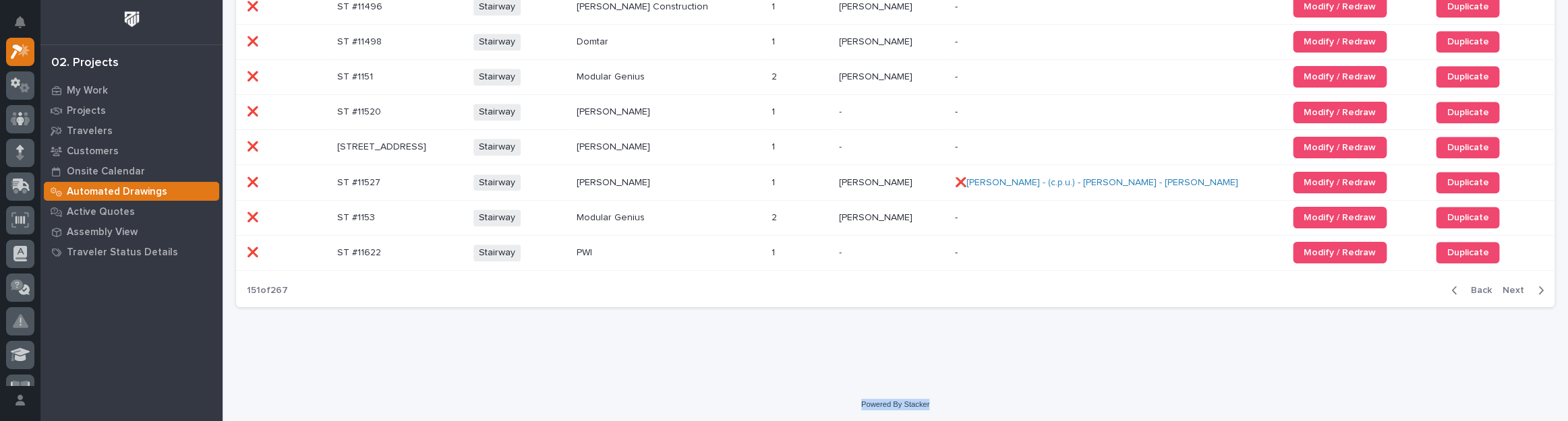
click at [1518, 285] on span "Next" at bounding box center [1518, 291] width 30 height 12
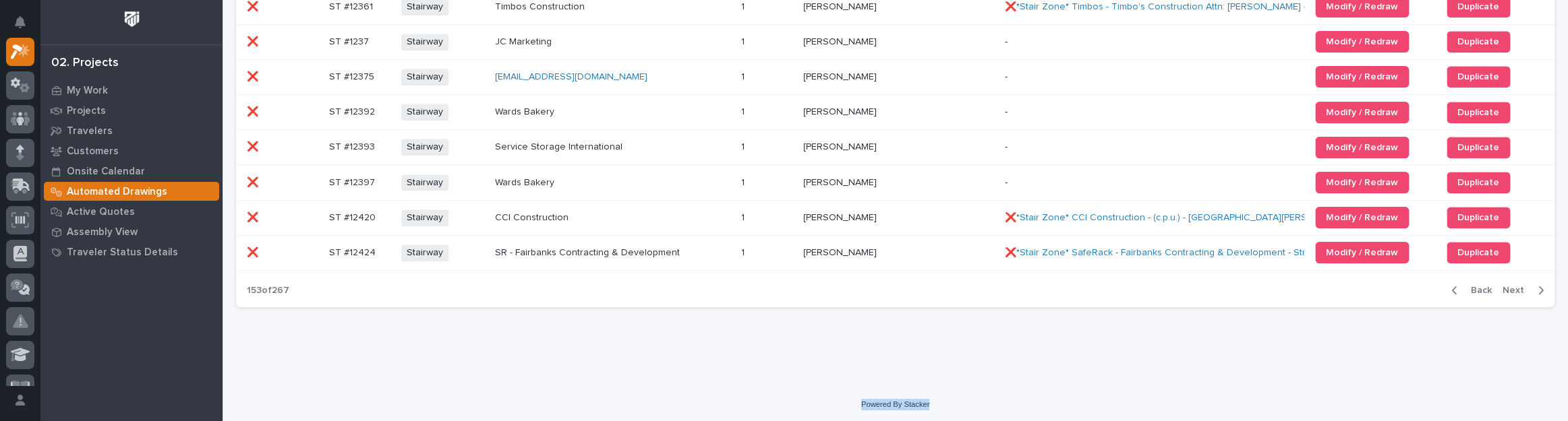
click at [1518, 285] on span "Next" at bounding box center [1518, 291] width 30 height 12
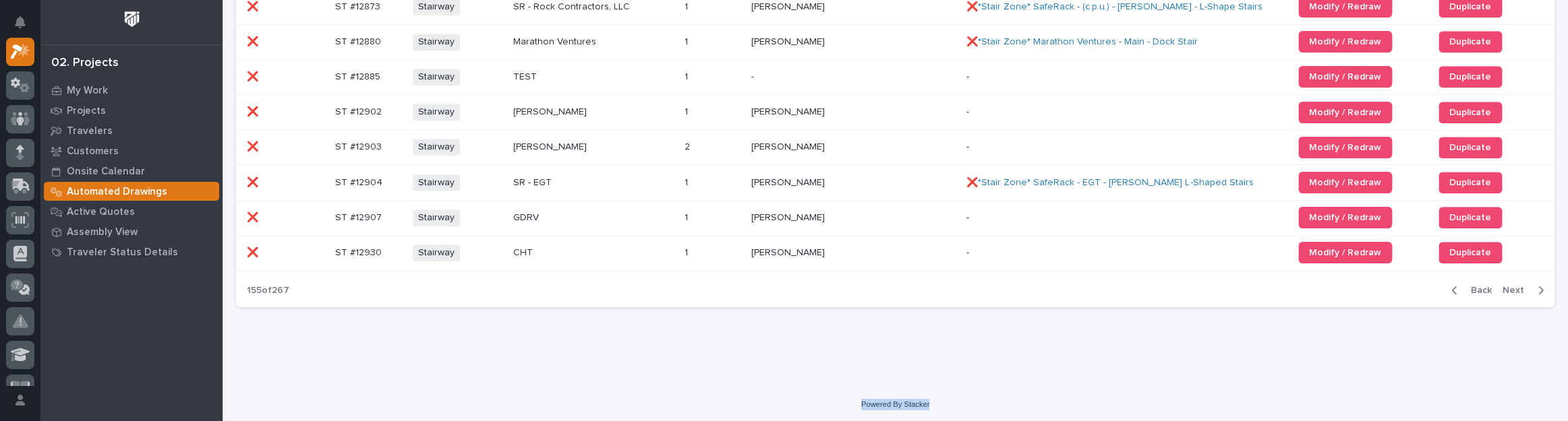
click at [1518, 285] on span "Next" at bounding box center [1518, 291] width 30 height 12
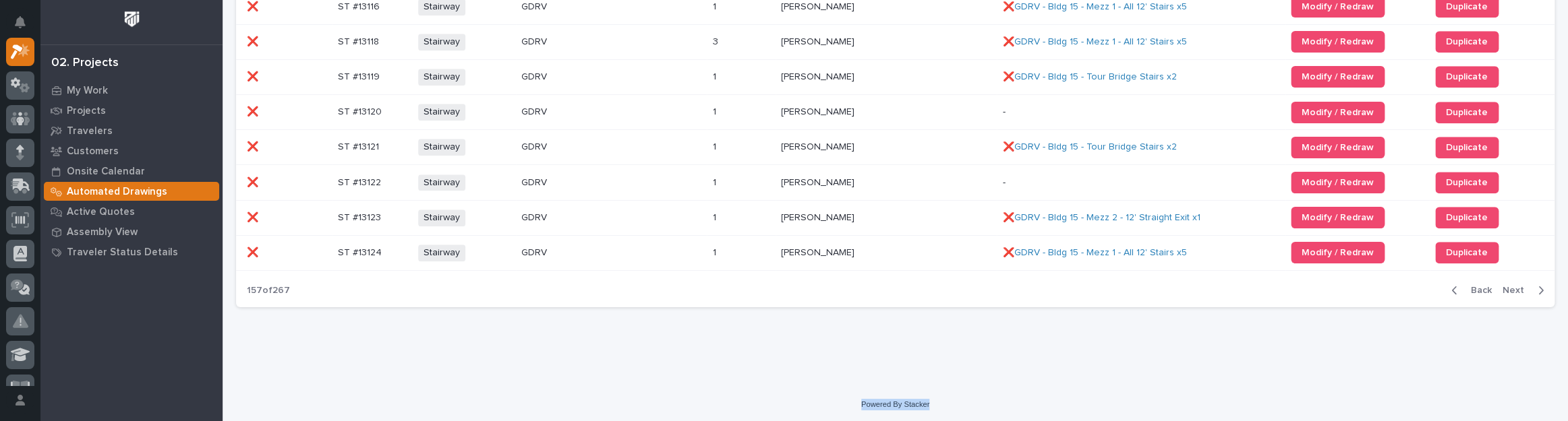
click at [1518, 285] on span "Next" at bounding box center [1518, 291] width 30 height 12
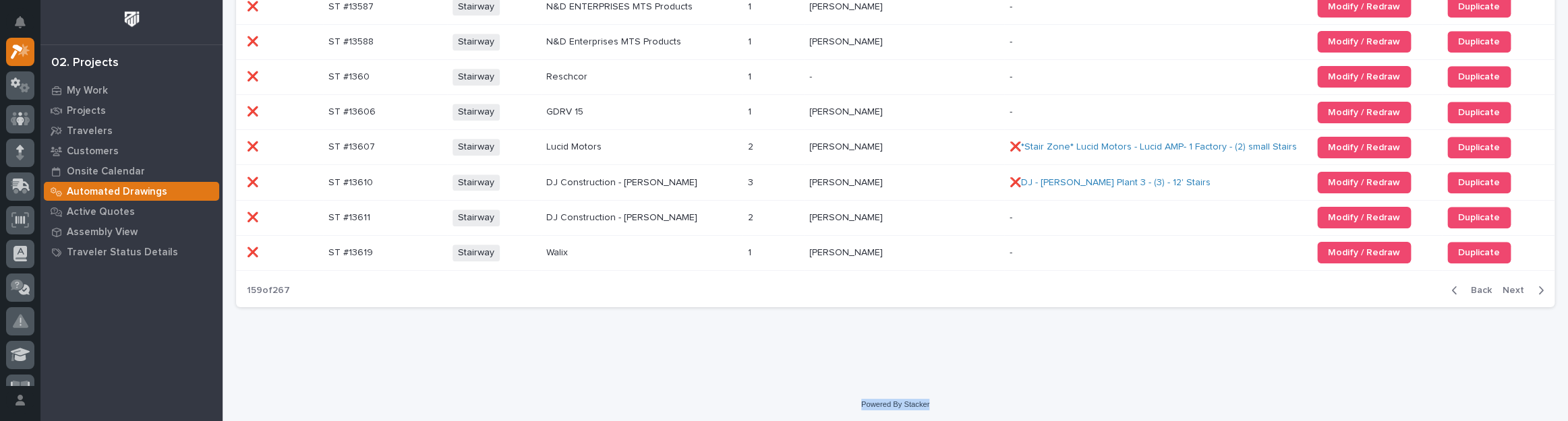
click at [1518, 285] on span "Next" at bounding box center [1518, 291] width 30 height 12
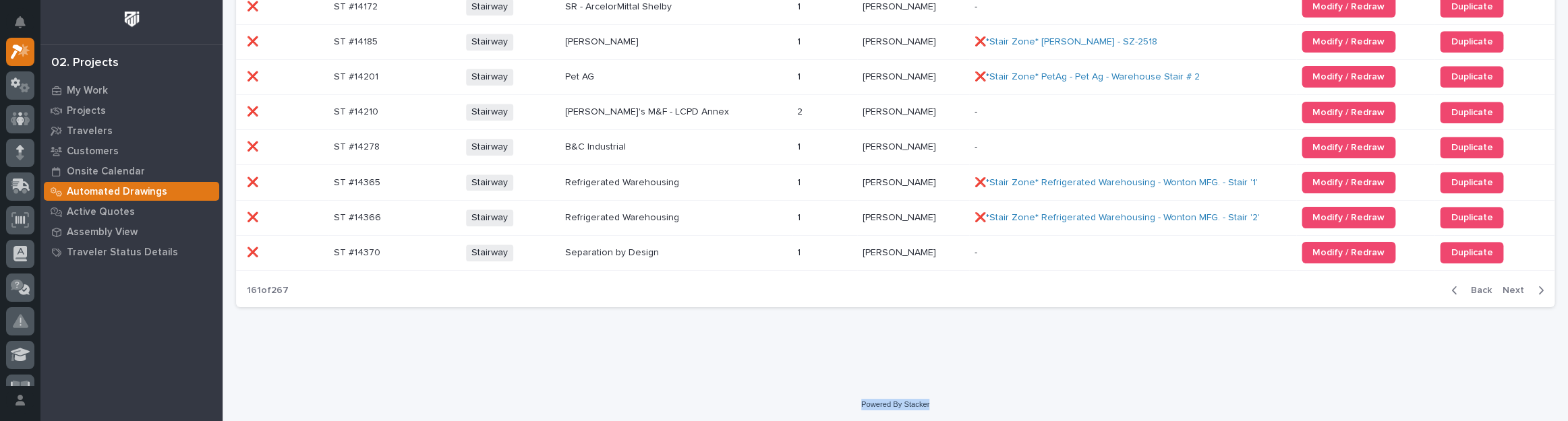
click at [1518, 285] on span "Next" at bounding box center [1518, 291] width 30 height 12
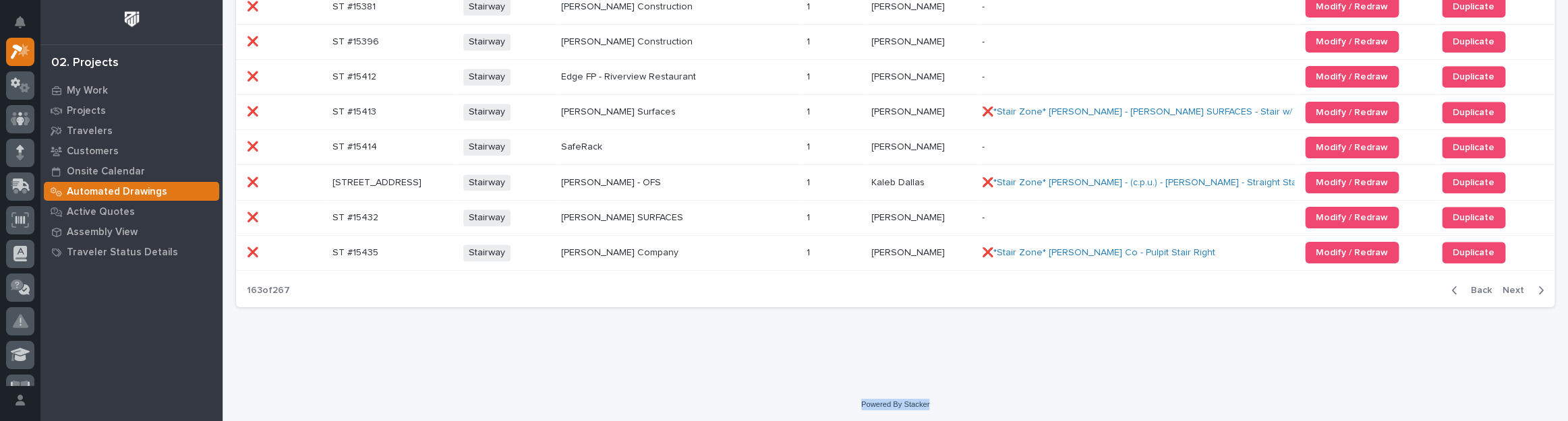
click at [1518, 285] on span "Next" at bounding box center [1518, 291] width 30 height 12
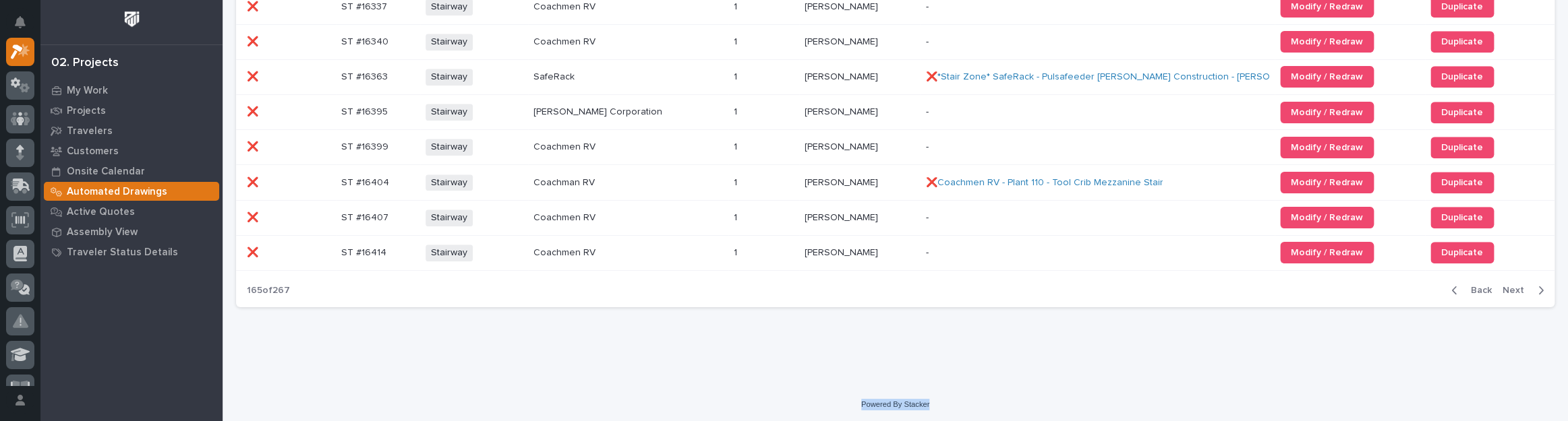
click at [1518, 285] on span "Next" at bounding box center [1518, 291] width 30 height 12
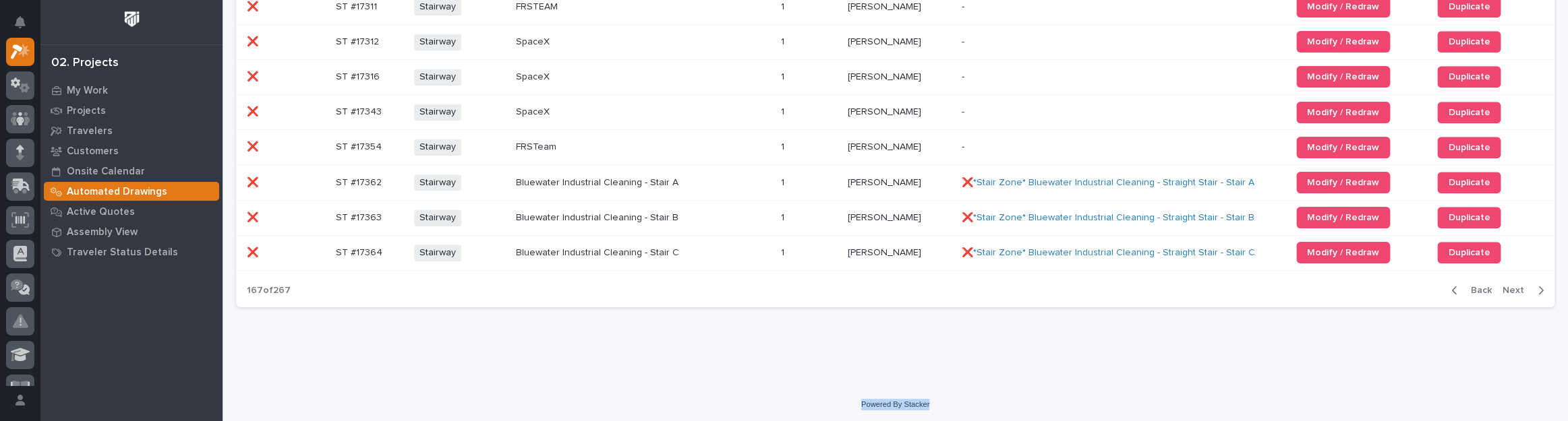
click at [1518, 285] on span "Next" at bounding box center [1518, 291] width 30 height 12
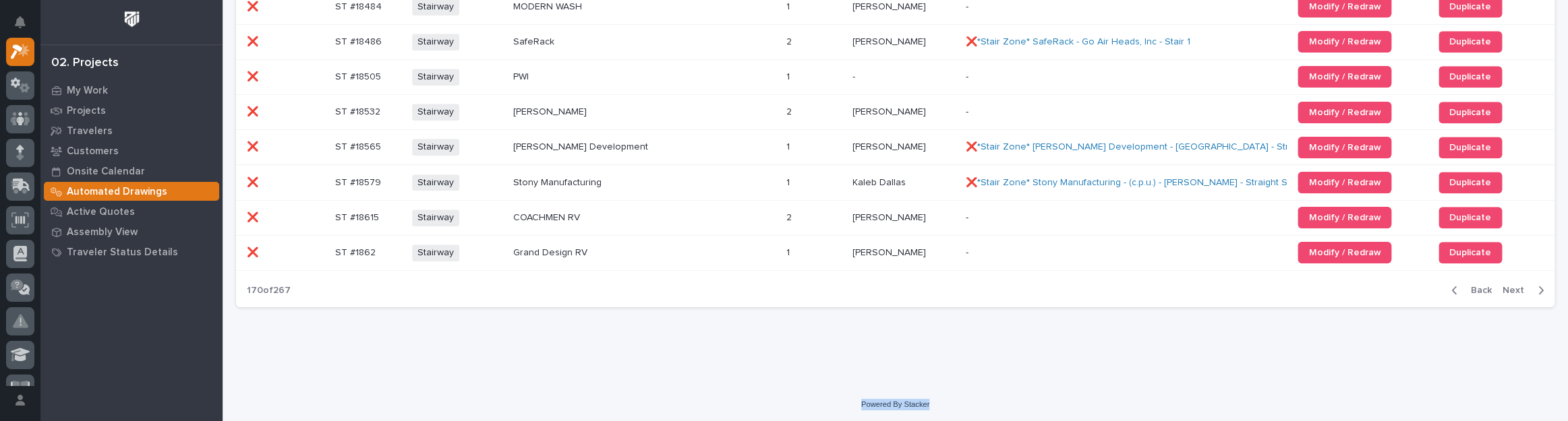
click at [1518, 285] on span "Next" at bounding box center [1518, 291] width 30 height 12
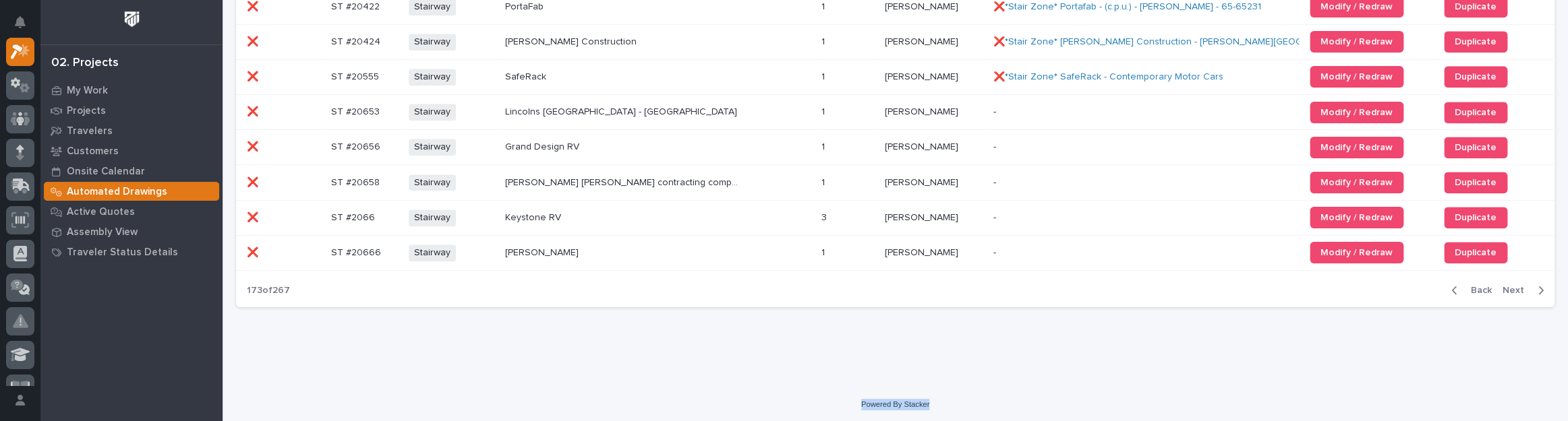
click at [1518, 285] on span "Next" at bounding box center [1518, 291] width 30 height 12
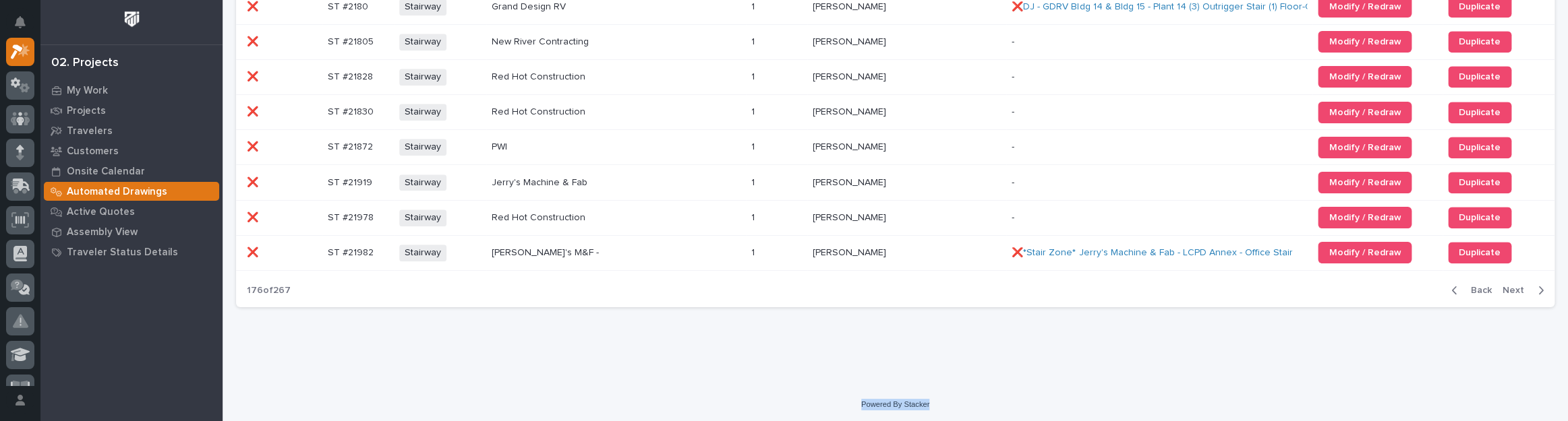
click at [1518, 285] on span "Next" at bounding box center [1518, 291] width 30 height 12
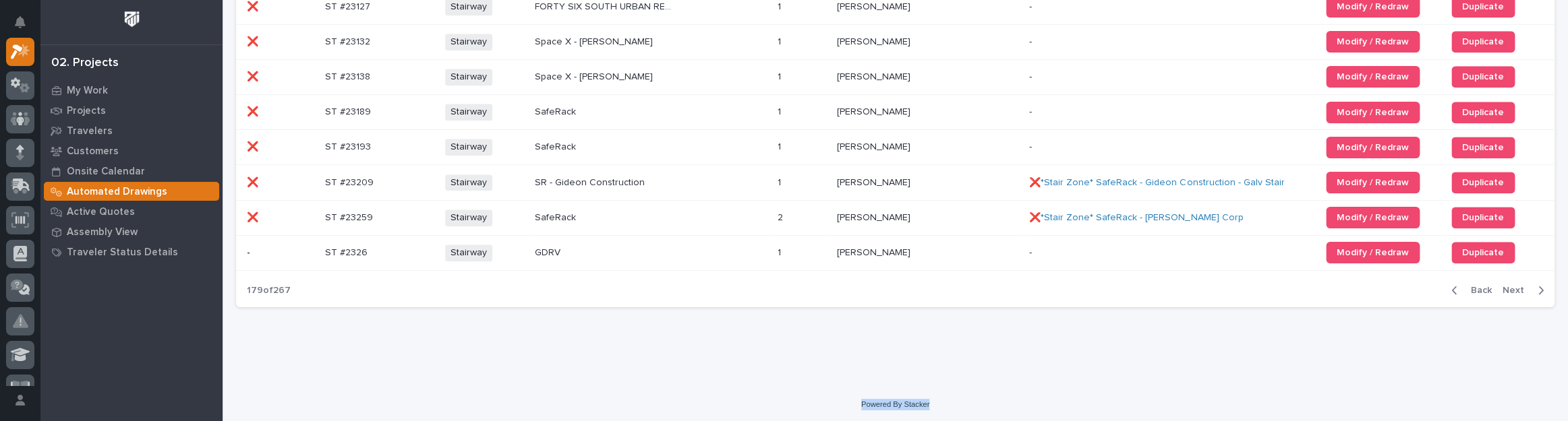
click at [1518, 285] on span "Next" at bounding box center [1518, 291] width 30 height 12
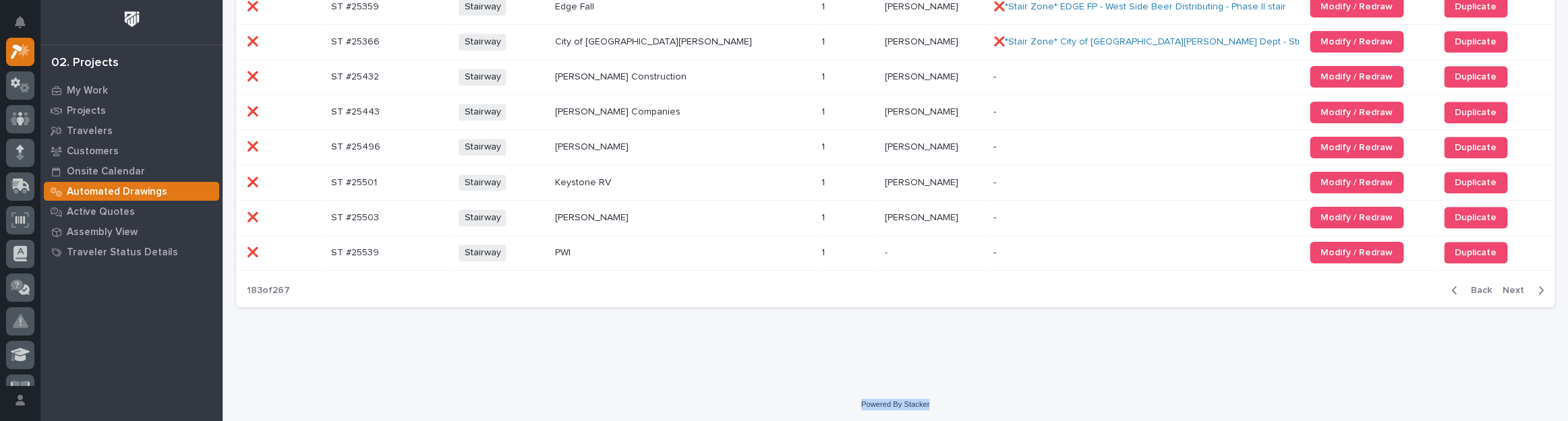
click at [1518, 285] on span "Next" at bounding box center [1518, 291] width 30 height 12
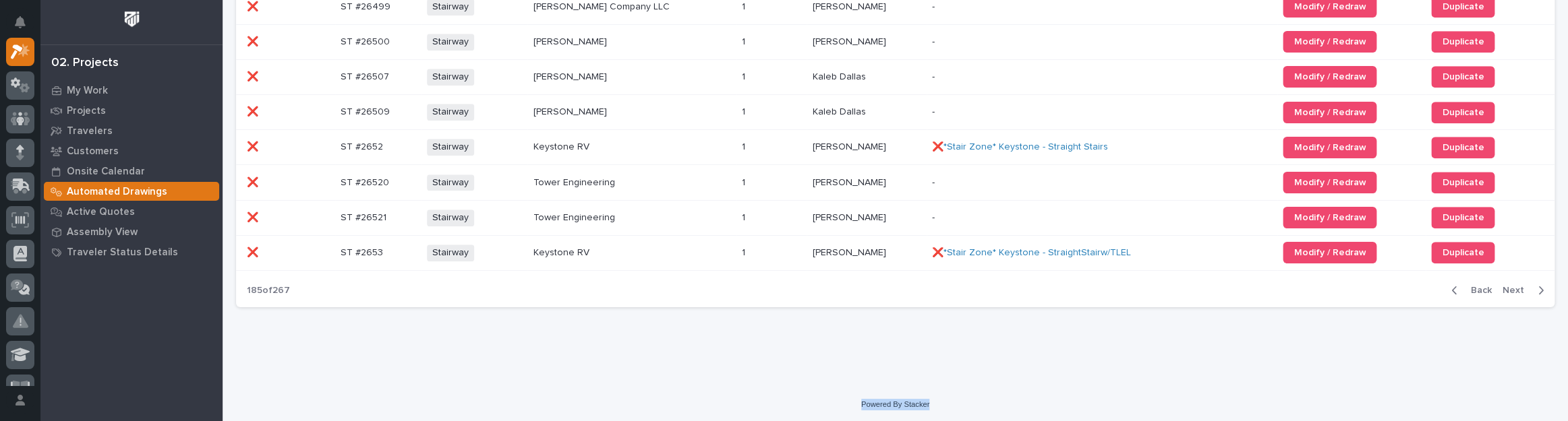
click at [1508, 287] on span "Next" at bounding box center [1518, 291] width 30 height 12
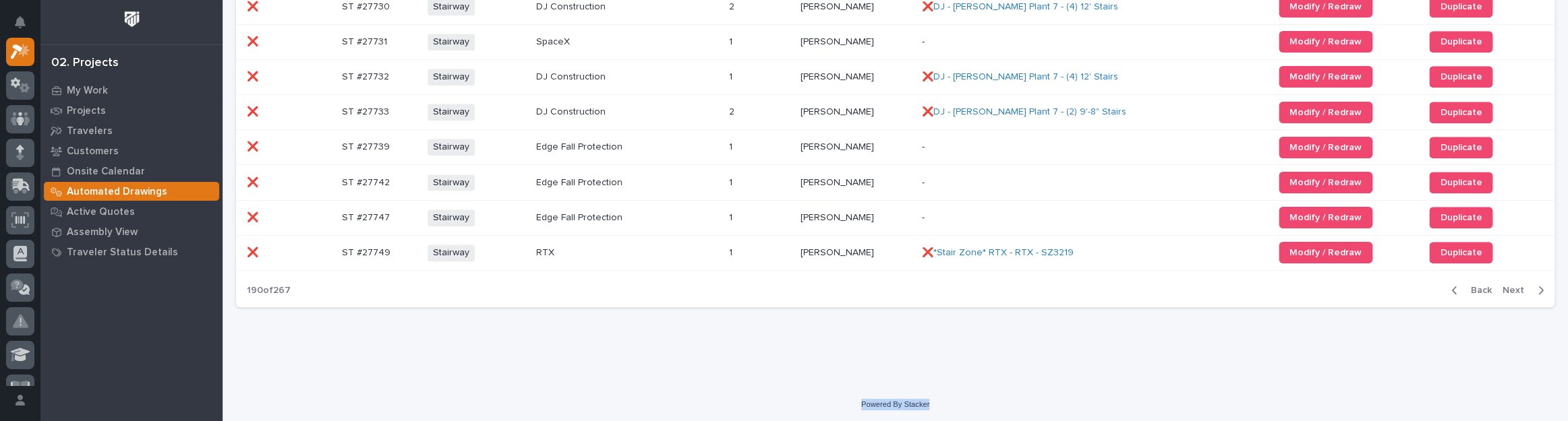
click at [1508, 287] on span "Next" at bounding box center [1518, 291] width 30 height 12
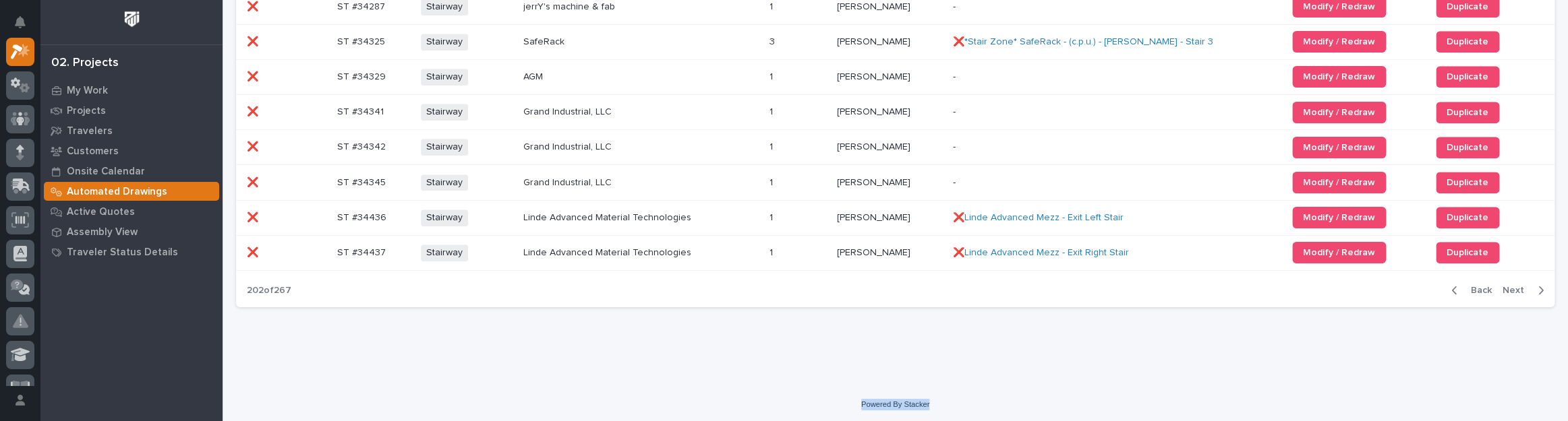
click at [1508, 287] on span "Next" at bounding box center [1518, 291] width 30 height 12
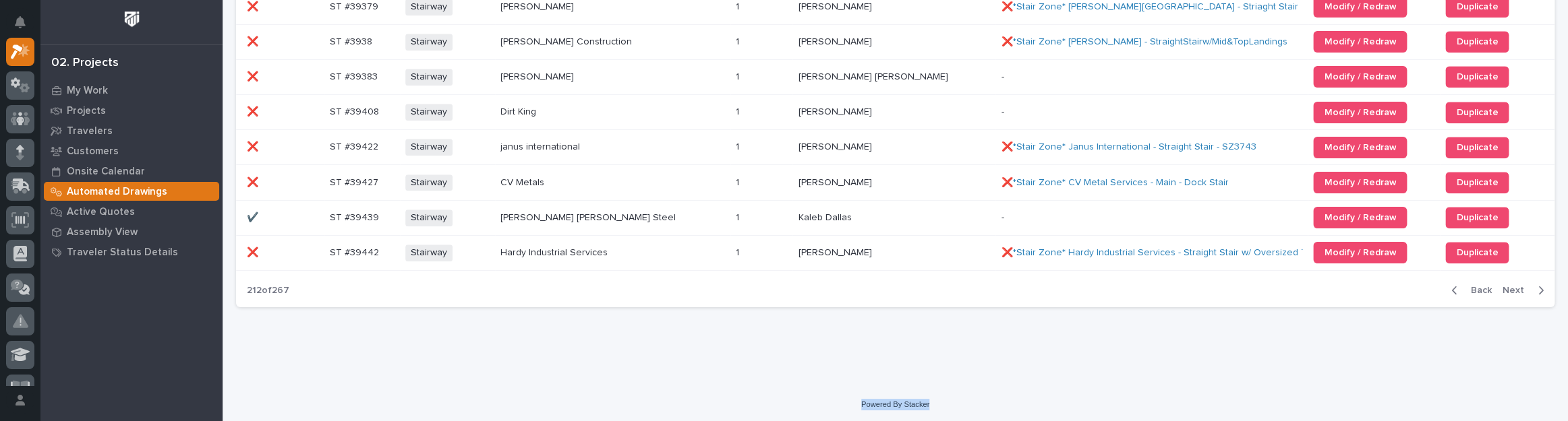
click at [1508, 287] on span "Next" at bounding box center [1518, 291] width 30 height 12
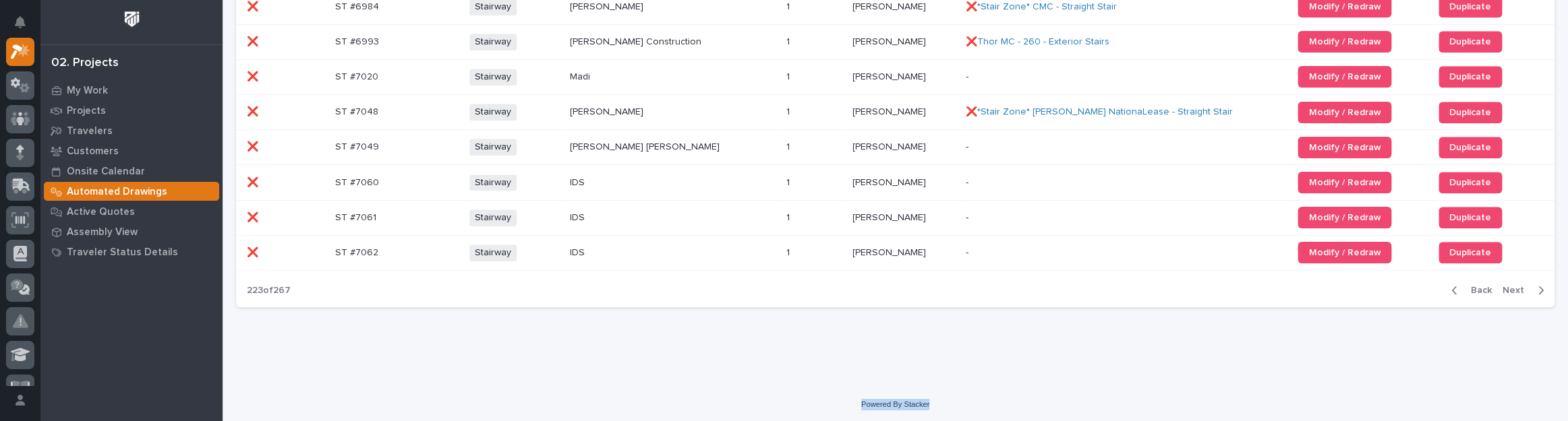
click at [1508, 287] on span "Next" at bounding box center [1518, 291] width 30 height 12
click at [1508, 287] on span "Next" at bounding box center [1518, 291] width 30 height 12
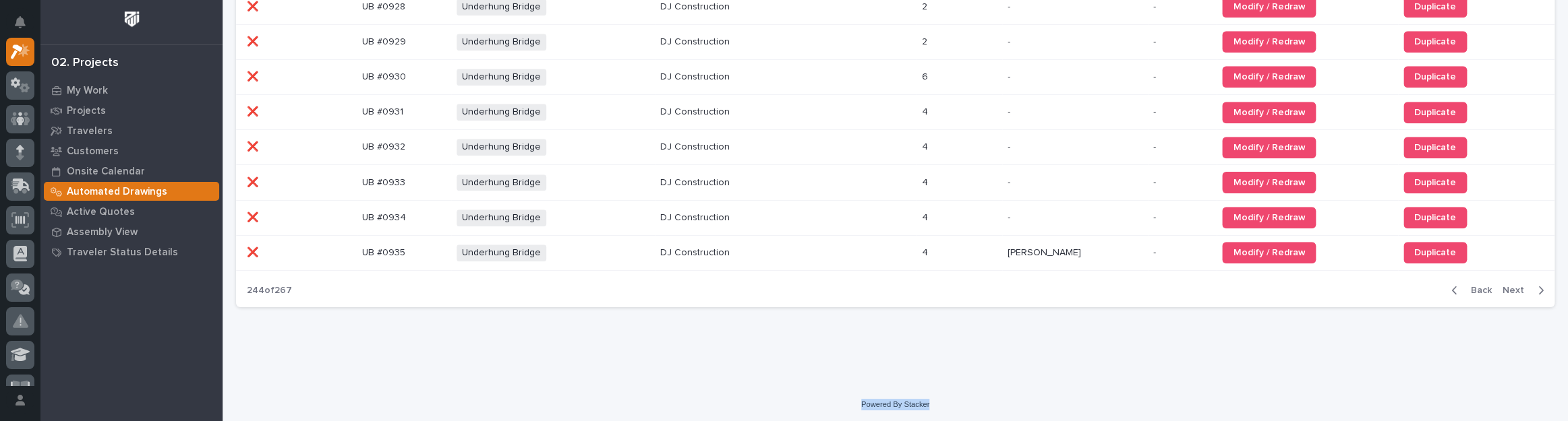
click at [1483, 287] on span "Back" at bounding box center [1477, 291] width 29 height 12
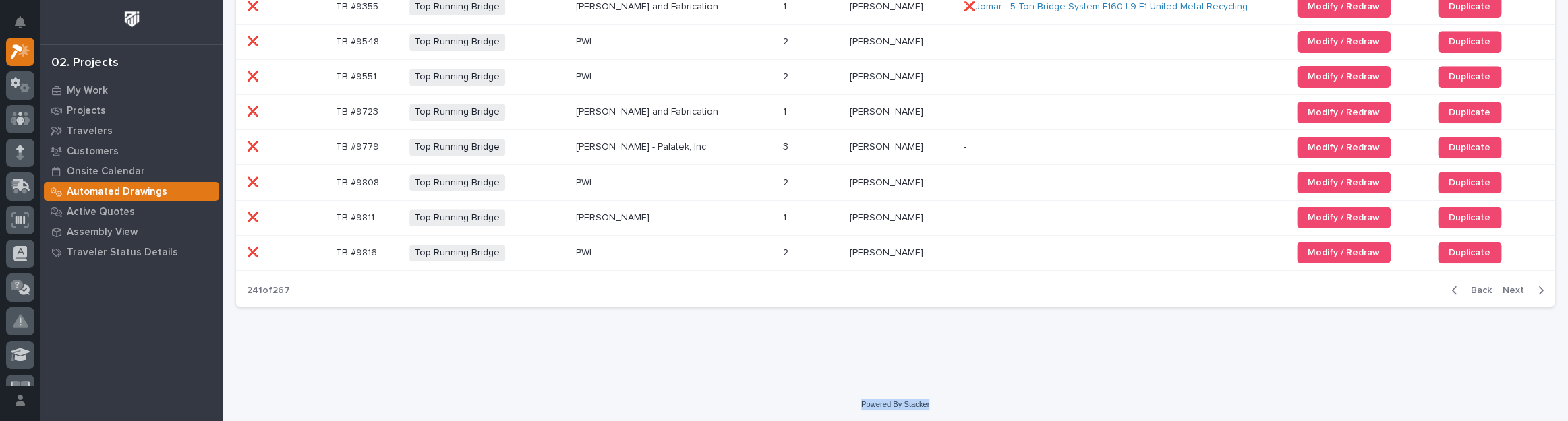
click at [1507, 285] on span "Next" at bounding box center [1518, 291] width 30 height 12
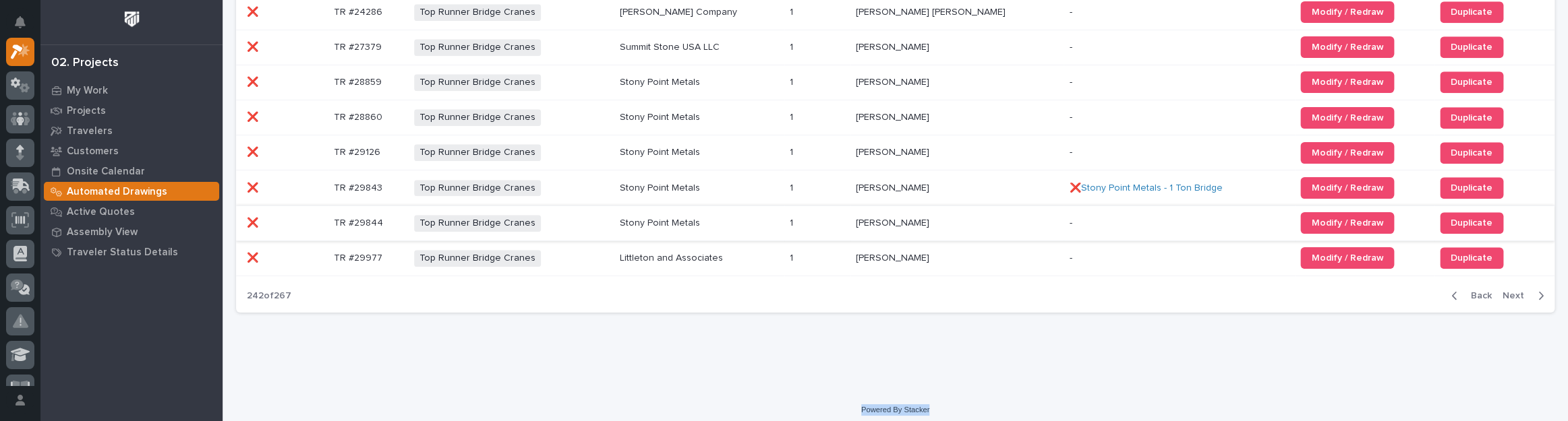
scroll to position [905, 0]
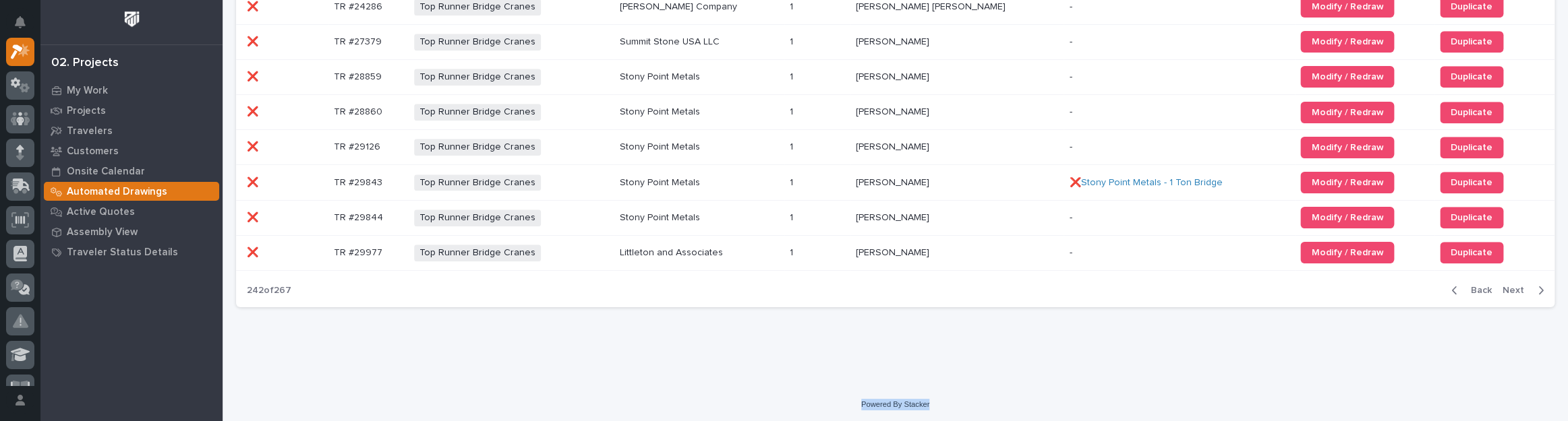
click at [1532, 286] on div "button" at bounding box center [1537, 291] width 12 height 12
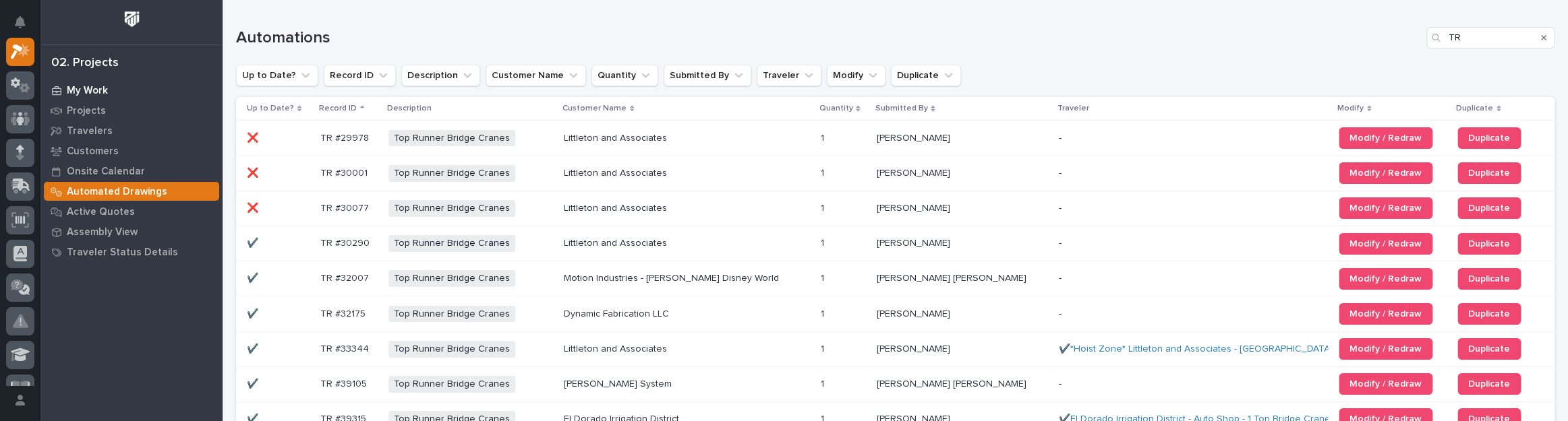
click at [102, 85] on p "My Work" at bounding box center [87, 91] width 41 height 12
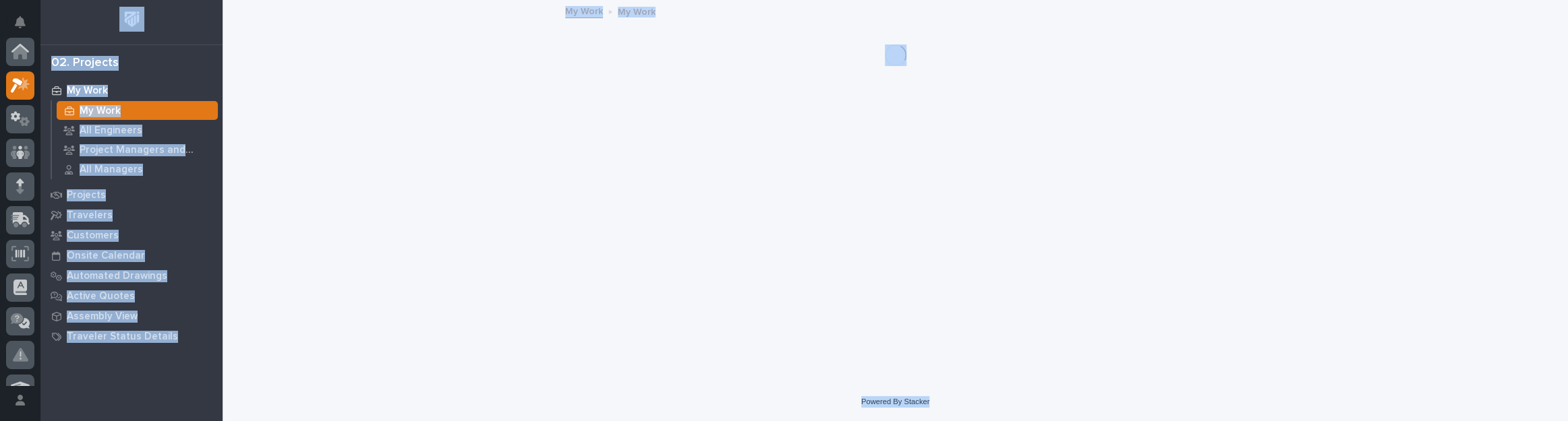
scroll to position [33, 0]
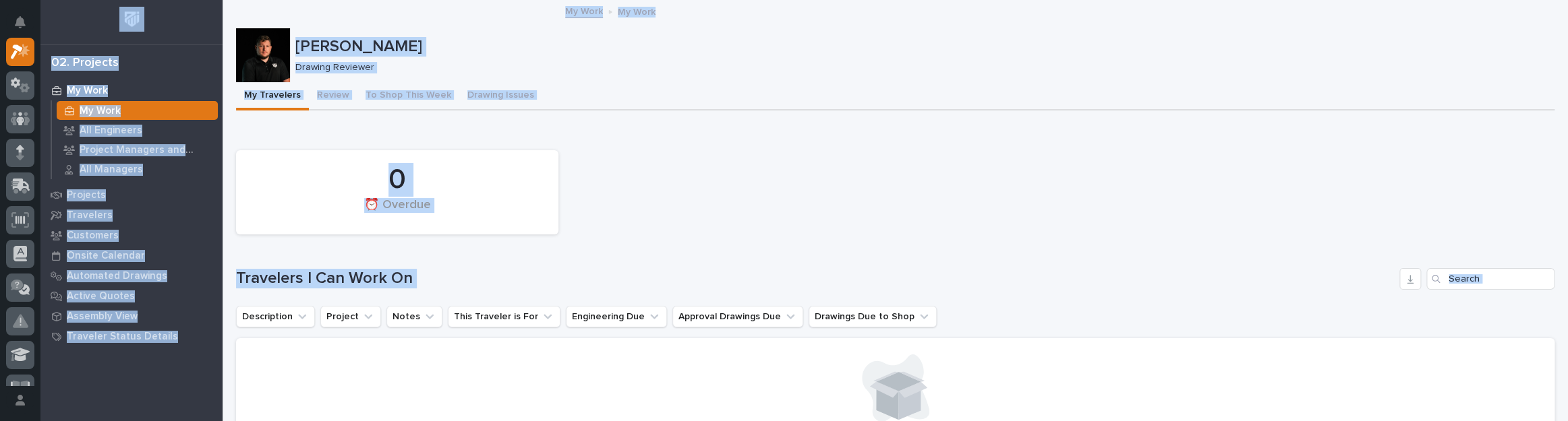
click at [665, 127] on div "Loading... Saving… 0 ⏰ Overdue Travelers I Can Work On Description Project Note…" at bounding box center [895, 299] width 1319 height 345
click at [705, 174] on div "0 ⏰ Overdue" at bounding box center [895, 192] width 1332 height 97
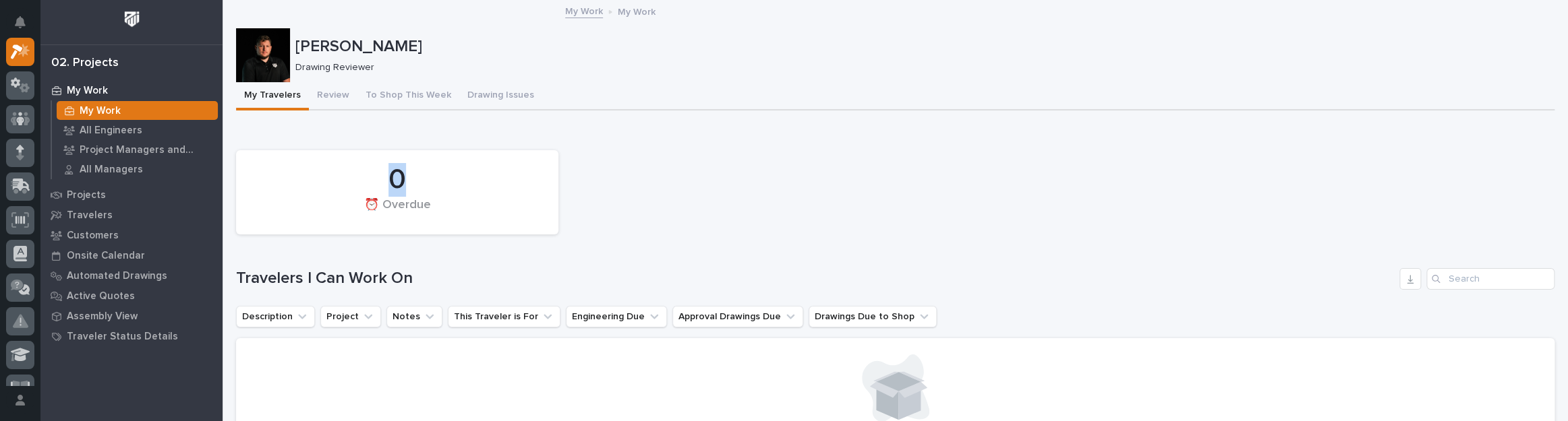
click at [705, 174] on div "0 ⏰ Overdue" at bounding box center [895, 192] width 1332 height 97
click at [331, 100] on button "Review" at bounding box center [333, 97] width 48 height 29
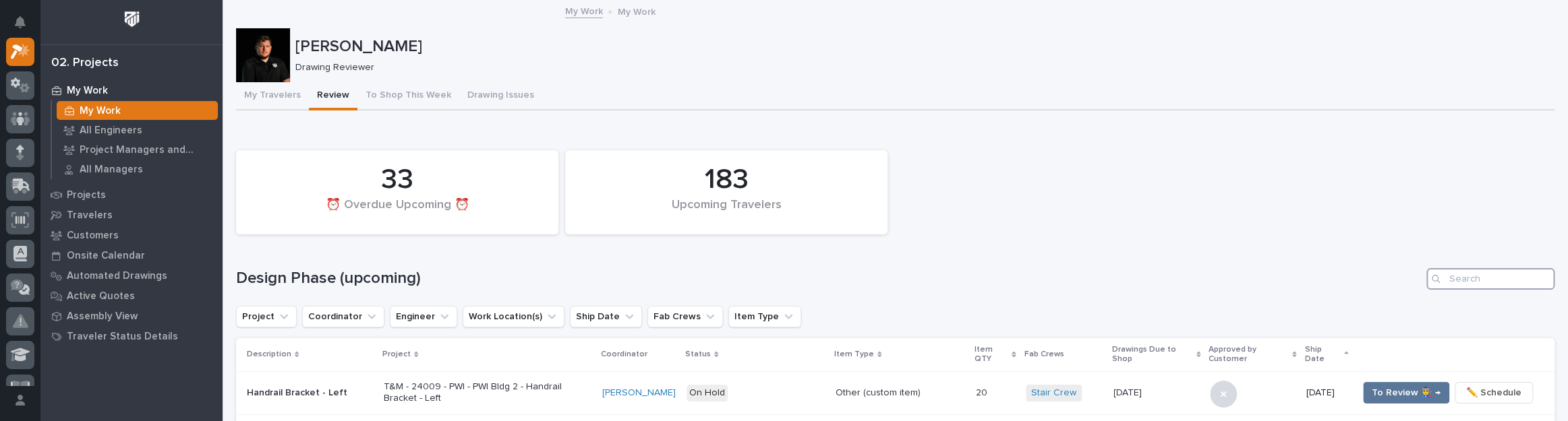
click at [1450, 285] on input "Search" at bounding box center [1490, 279] width 128 height 22
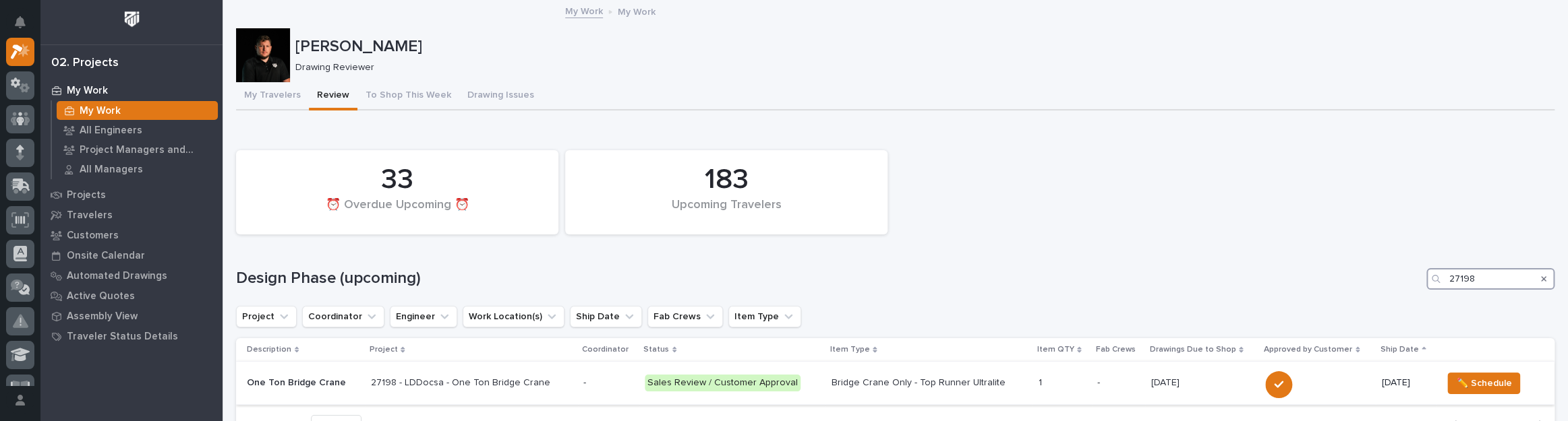
type input "27198"
click at [605, 367] on td "-" at bounding box center [609, 383] width 61 height 43
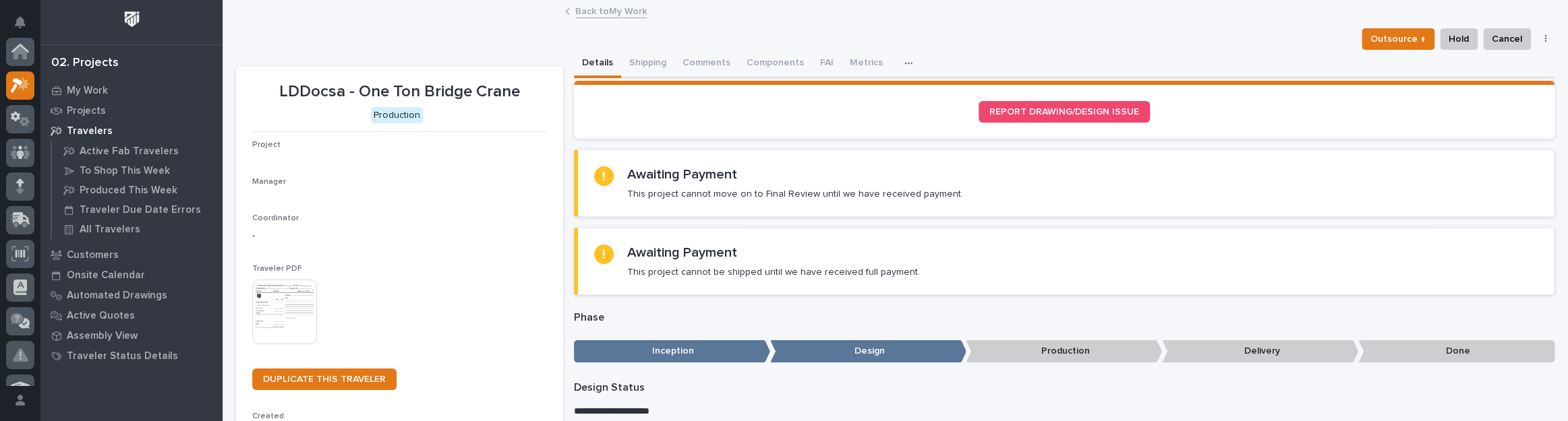
scroll to position [33, 0]
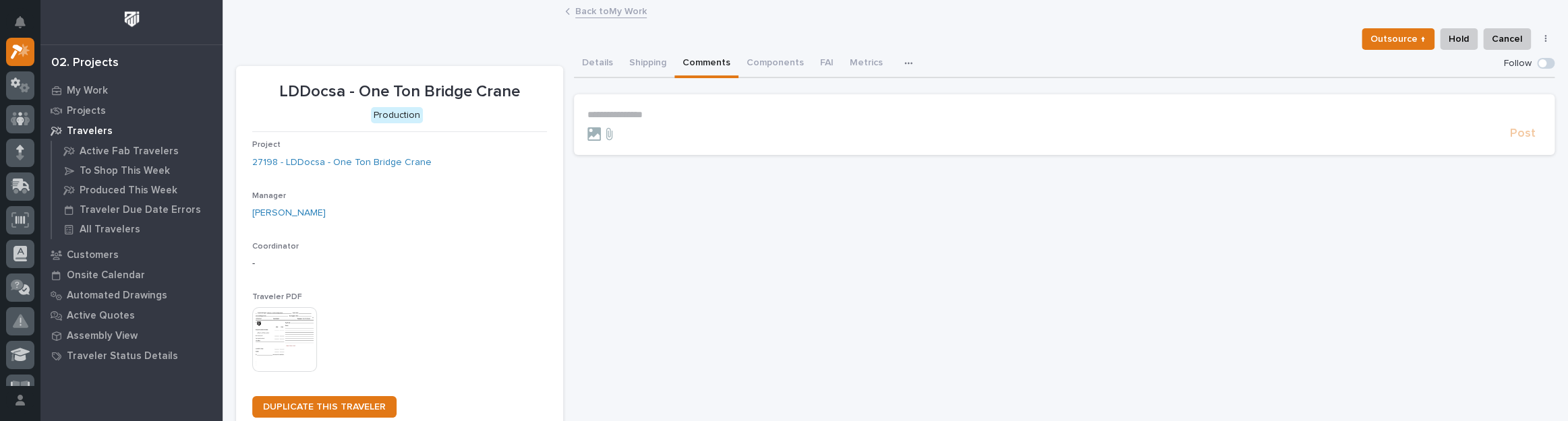
click at [691, 56] on button "Comments" at bounding box center [707, 64] width 64 height 29
click at [615, 110] on p "**********" at bounding box center [1064, 114] width 953 height 12
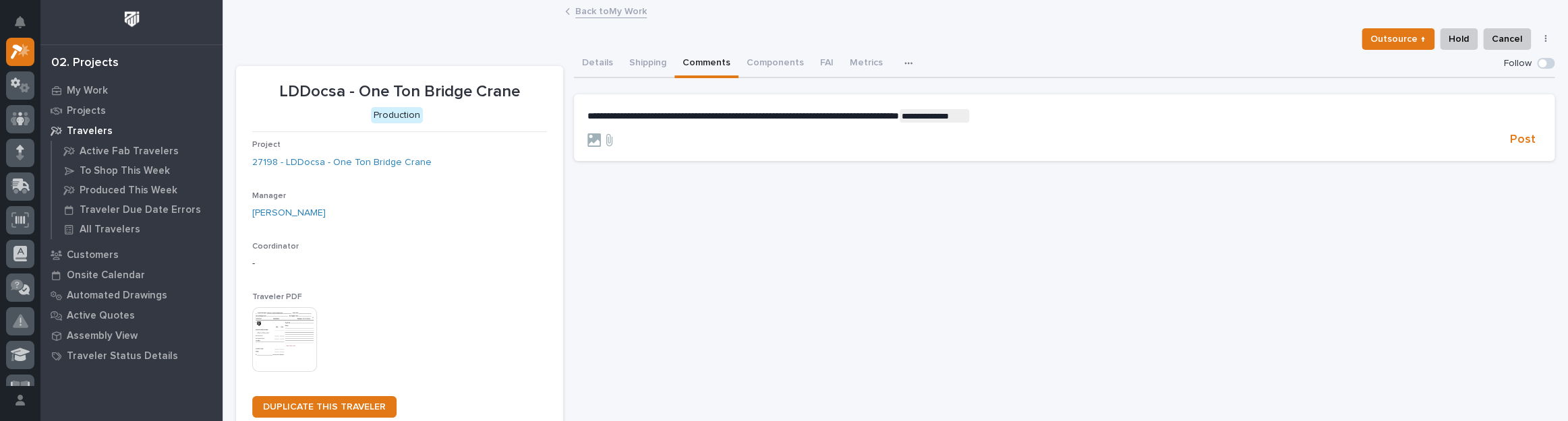
click at [611, 5] on link "Back to My Work" at bounding box center [611, 10] width 72 height 16
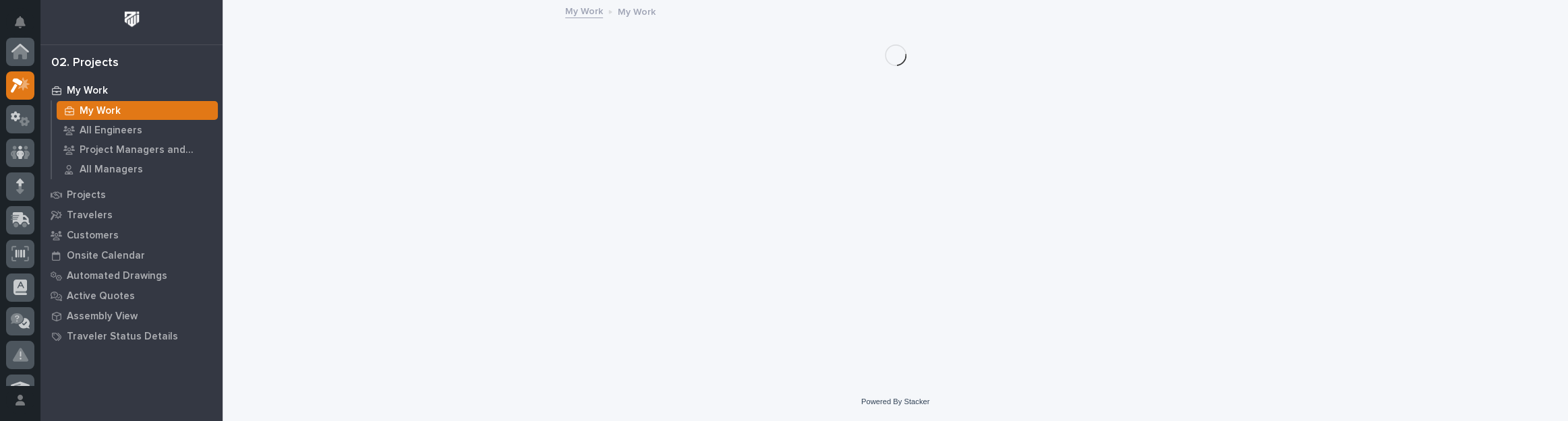
scroll to position [36, 0]
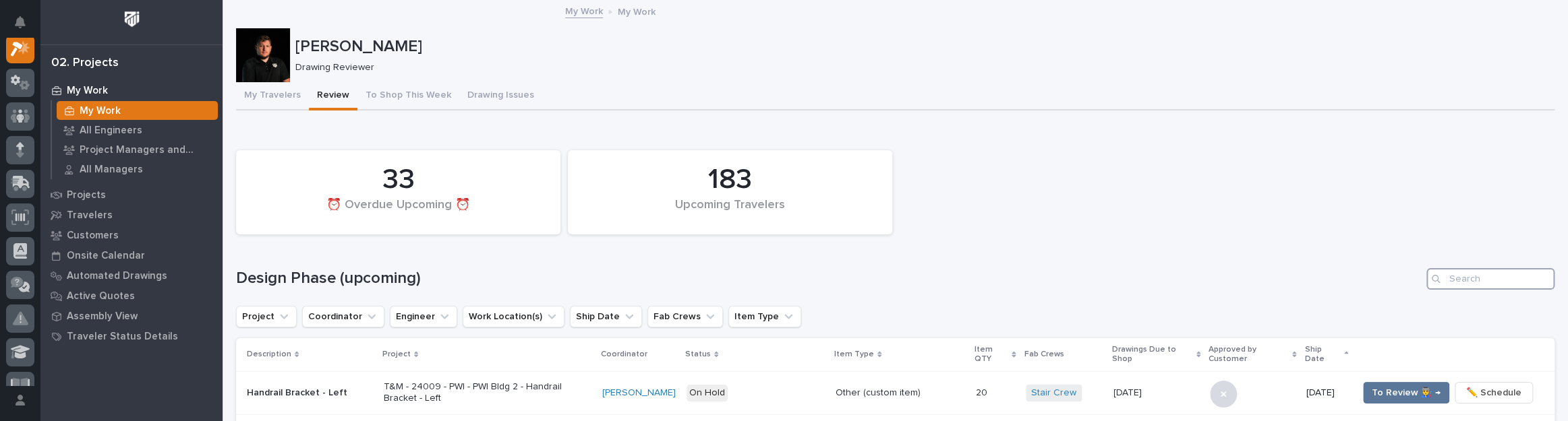
click at [1498, 277] on input "Search" at bounding box center [1490, 279] width 128 height 22
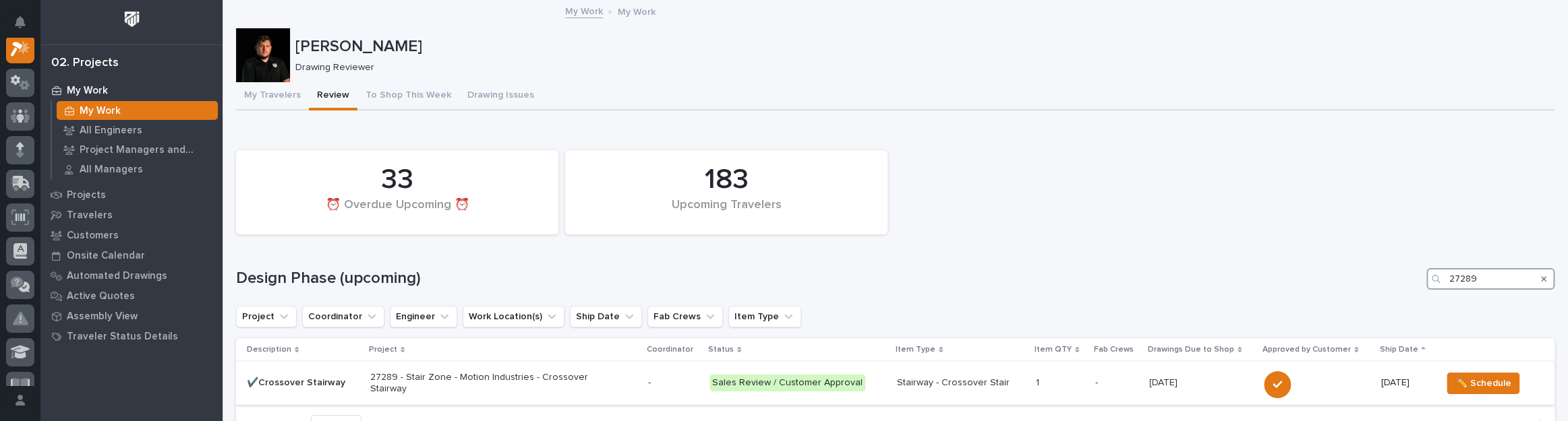
scroll to position [61, 0]
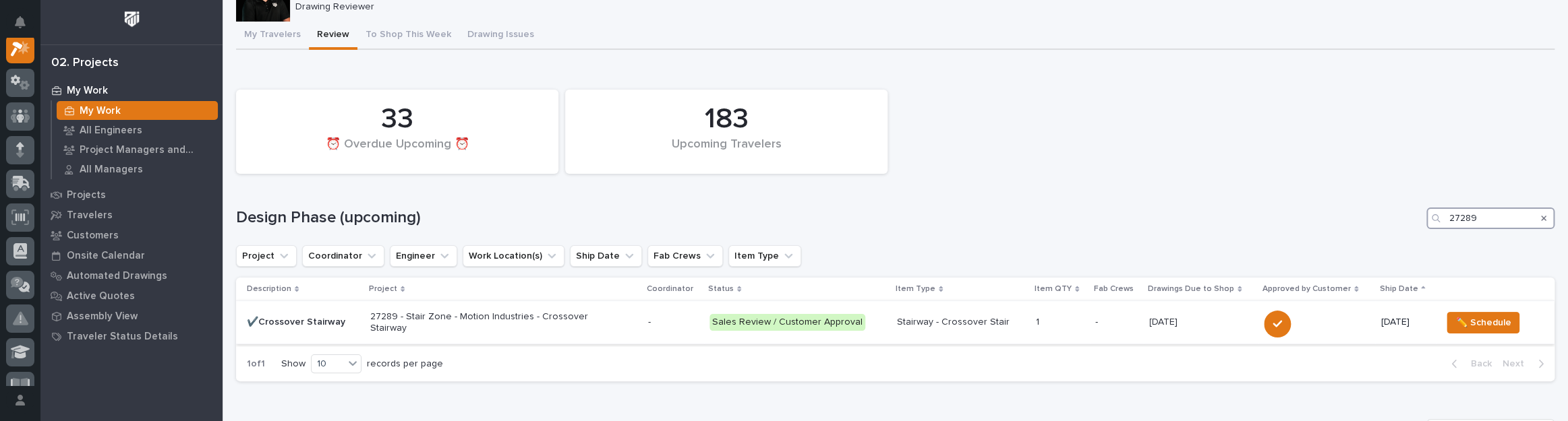
type input "27289"
click at [641, 336] on td "27289 - Stair Zone - Motion Industries - Crossover Stairway" at bounding box center [504, 322] width 278 height 43
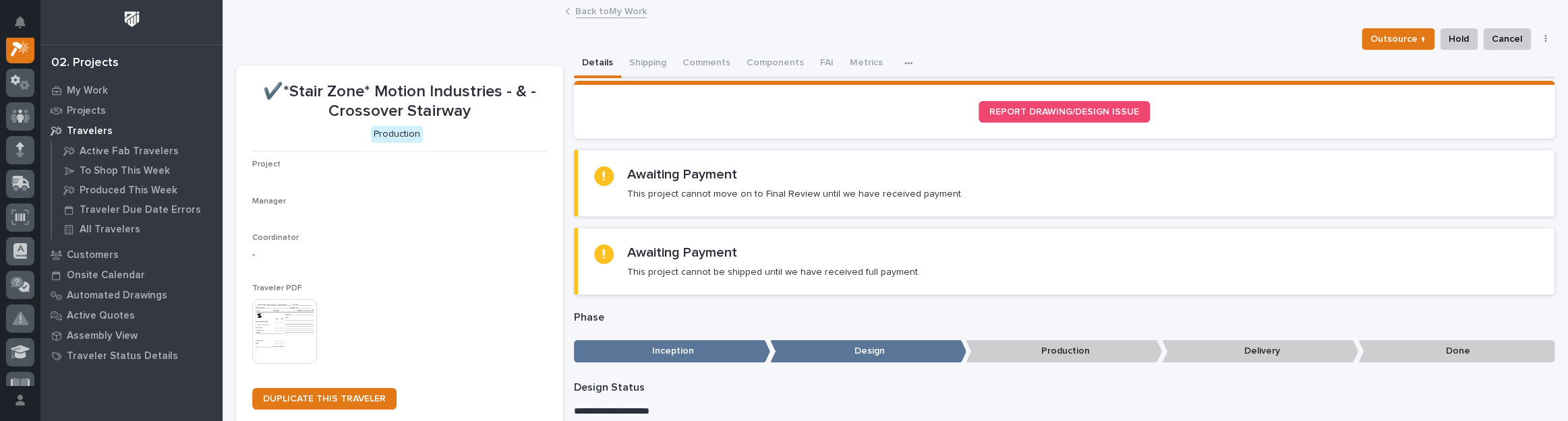
scroll to position [33, 0]
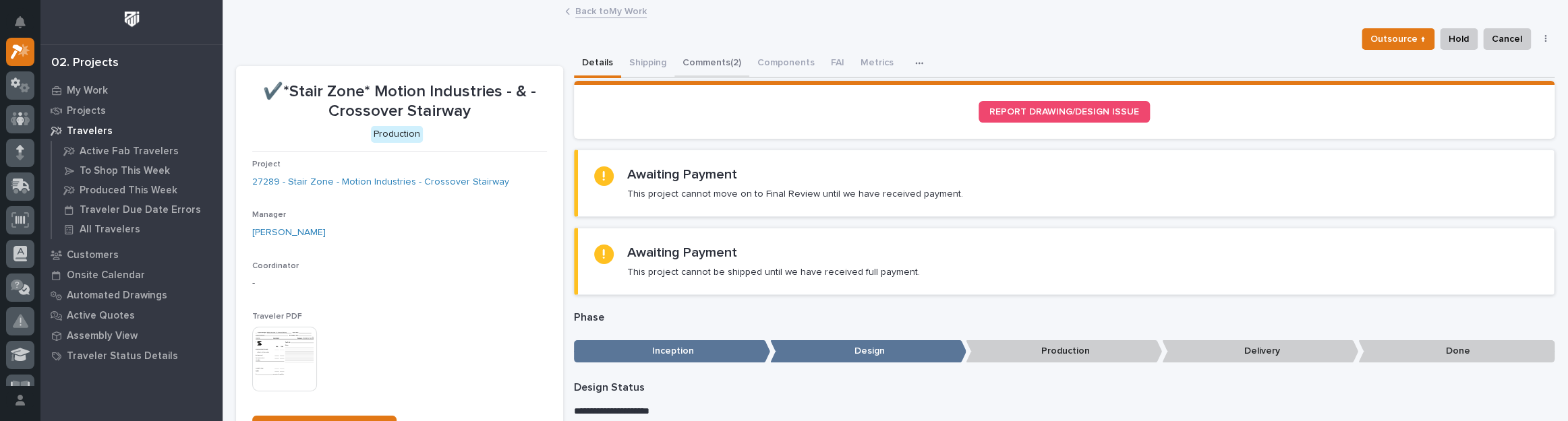
click at [713, 61] on button "Comments (2)" at bounding box center [712, 64] width 75 height 29
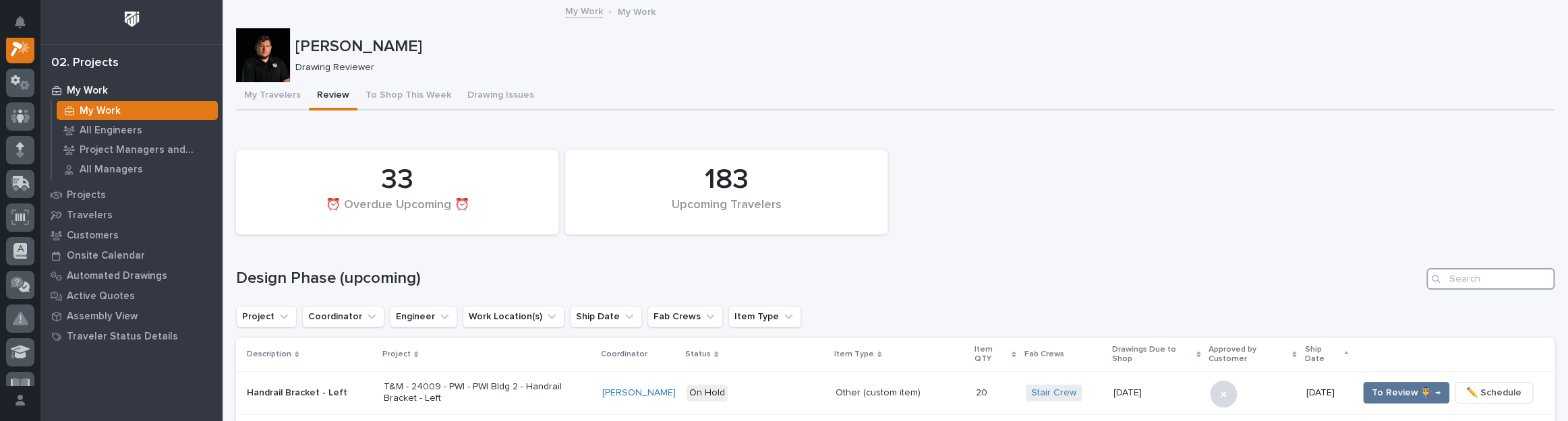
click at [1469, 279] on input "Search" at bounding box center [1490, 279] width 128 height 22
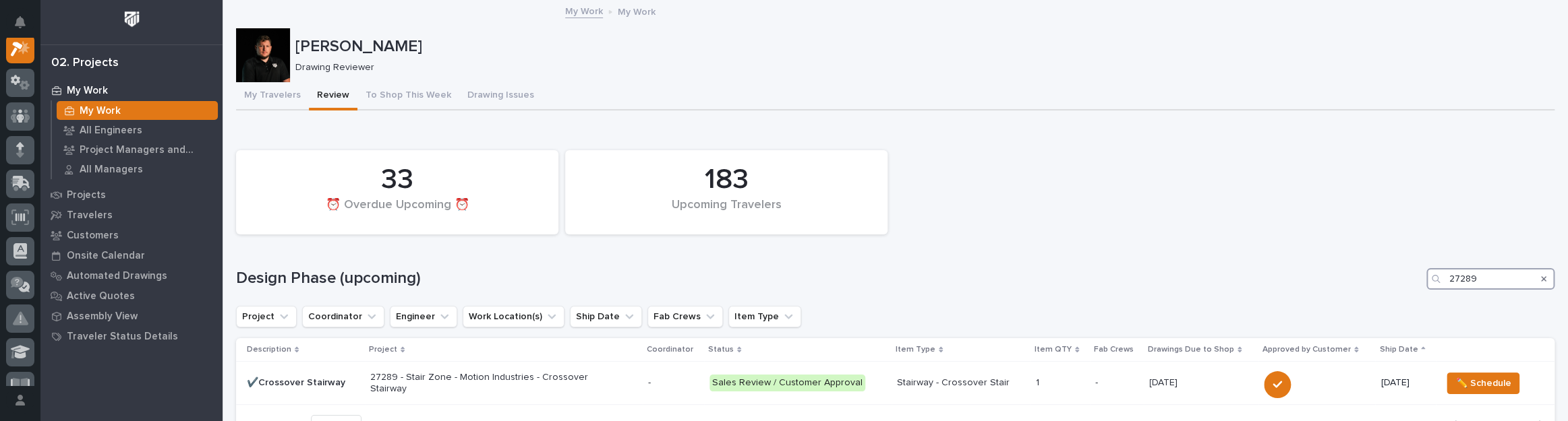
scroll to position [61, 0]
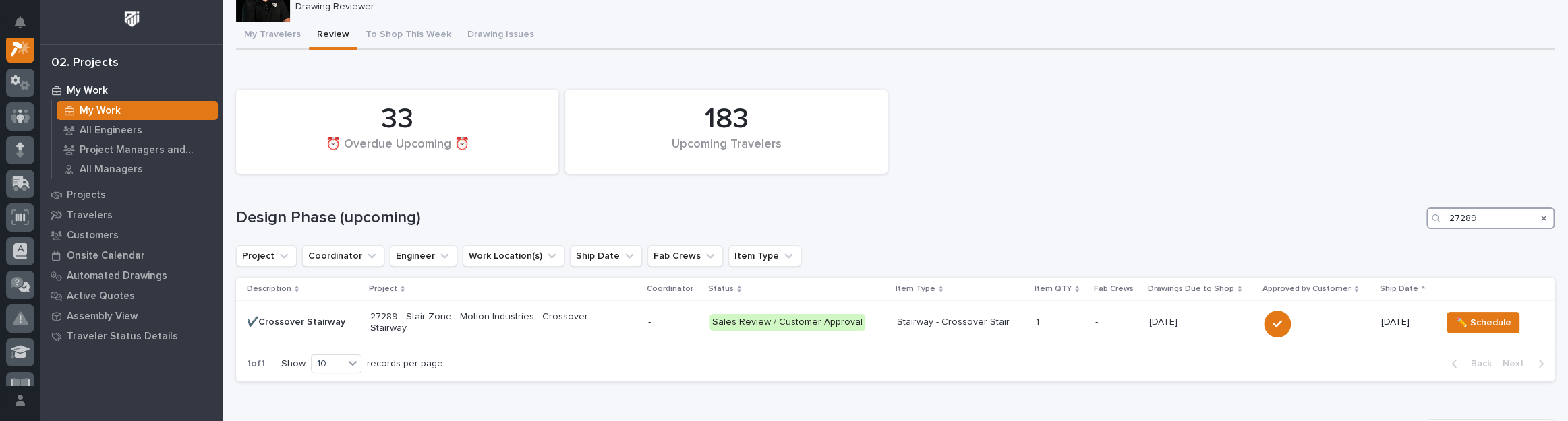
type input "27289"
click at [330, 35] on button "Review" at bounding box center [333, 36] width 48 height 29
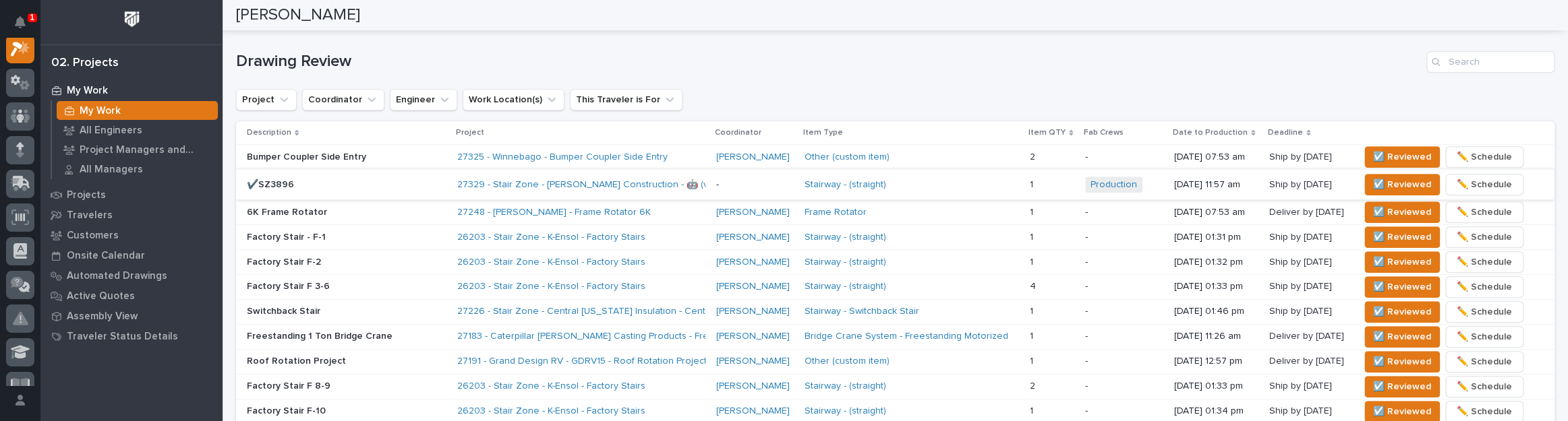
scroll to position [441, 0]
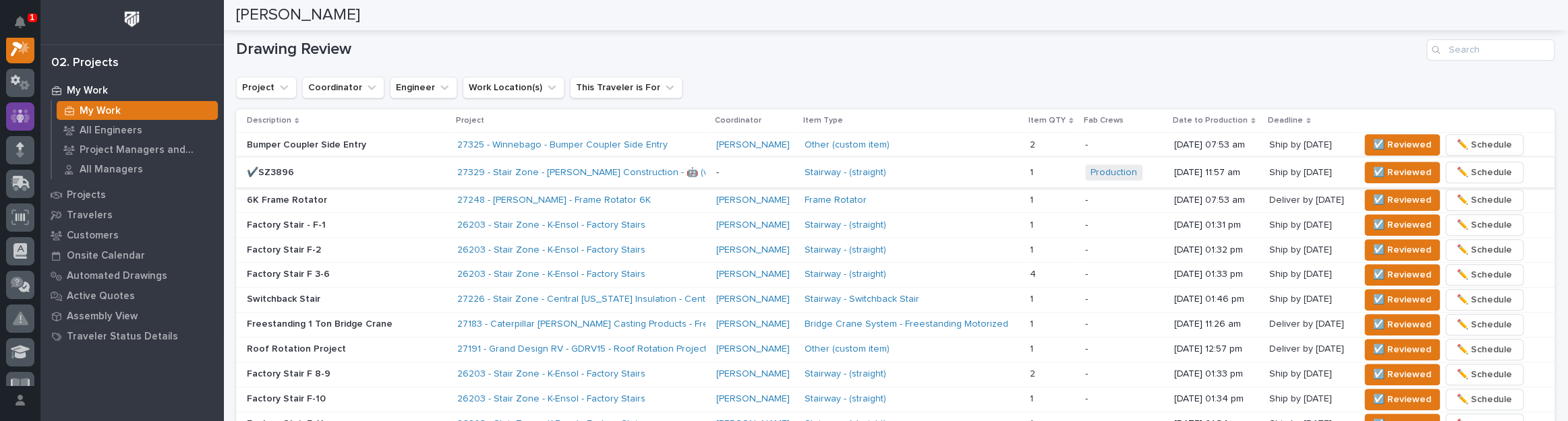
click at [951, 134] on div "Other (custom item)" at bounding box center [912, 145] width 215 height 22
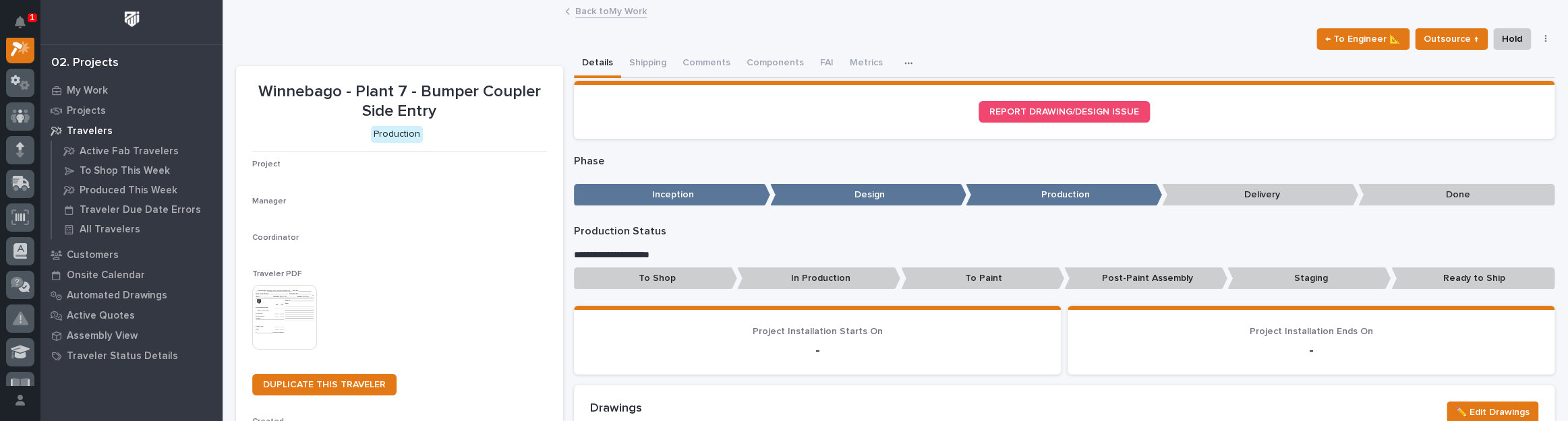
scroll to position [33, 0]
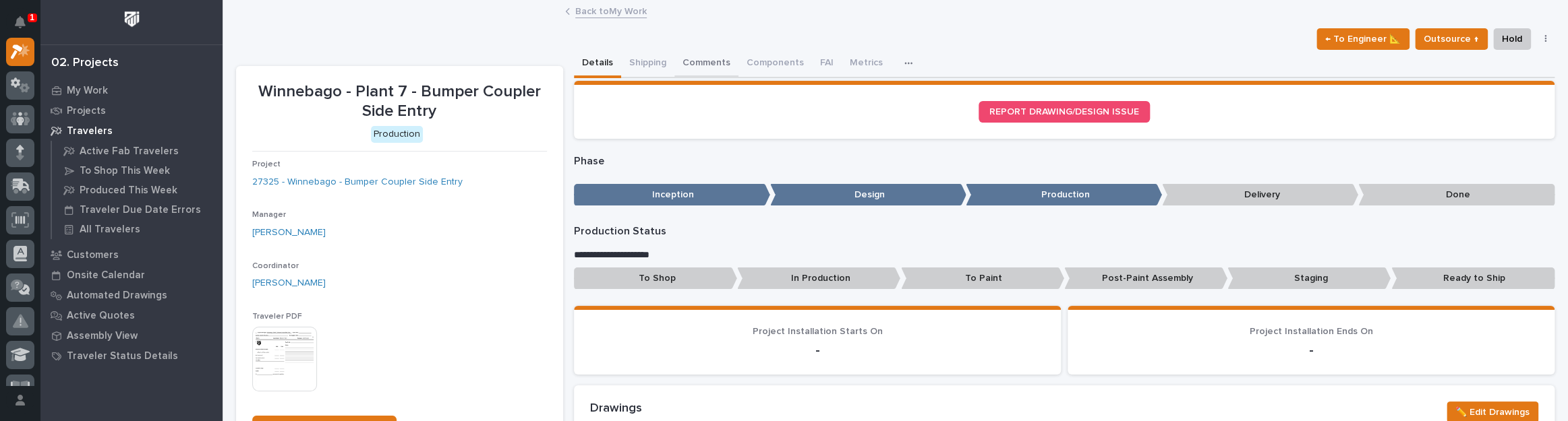
click at [685, 55] on button "Comments" at bounding box center [707, 64] width 64 height 29
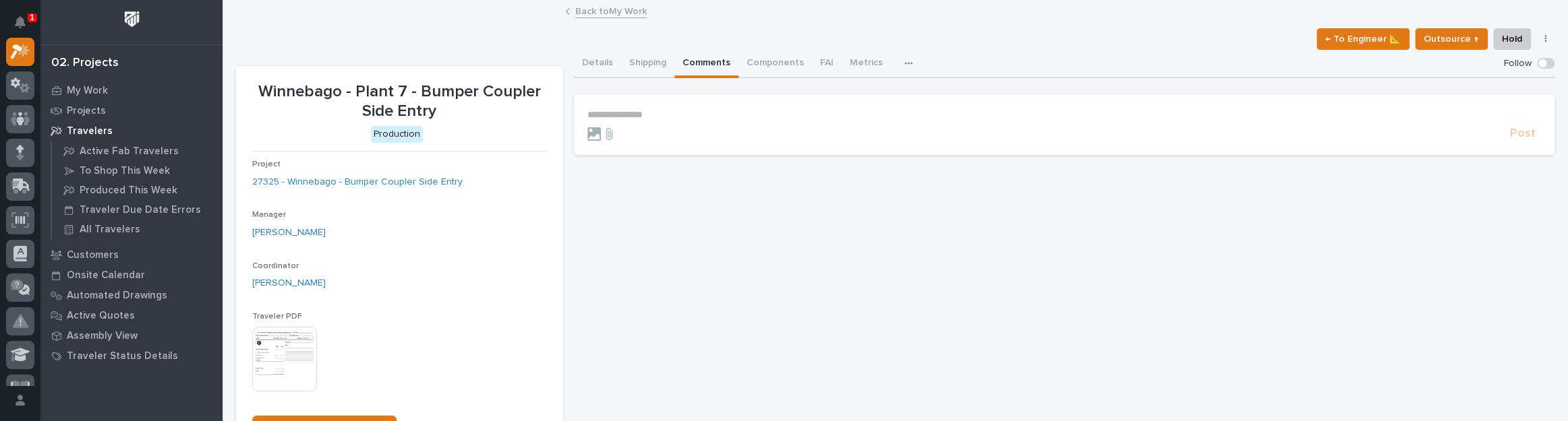
click at [654, 114] on p "**********" at bounding box center [1064, 114] width 953 height 12
click at [1510, 142] on span "Post" at bounding box center [1523, 140] width 26 height 16
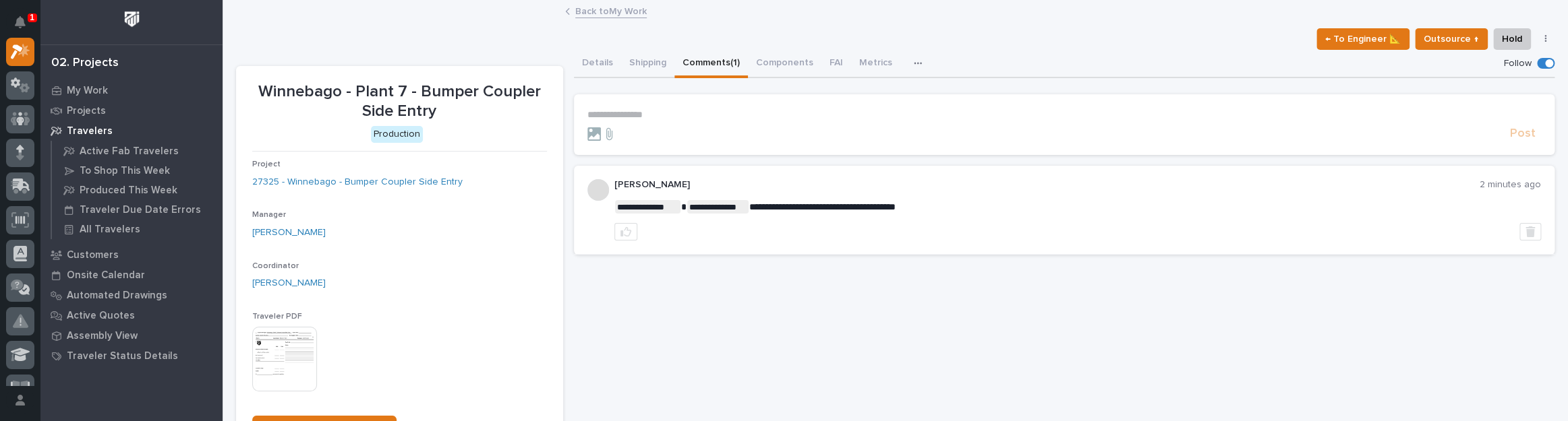
click at [584, 1] on div "**********" at bounding box center [895, 258] width 1319 height 514
click at [587, 5] on link "Back to My Work" at bounding box center [611, 10] width 72 height 16
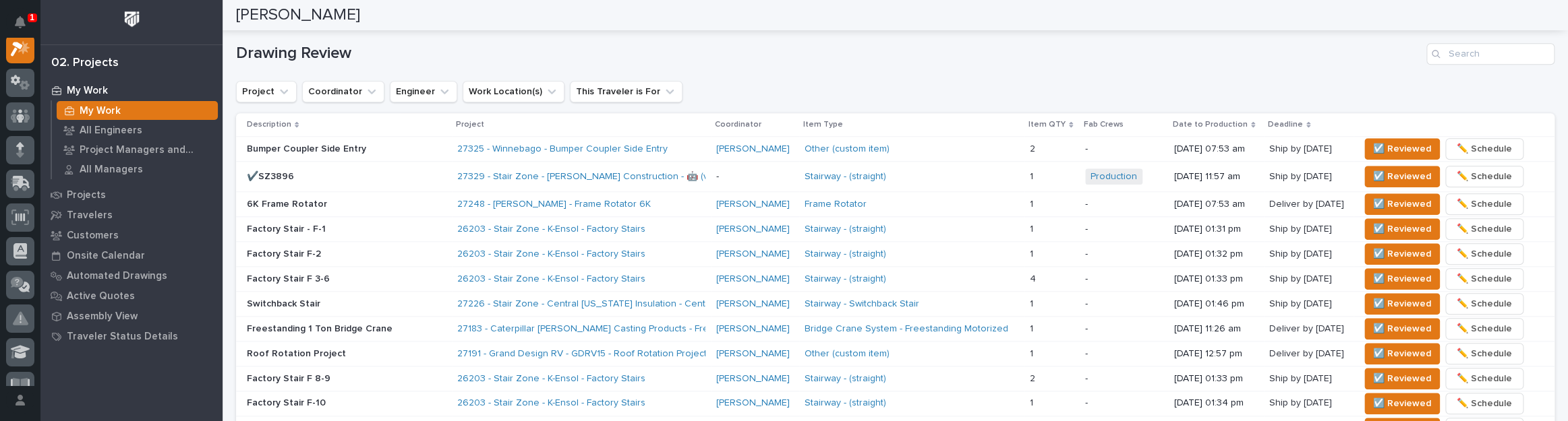
scroll to position [858, 0]
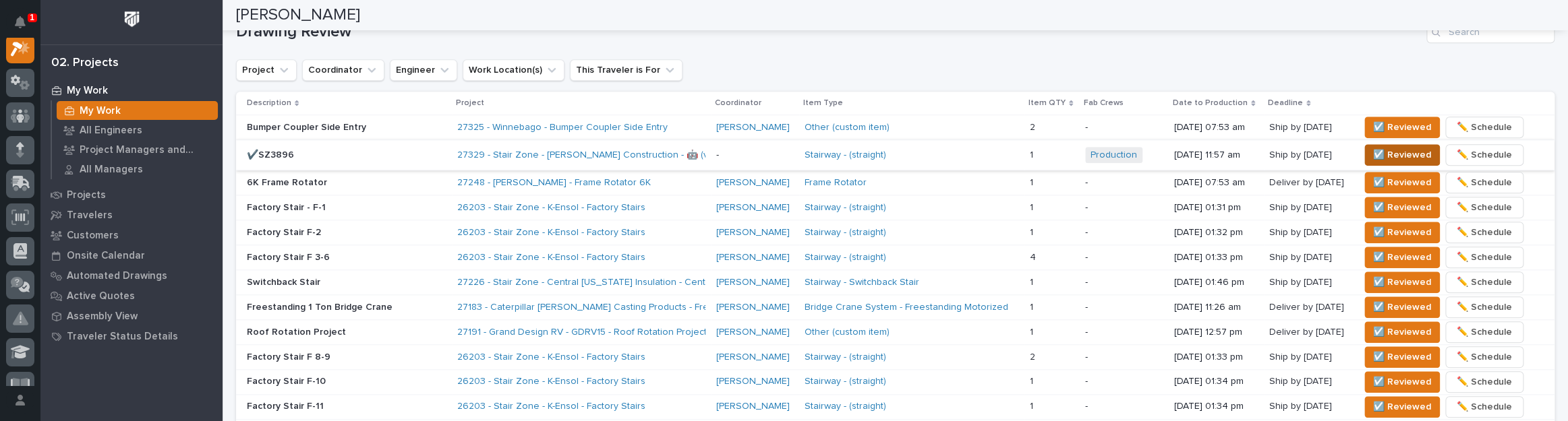
click at [1383, 152] on span "☑️ Reviewed" at bounding box center [1402, 155] width 58 height 16
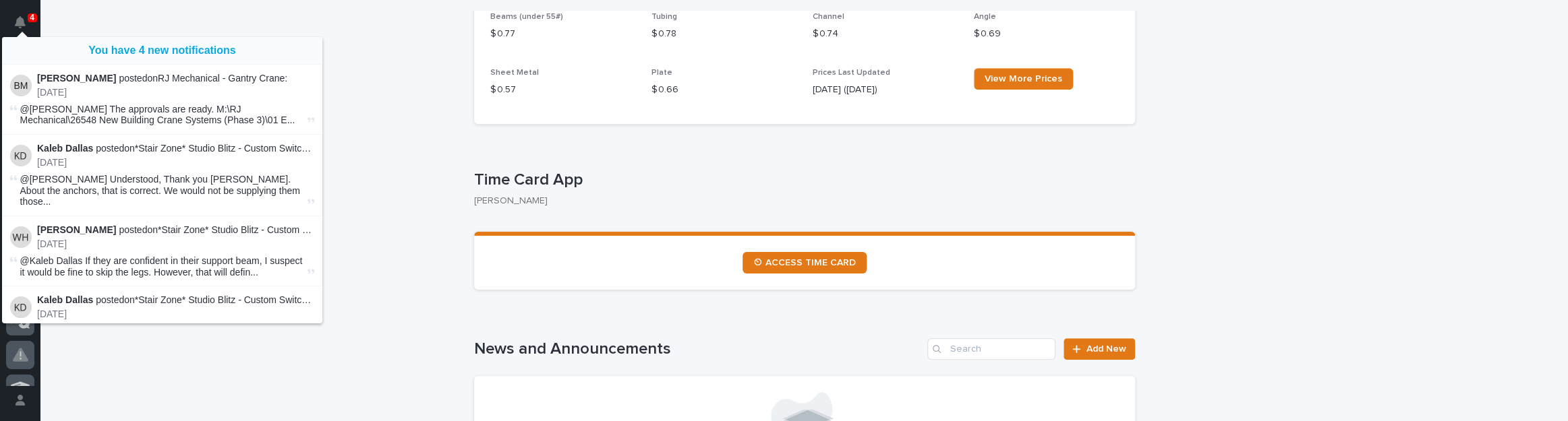
scroll to position [613, 0]
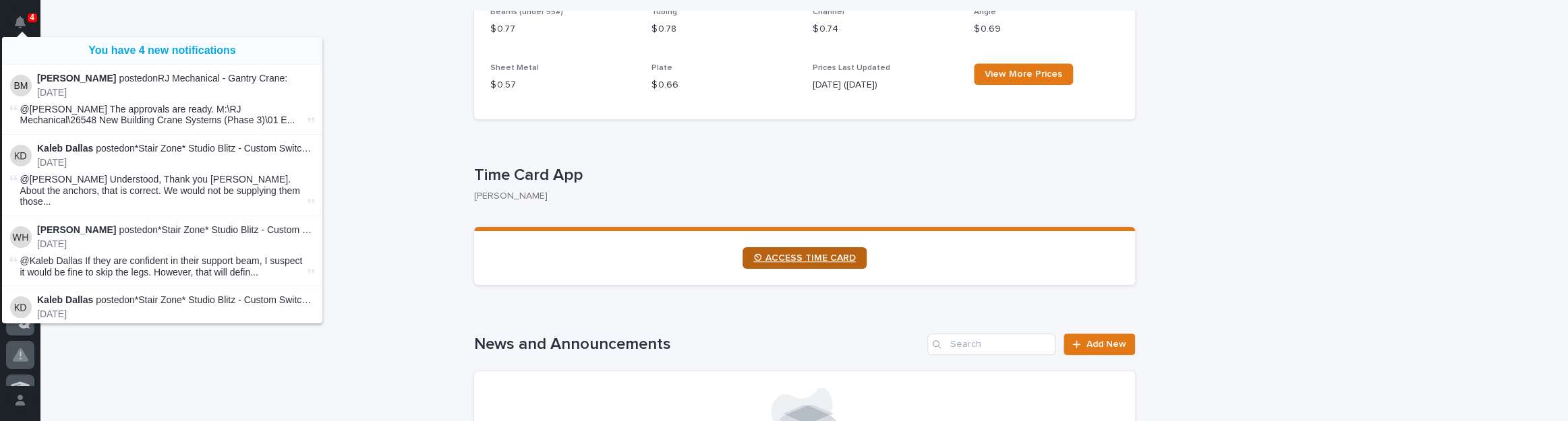
click at [819, 261] on span "⏲ ACCESS TIME CARD" at bounding box center [804, 258] width 102 height 10
